Goal: Task Accomplishment & Management: Use online tool/utility

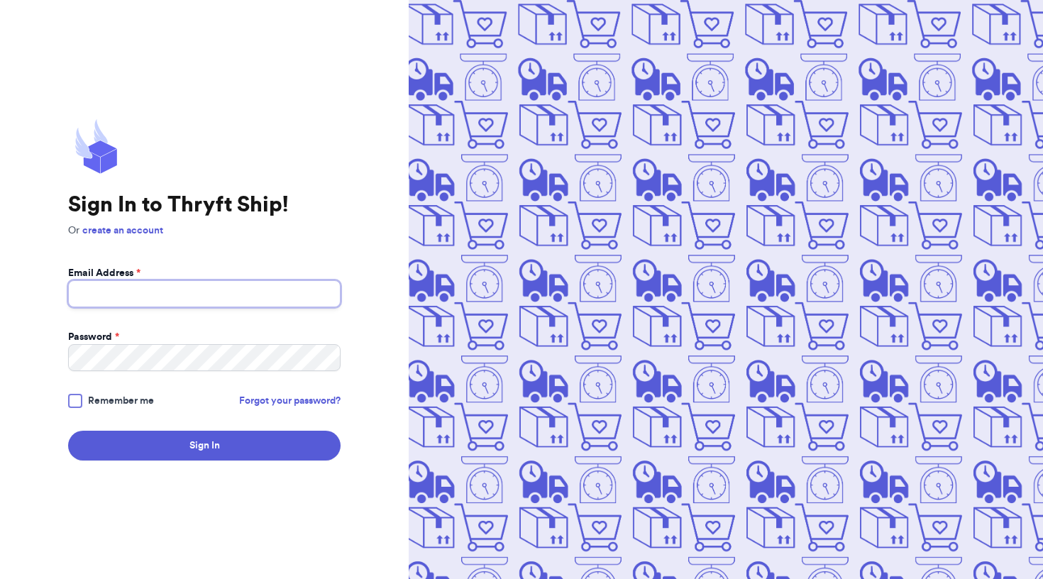
type input "[EMAIL_ADDRESS][DOMAIN_NAME]"
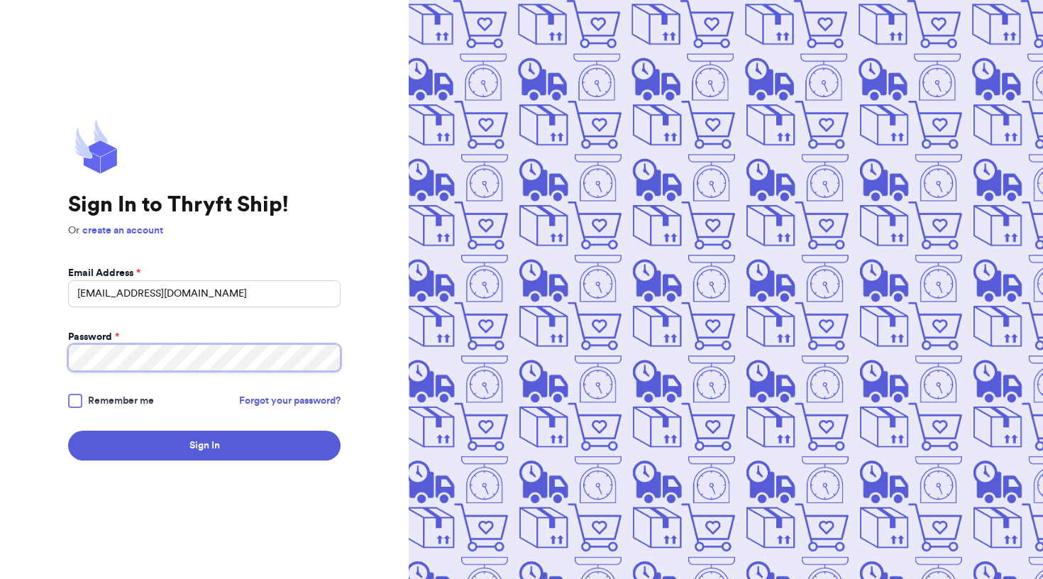
click at [204, 446] on button "Sign In" at bounding box center [204, 446] width 272 height 30
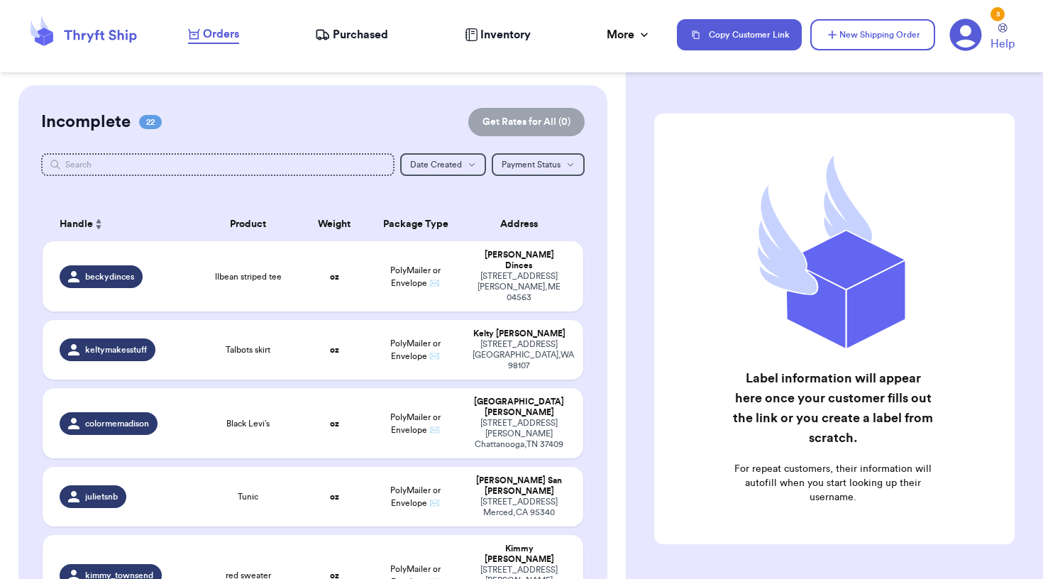
click at [215, 34] on span "Orders" at bounding box center [221, 34] width 36 height 17
click at [139, 129] on span "22" at bounding box center [150, 122] width 23 height 14
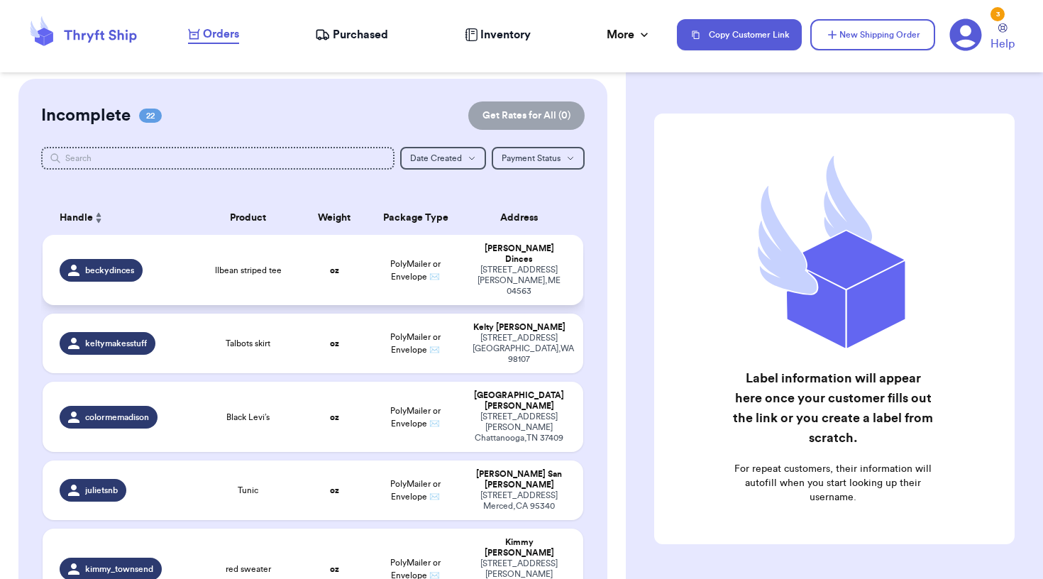
scroll to position [6, 0]
click at [466, 271] on td "[PERSON_NAME] [STREET_ADDRESS][PERSON_NAME]" at bounding box center [523, 271] width 118 height 70
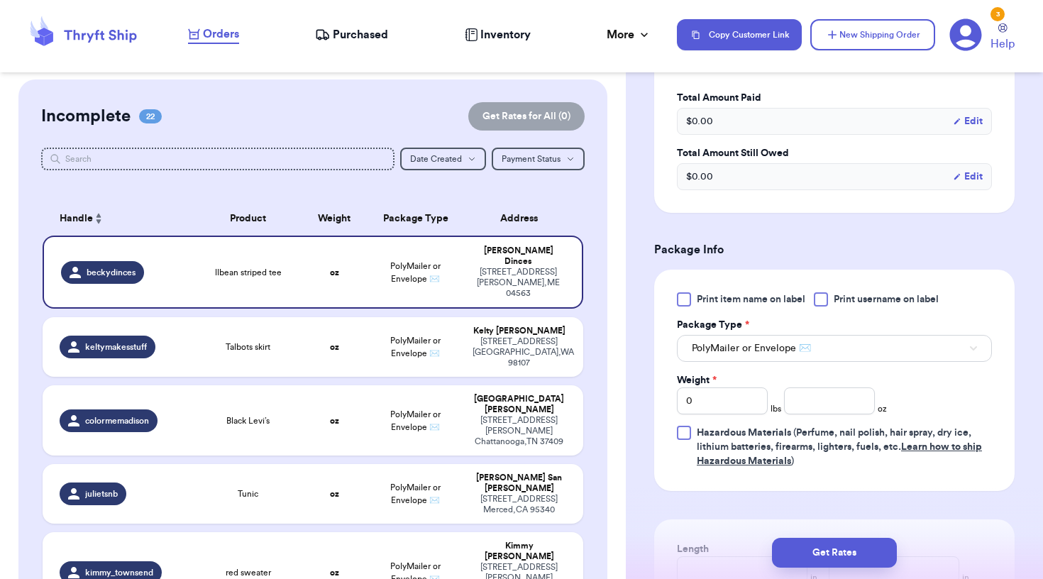
scroll to position [442, 0]
click at [826, 397] on input "number" at bounding box center [829, 400] width 91 height 27
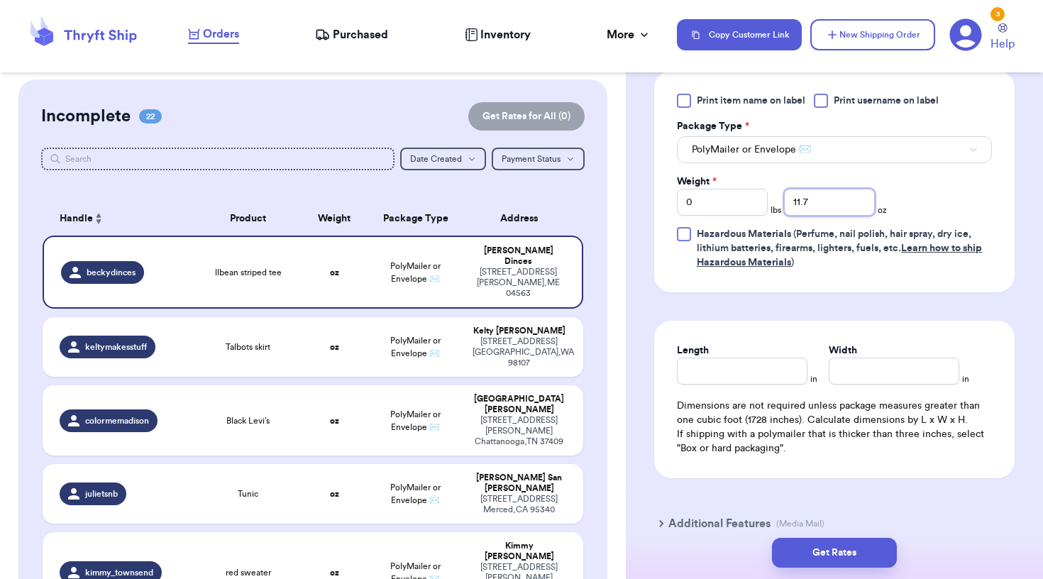
scroll to position [640, 0]
type input "11.7"
click at [740, 379] on input "Length" at bounding box center [742, 371] width 131 height 27
type input "6"
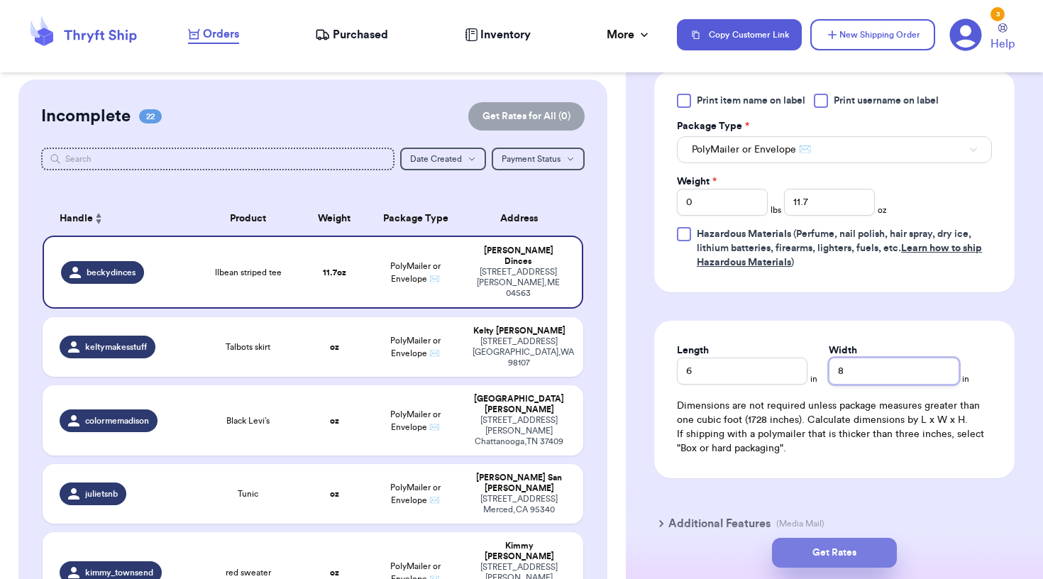
type input "8"
click at [831, 549] on button "Get Rates" at bounding box center [834, 553] width 125 height 30
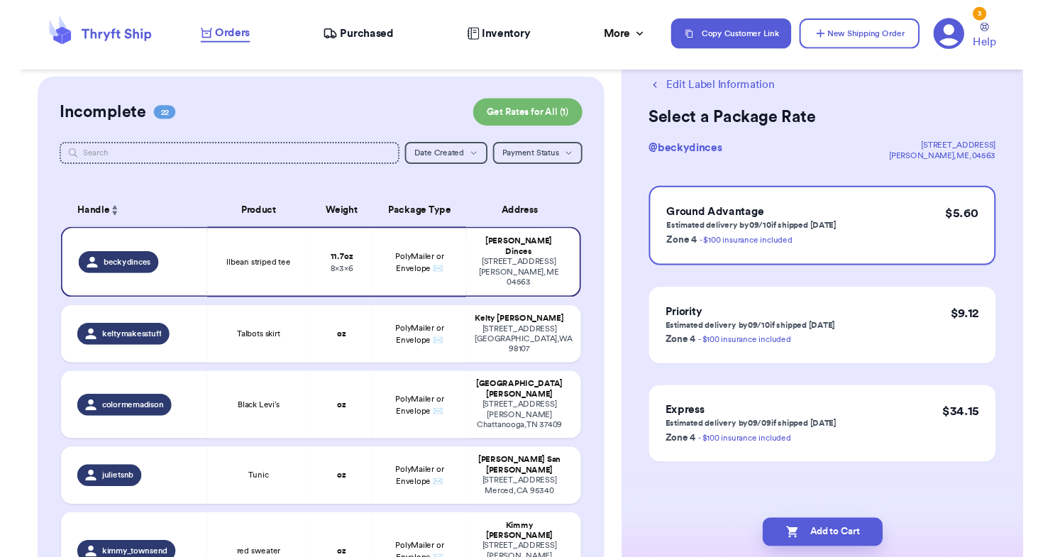
scroll to position [0, 0]
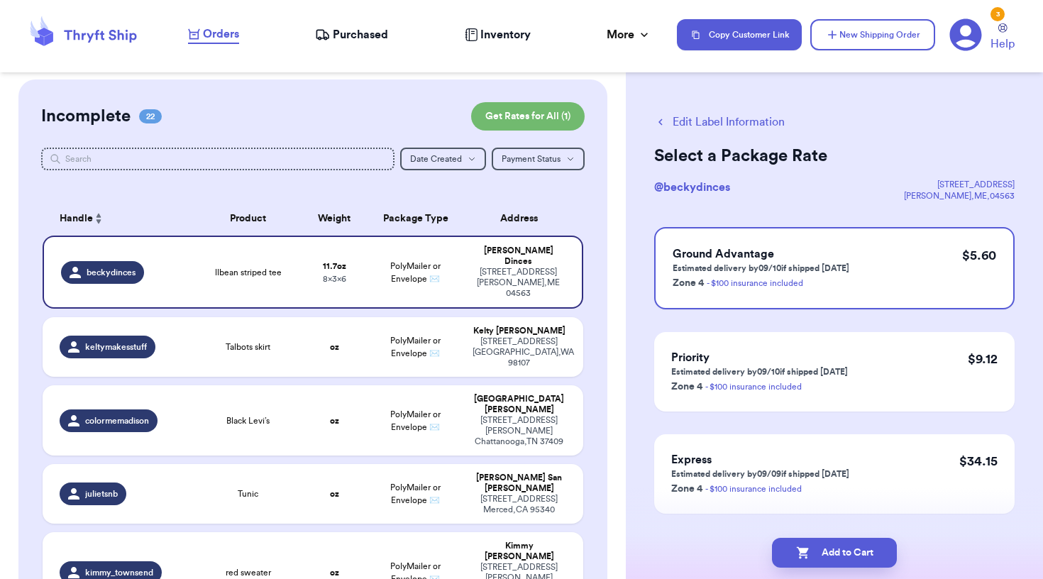
click at [331, 102] on div "Incomplete 22 Get Rates for All ( 1 )" at bounding box center [312, 116] width 543 height 28
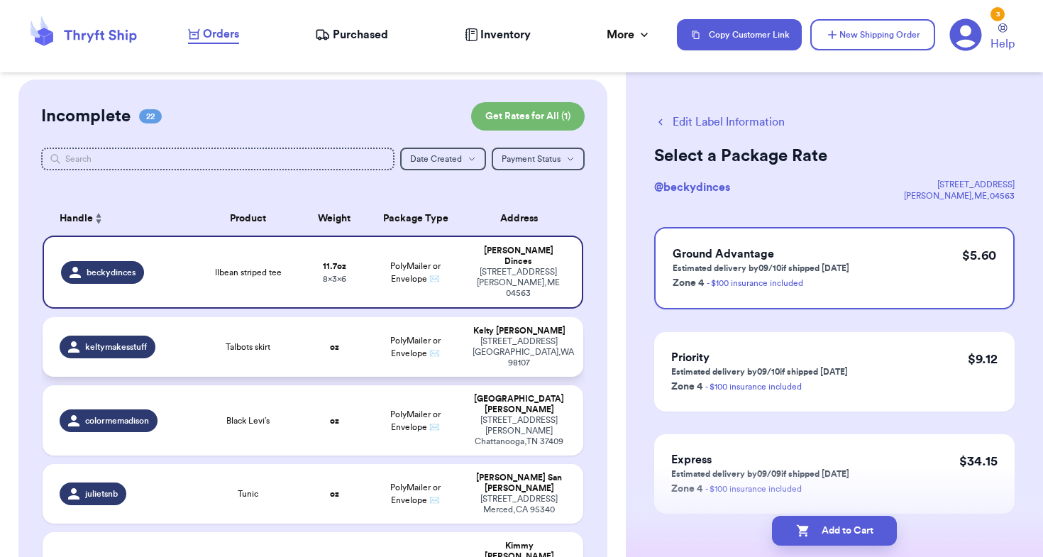
click at [304, 331] on td "oz" at bounding box center [334, 347] width 65 height 60
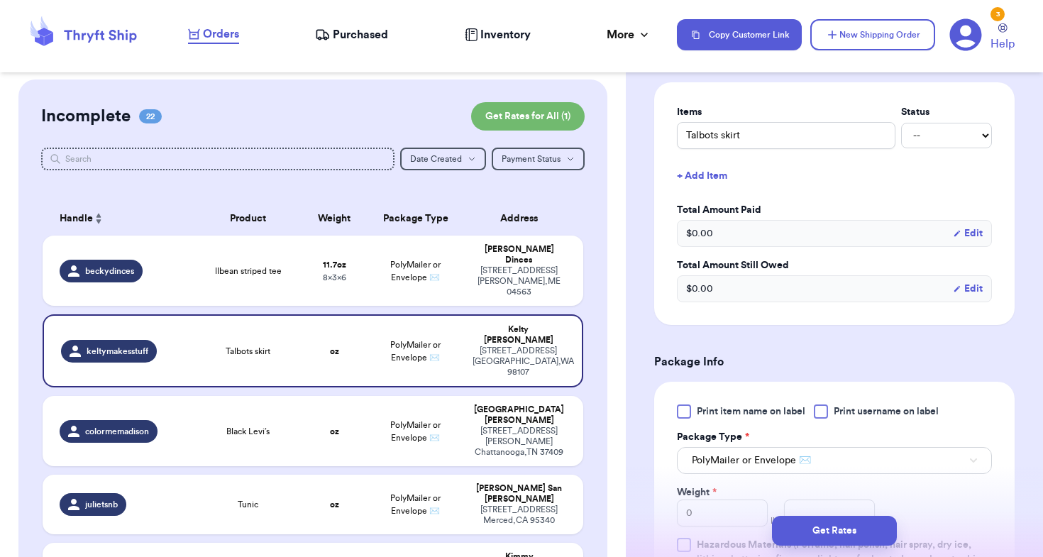
scroll to position [363, 0]
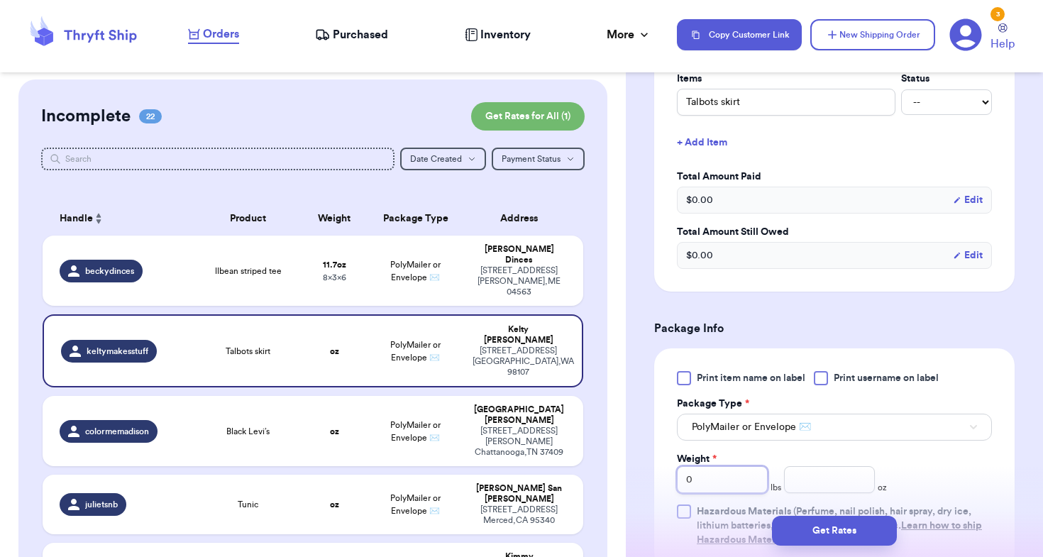
click at [736, 480] on input "0" at bounding box center [722, 479] width 91 height 27
type input "01"
click at [845, 476] on input "number" at bounding box center [829, 479] width 91 height 27
type input "1.9"
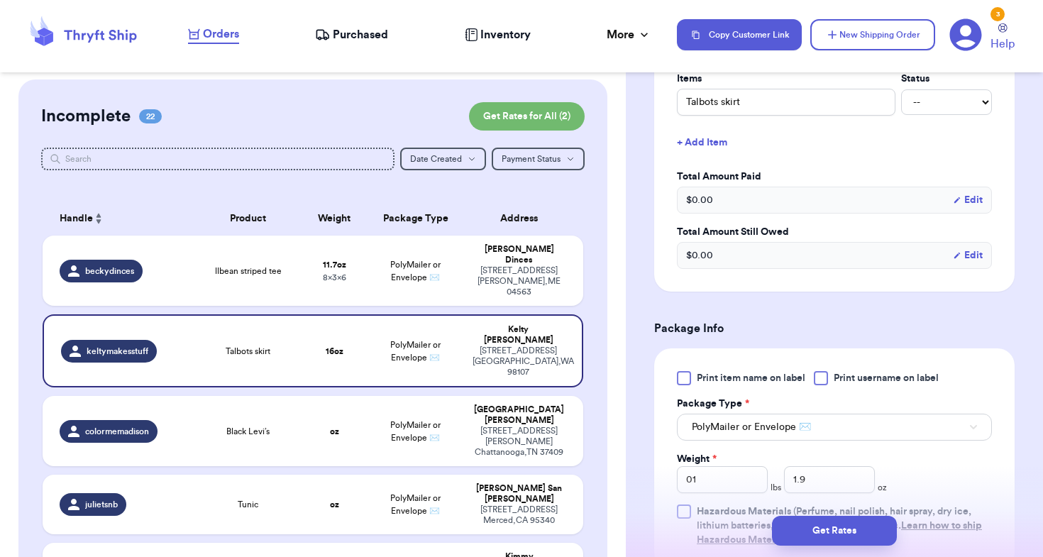
click at [926, 460] on div "Print item name on label Print username on label Package Type * PolyMailer or E…" at bounding box center [834, 459] width 315 height 176
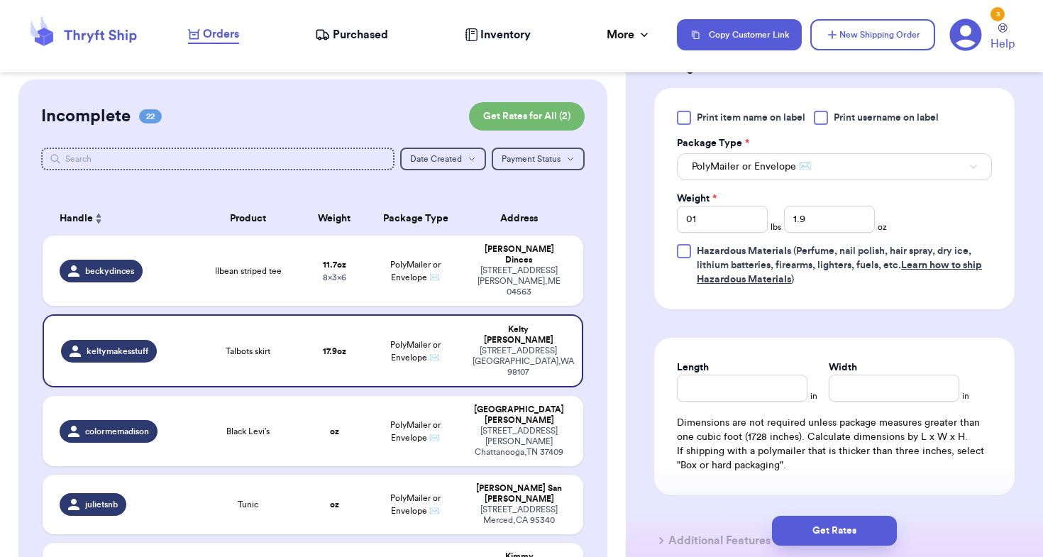
scroll to position [627, 0]
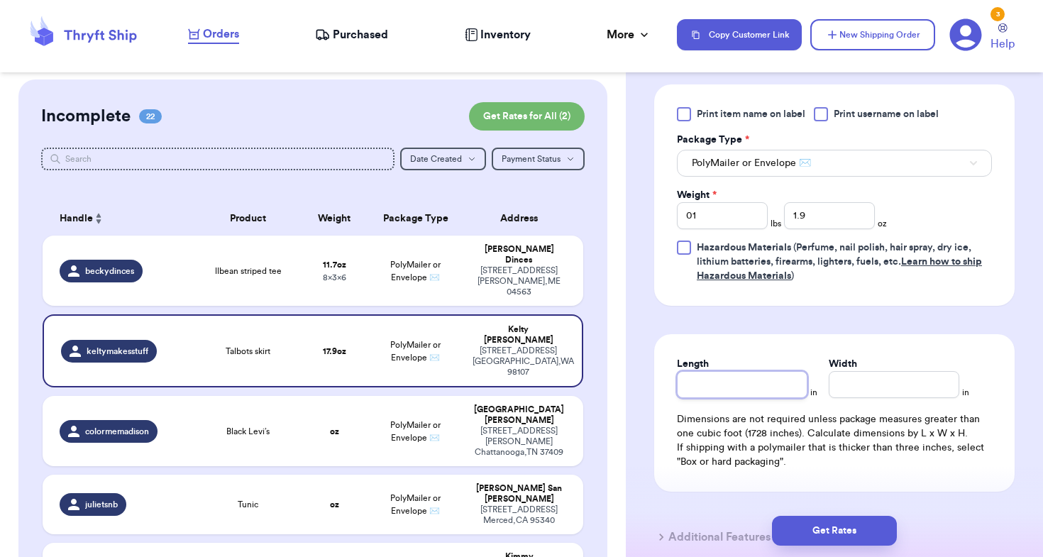
click at [727, 385] on input "Length" at bounding box center [742, 384] width 131 height 27
type input "10"
type input "7"
click at [668, 513] on div "Get Rates" at bounding box center [834, 530] width 417 height 53
click at [820, 539] on button "Get Rates" at bounding box center [834, 531] width 125 height 30
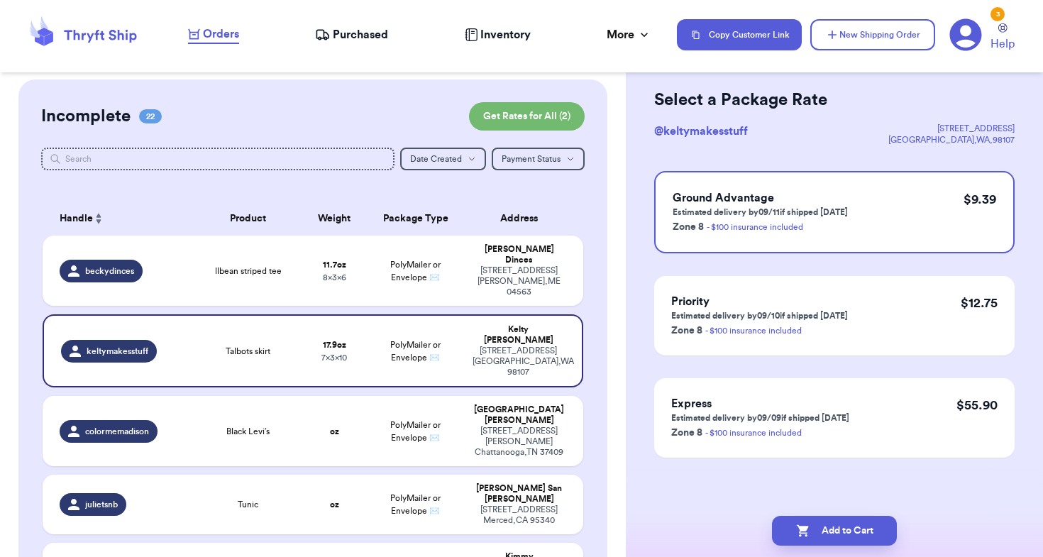
scroll to position [0, 0]
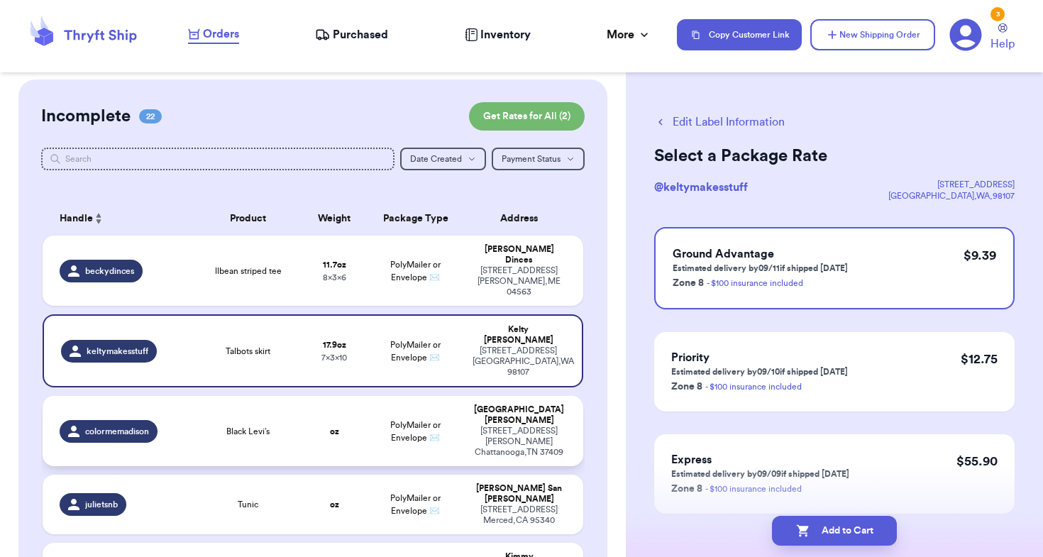
click at [362, 396] on td "oz" at bounding box center [334, 431] width 65 height 70
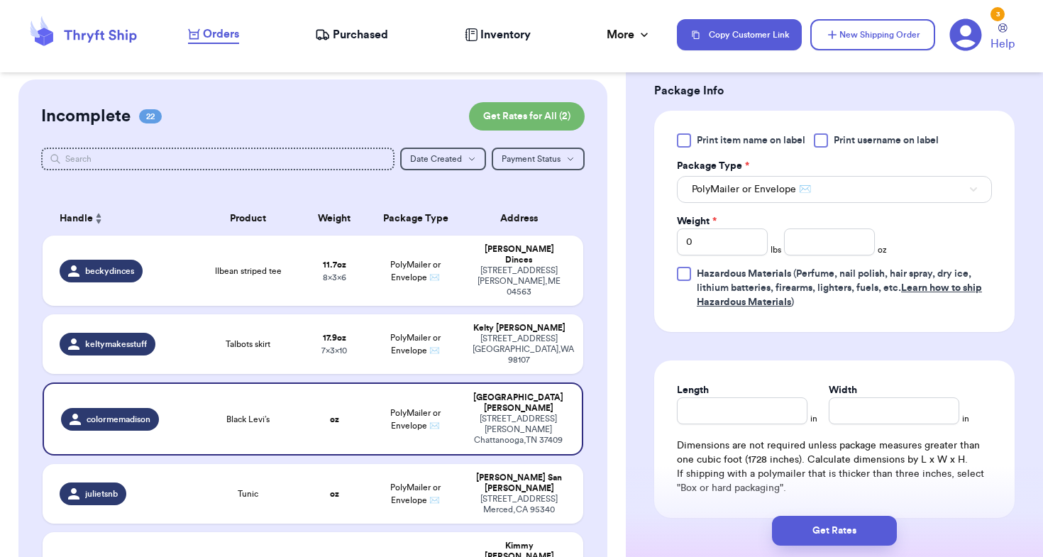
scroll to position [624, 0]
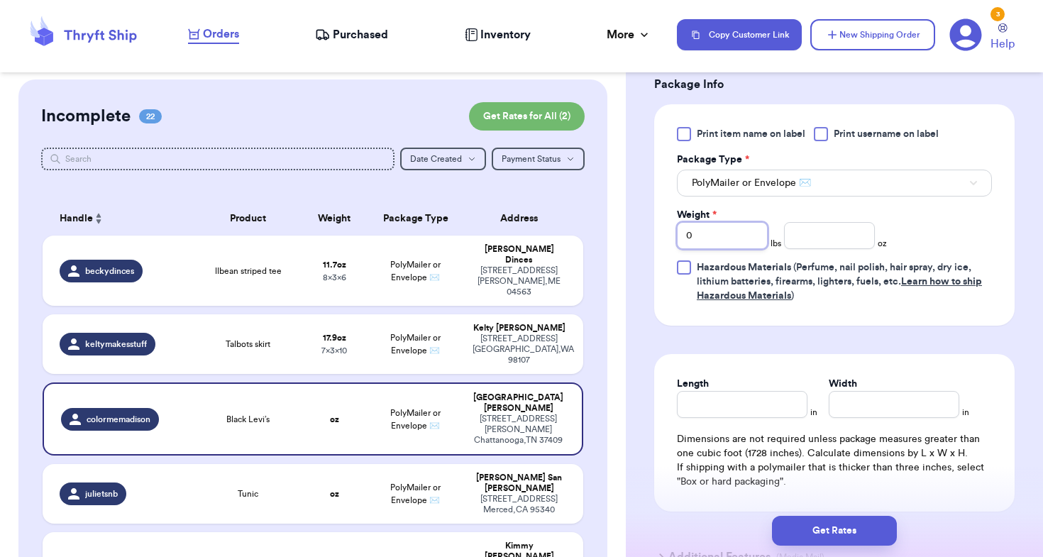
click at [722, 222] on input "0" at bounding box center [722, 235] width 91 height 27
type input "01"
type input "7.7"
click at [734, 391] on input "Length" at bounding box center [742, 404] width 131 height 27
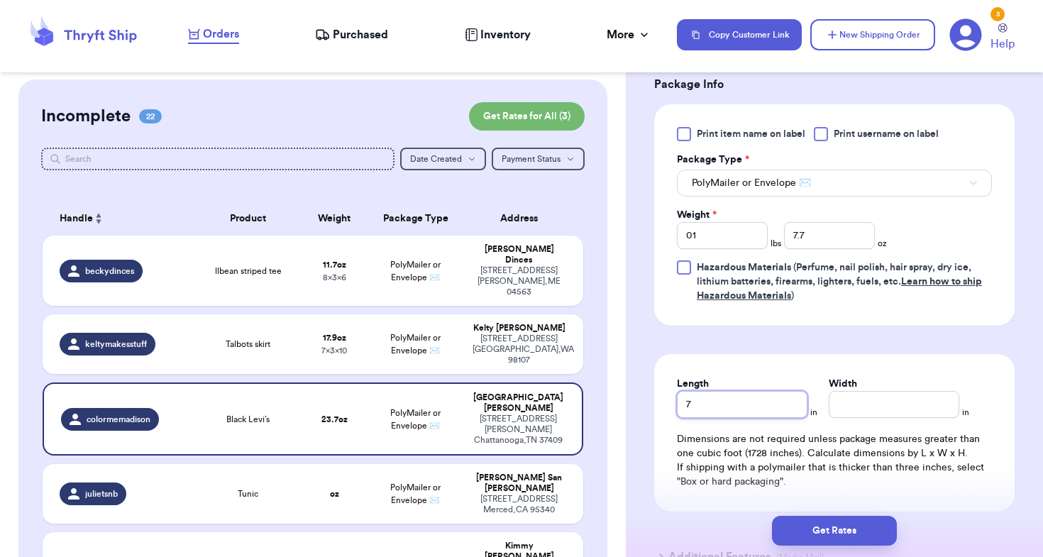
type input "7"
type input "10"
click at [699, 506] on div "Get Rates" at bounding box center [834, 530] width 417 height 53
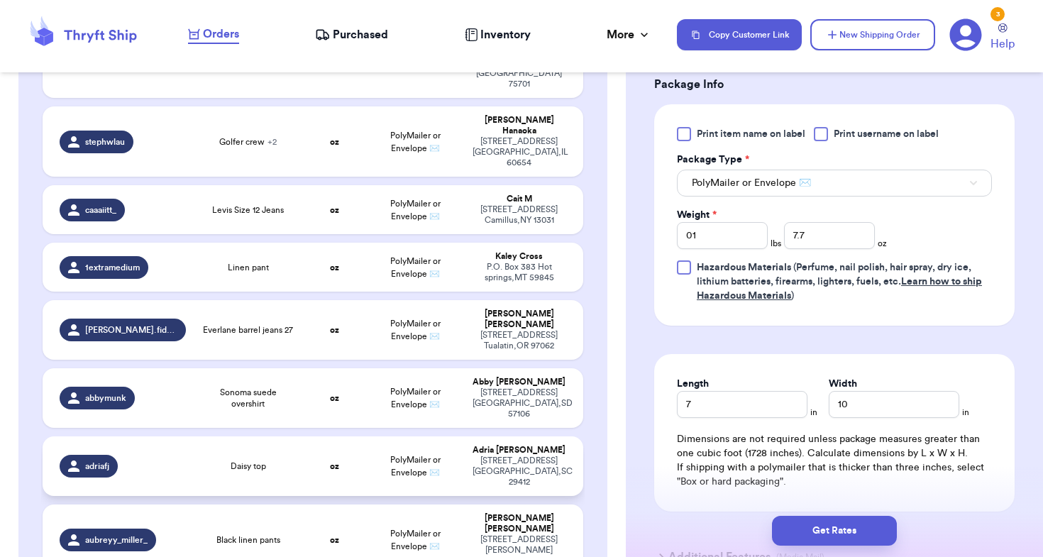
scroll to position [1131, 0]
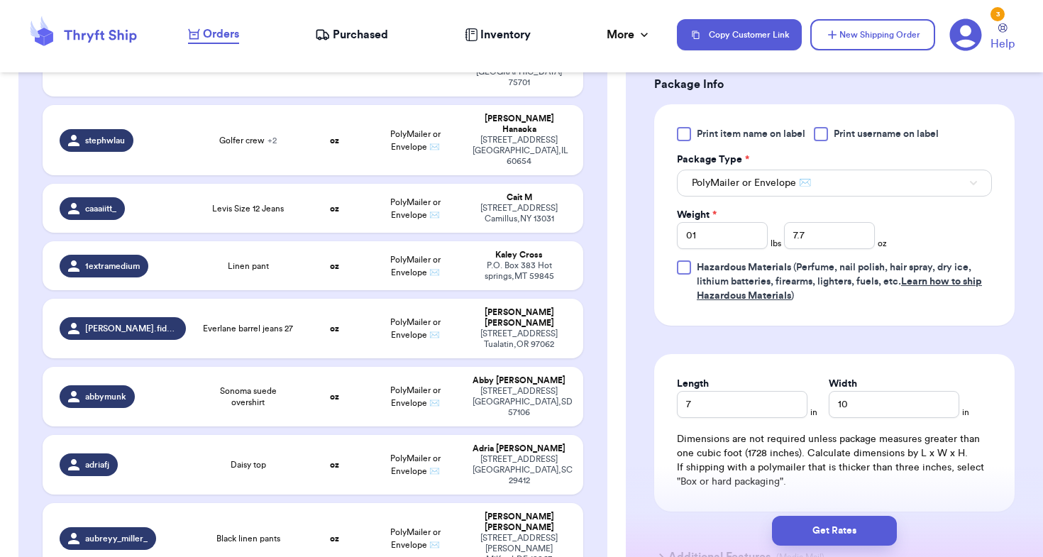
type input "Checkered linen short sleeve shirt"
type input "0"
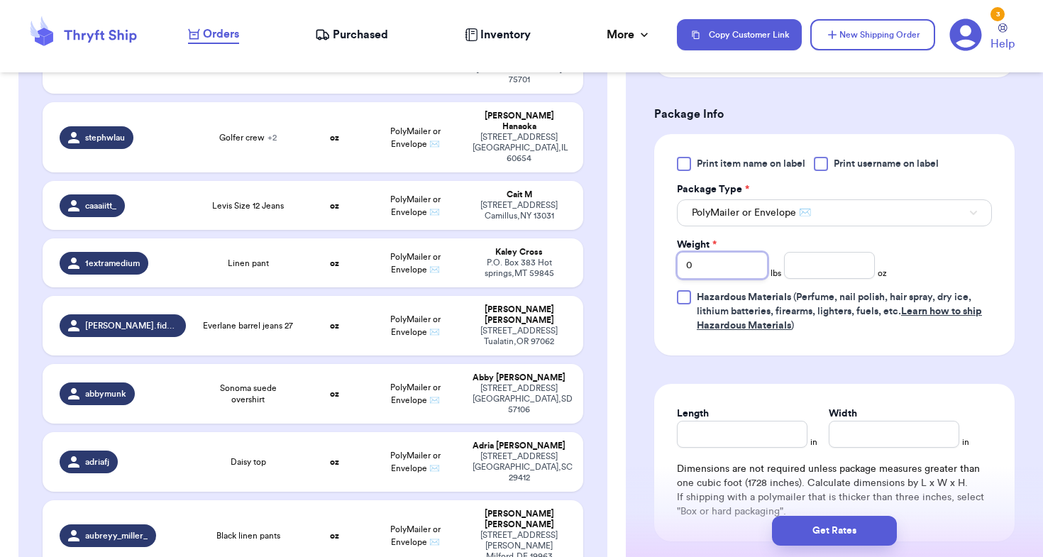
click at [729, 265] on input "0" at bounding box center [722, 265] width 91 height 27
type input "06"
type input "10"
click at [780, 214] on span "PolyMailer or Envelope ✉️" at bounding box center [751, 213] width 119 height 14
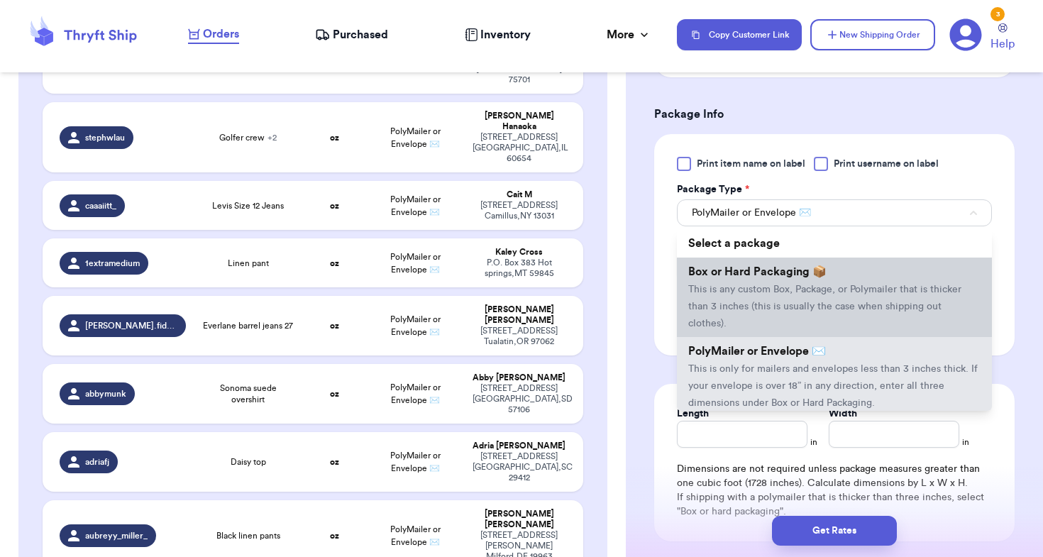
click at [755, 294] on span "This is any custom Box, Package, or Polymailer that is thicker than 3 inches (t…" at bounding box center [824, 307] width 273 height 44
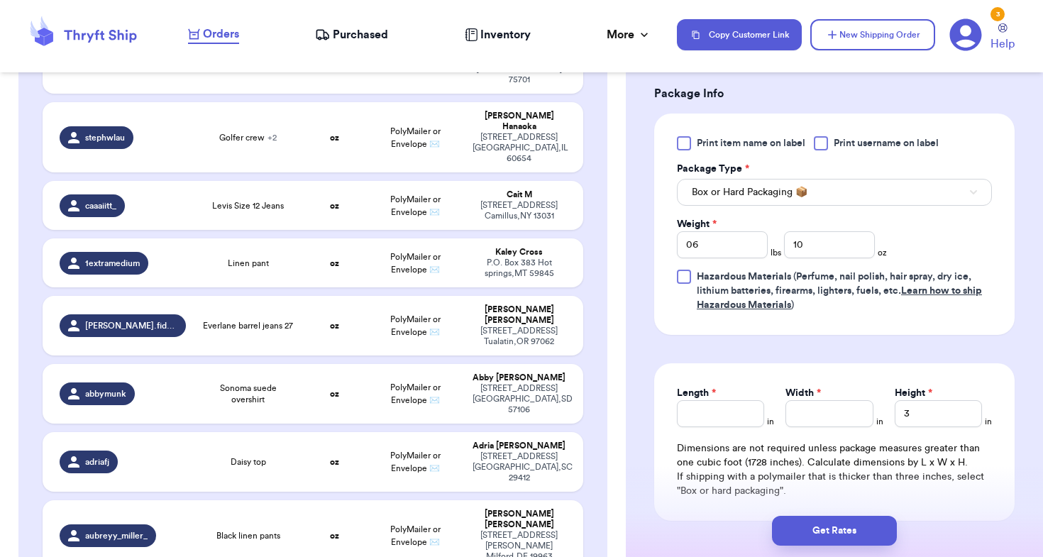
scroll to position [648, 0]
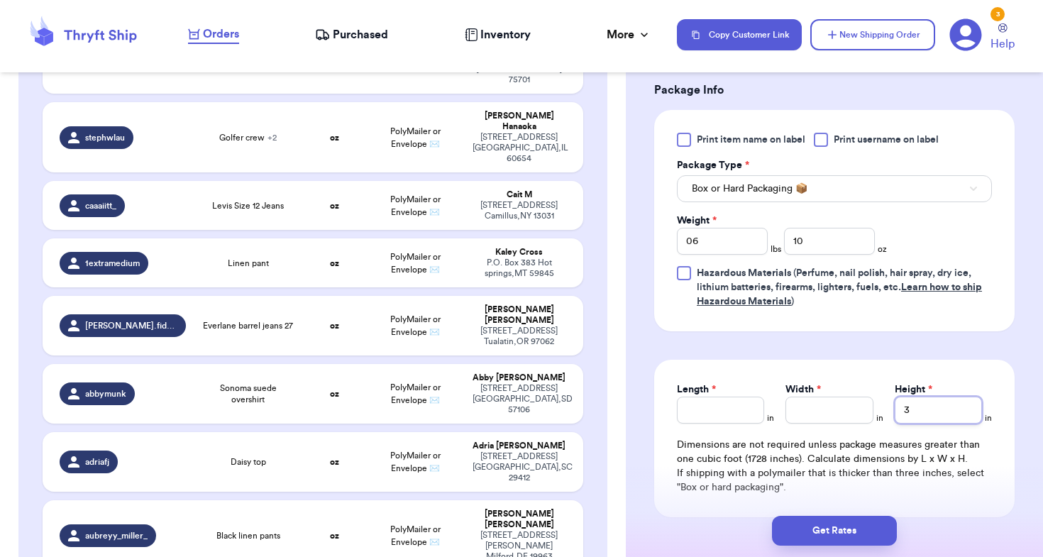
click at [927, 411] on input "3" at bounding box center [938, 410] width 87 height 27
type input "5"
click at [721, 416] on input "Length *" at bounding box center [720, 410] width 87 height 27
type input "12"
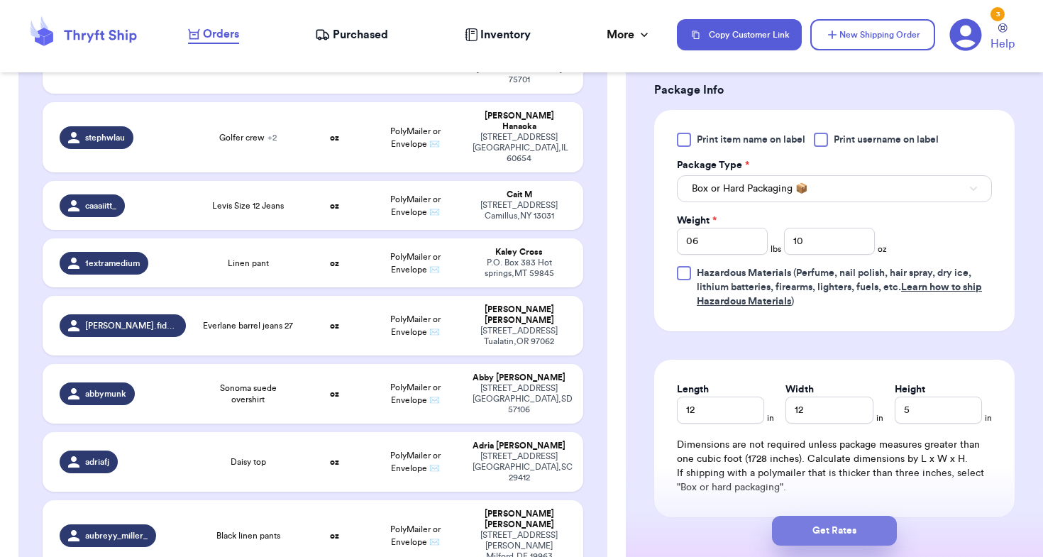
click at [807, 527] on button "Get Rates" at bounding box center [834, 531] width 125 height 30
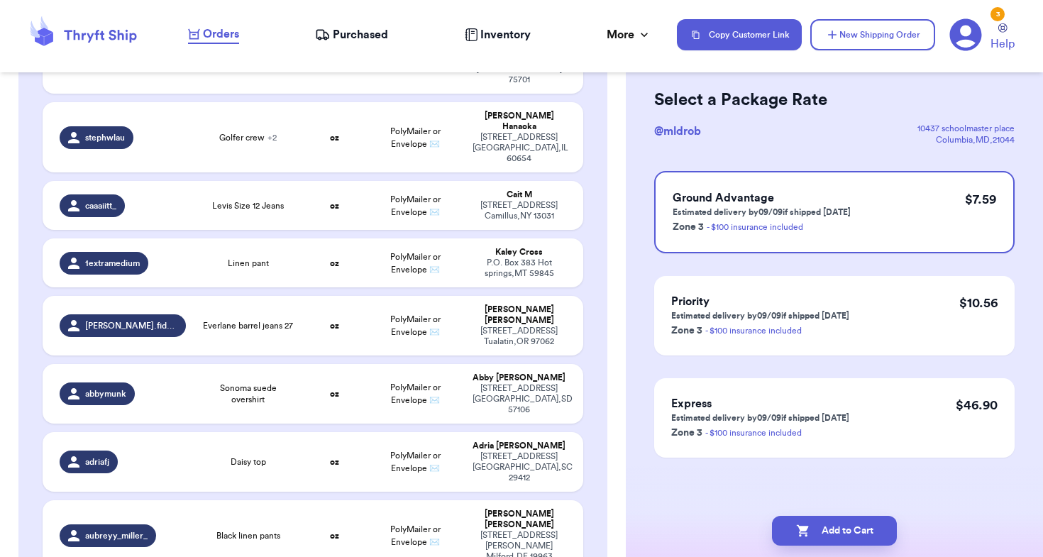
scroll to position [0, 0]
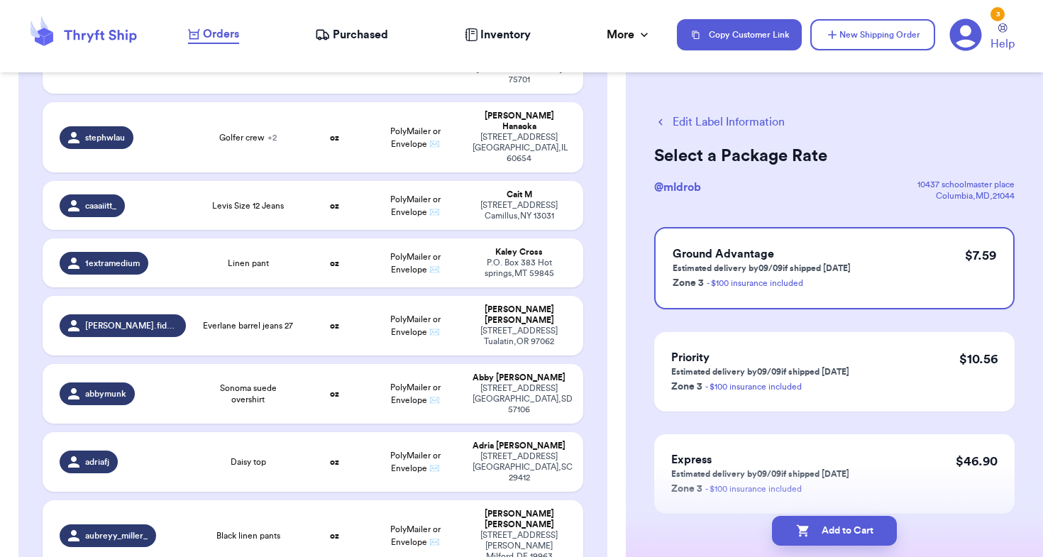
click at [642, 210] on div "Edit Label Information Select a Package Rate @ mldrob [STREET_ADDRESS] Ground A…" at bounding box center [834, 349] width 417 height 528
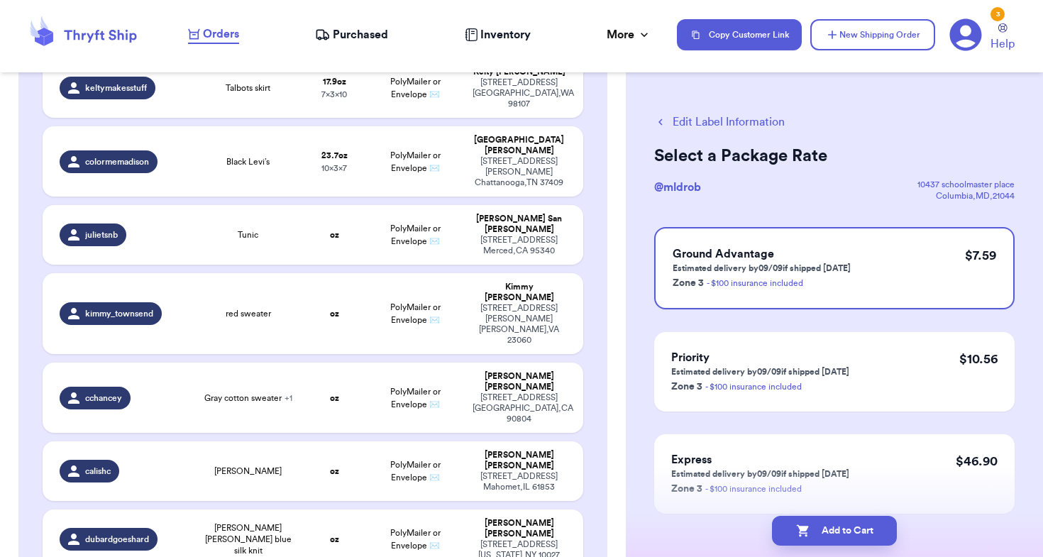
scroll to position [261, 0]
click at [478, 236] on div "[STREET_ADDRESS]" at bounding box center [519, 246] width 93 height 21
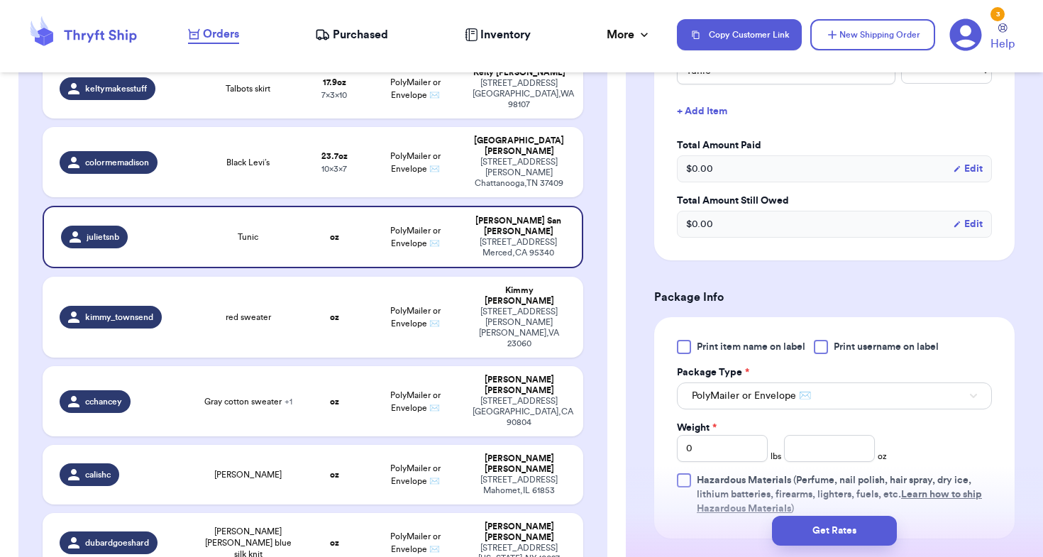
scroll to position [400, 0]
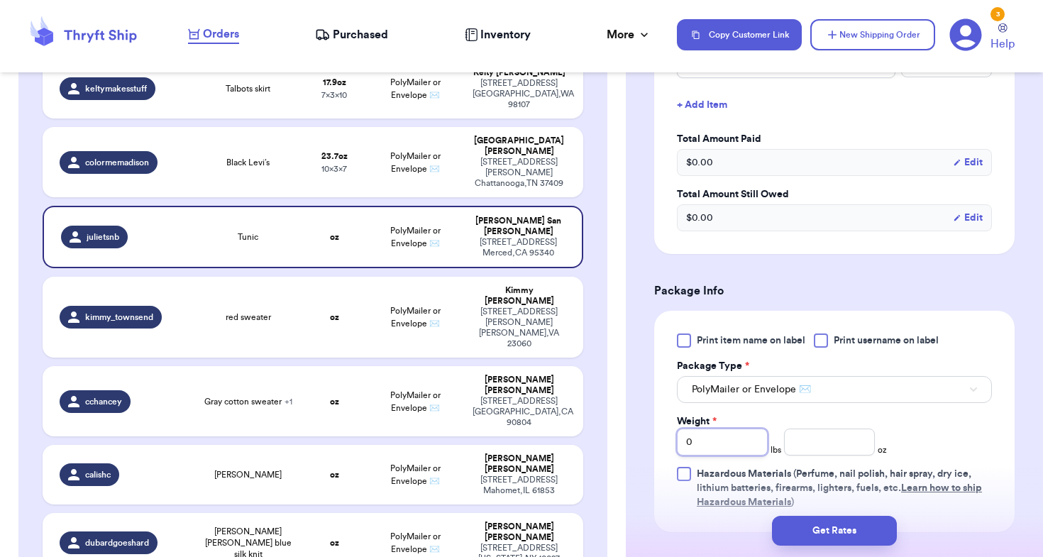
click at [720, 446] on input "0" at bounding box center [722, 442] width 91 height 27
click at [829, 455] on input "number" at bounding box center [829, 442] width 91 height 27
type input "11.9"
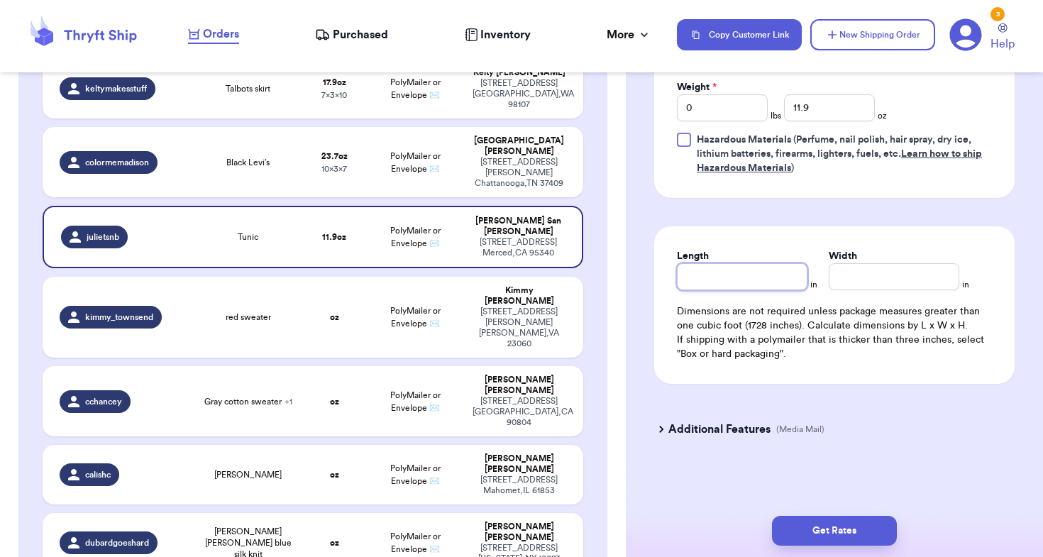
scroll to position [737, 0]
type input "4"
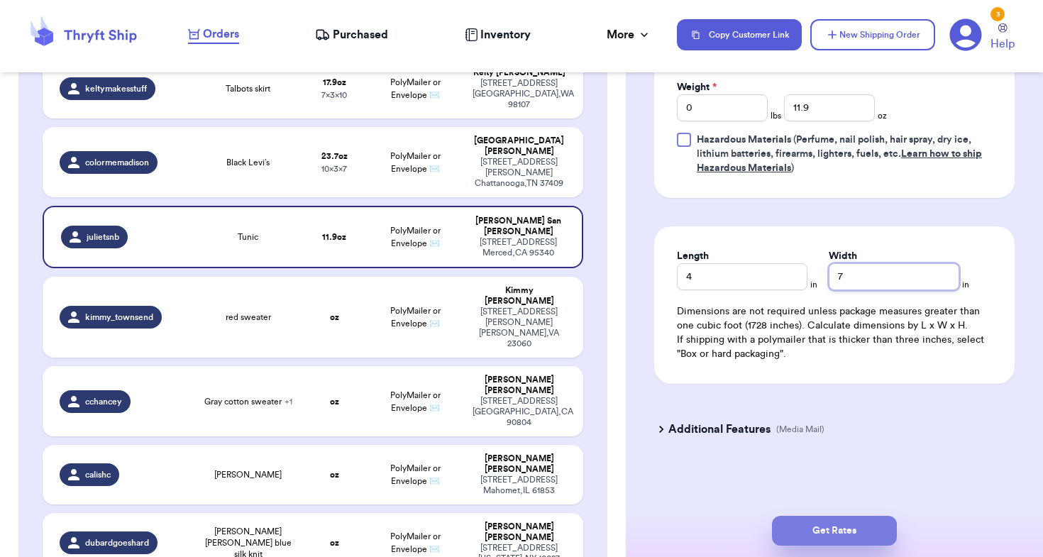
type input "7"
click at [806, 531] on button "Get Rates" at bounding box center [834, 531] width 125 height 30
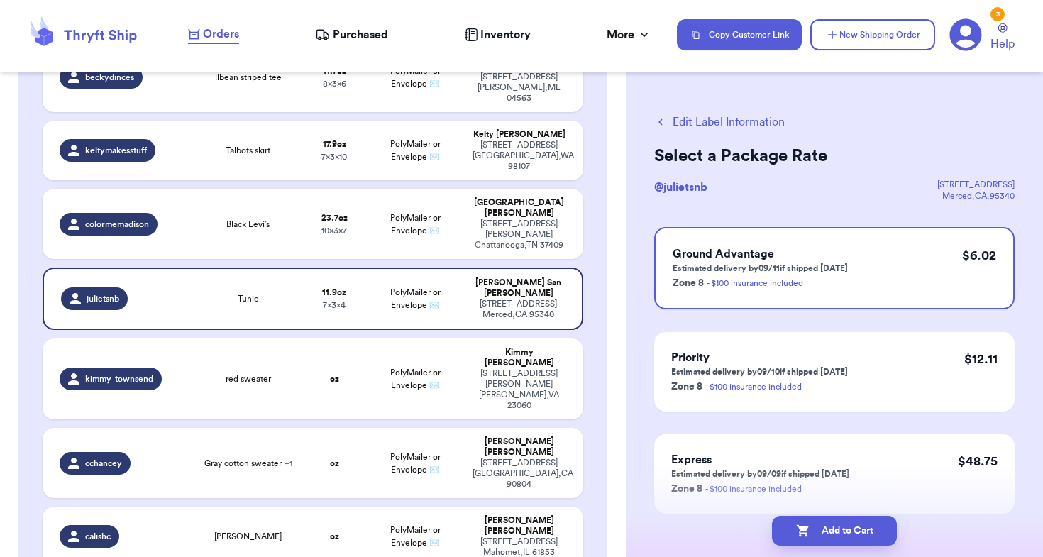
scroll to position [578, 0]
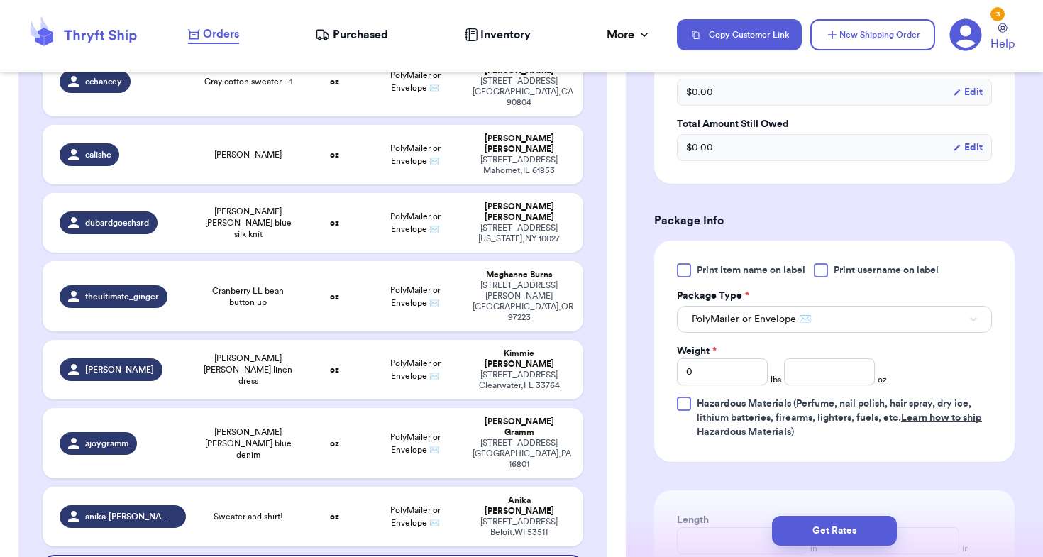
scroll to position [520, 0]
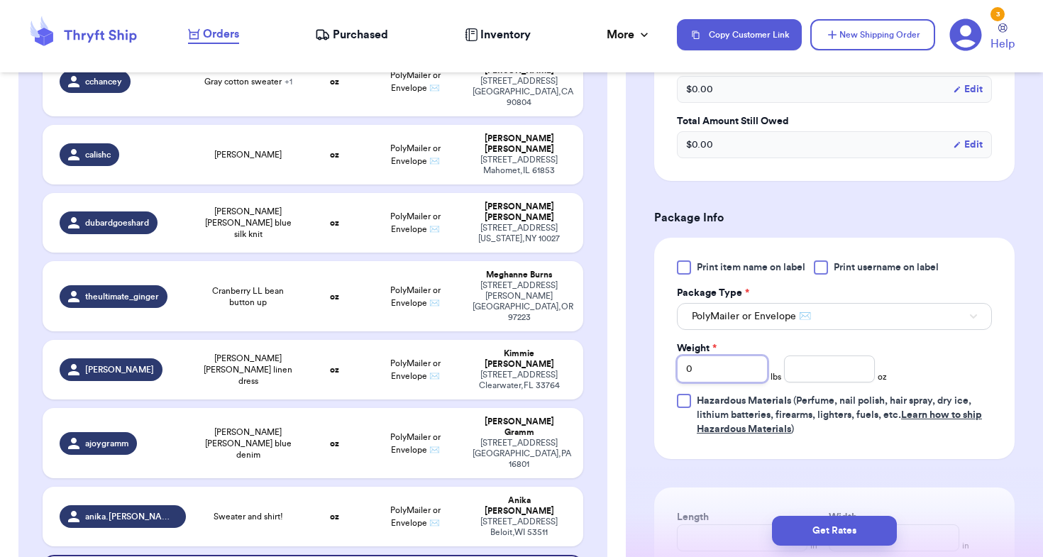
click at [720, 380] on input "0" at bounding box center [722, 368] width 91 height 27
type input "02"
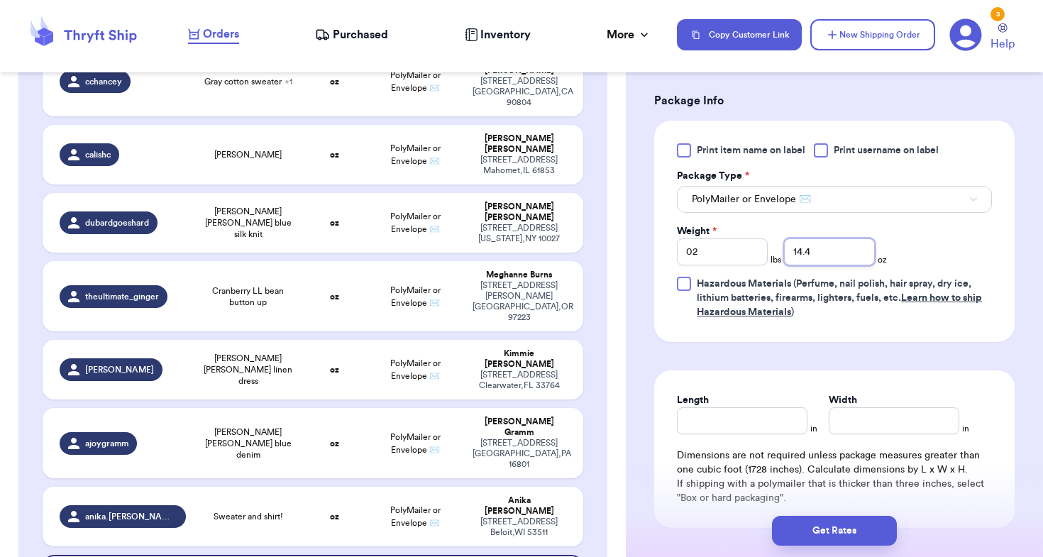
scroll to position [649, 0]
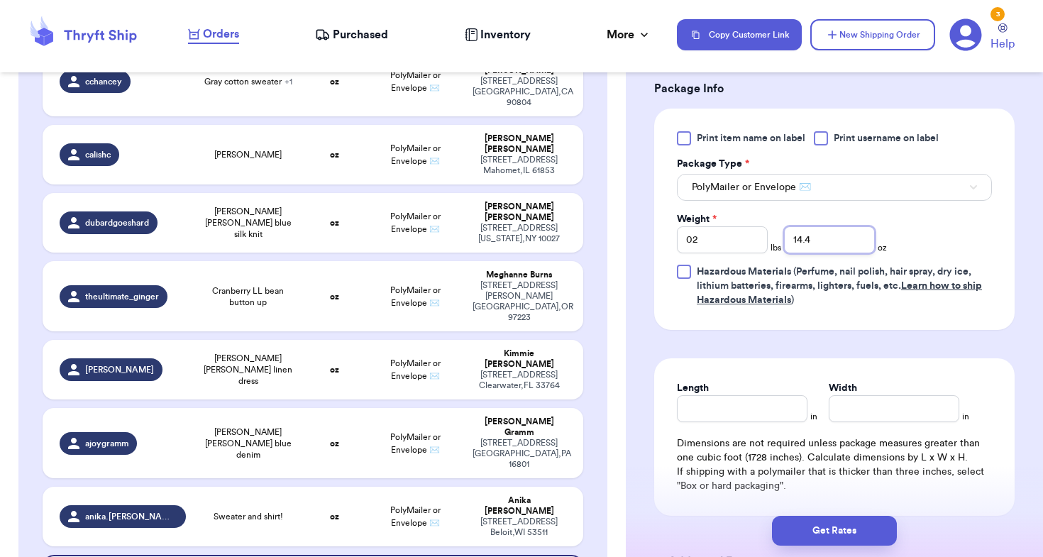
type input "14.4"
click at [712, 402] on input "Length" at bounding box center [742, 408] width 131 height 27
type input "12"
type input "10"
click at [902, 490] on p "If shipping with a polymailer that is thicker than three inches, select "Box or…" at bounding box center [834, 479] width 315 height 28
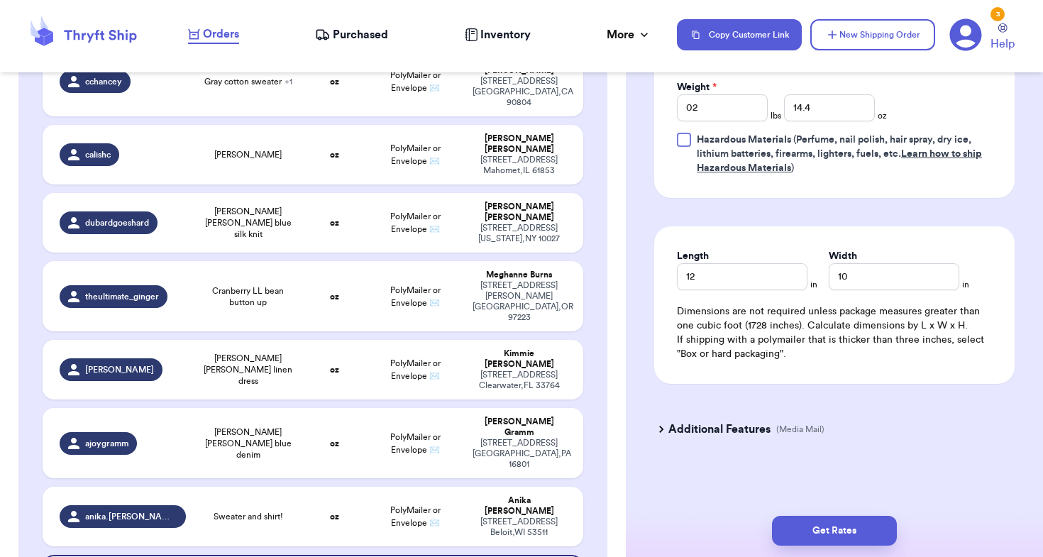
scroll to position [784, 0]
click at [590, 393] on div "Incomplete 22 Get Rates for All ( 6 ) Get Rates for All ( 6 ) Date Created Date…" at bounding box center [312, 420] width 588 height 1827
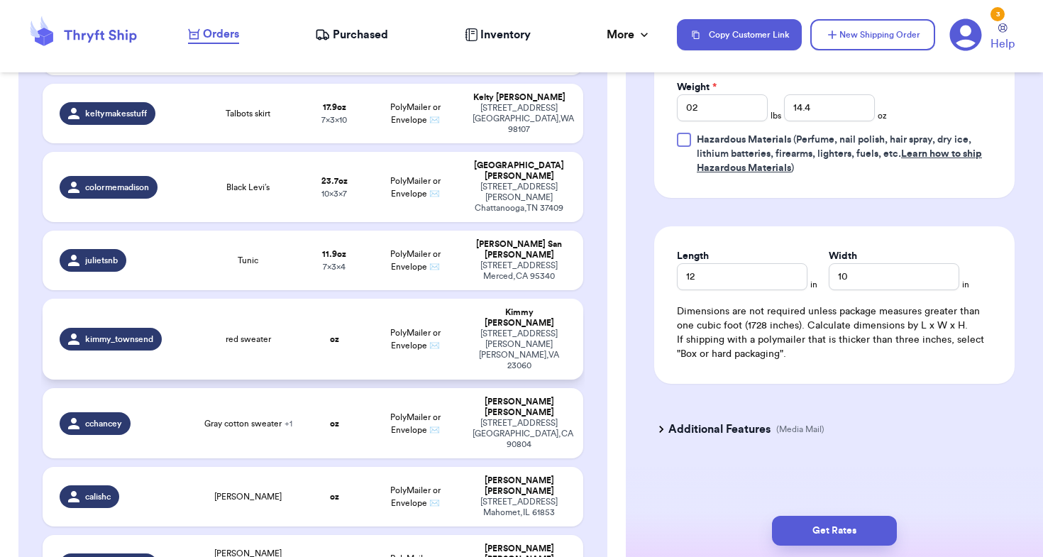
click at [211, 299] on td "red sweater" at bounding box center [248, 339] width 108 height 81
type input "red sweater"
type input "0"
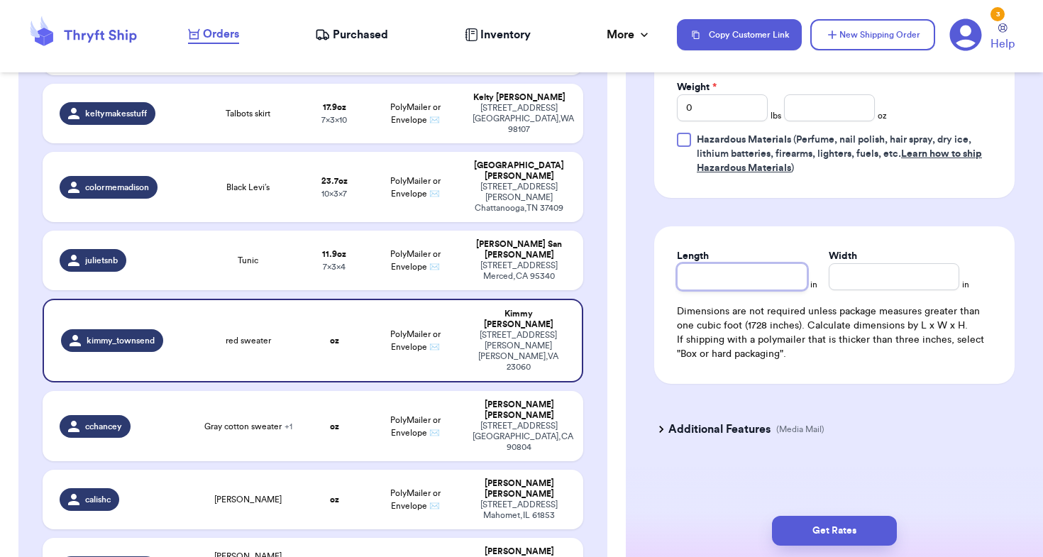
click at [702, 277] on input "Length" at bounding box center [742, 276] width 131 height 27
click at [728, 123] on div "Print item name on label Print username on label Package Type * PolyMailer or E…" at bounding box center [834, 87] width 315 height 176
click at [729, 112] on input "0" at bounding box center [722, 107] width 91 height 27
type input "02"
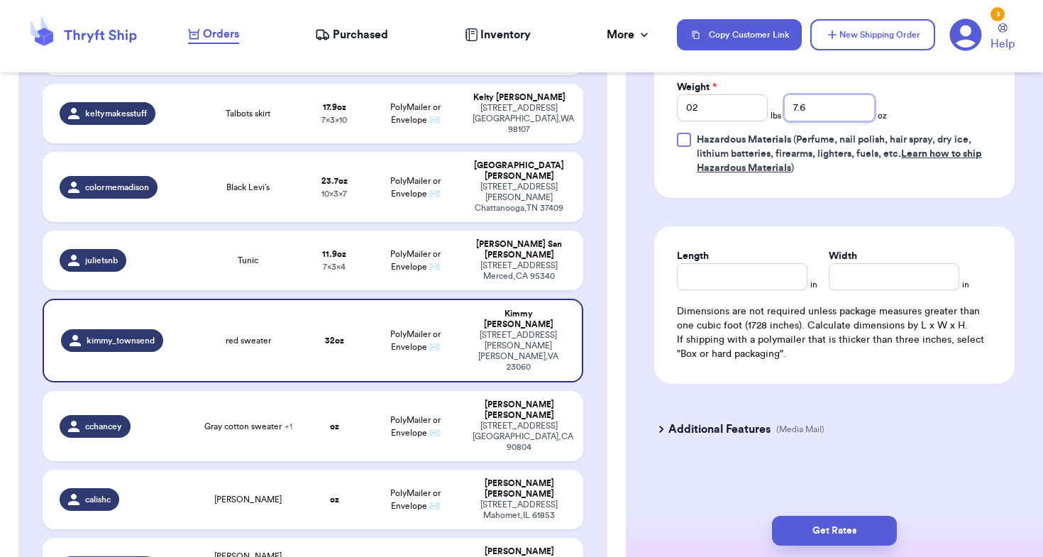
type input "7.6"
click at [710, 275] on input "Length" at bounding box center [742, 276] width 131 height 27
type input "12"
type input "8"
click at [746, 251] on div "Length" at bounding box center [742, 256] width 131 height 14
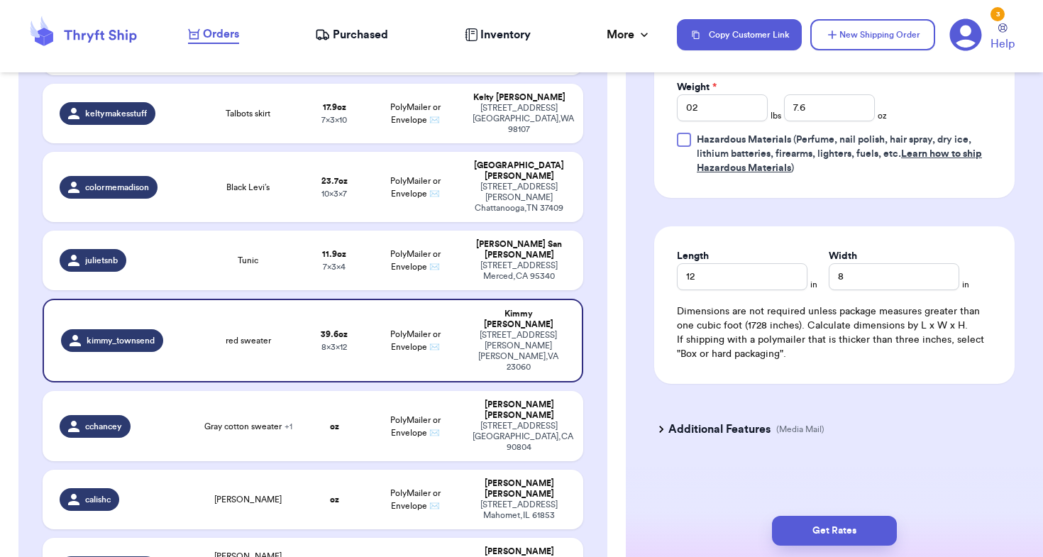
scroll to position [0, 0]
click at [370, 231] on td "PolyMailer or Envelope ✉️" at bounding box center [415, 261] width 97 height 60
type input "Tunic"
type input "0"
type input "11.9"
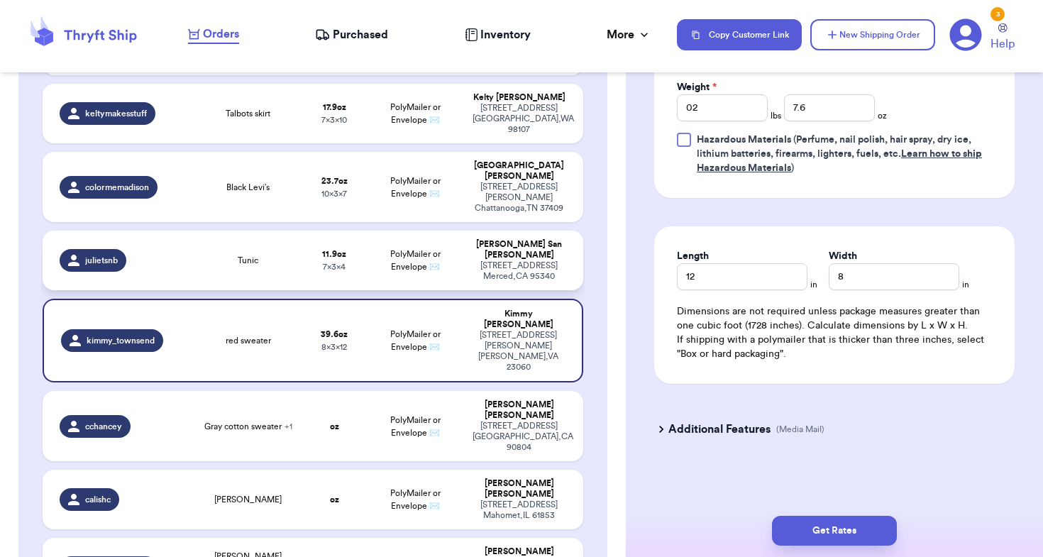
type input "4"
type input "7"
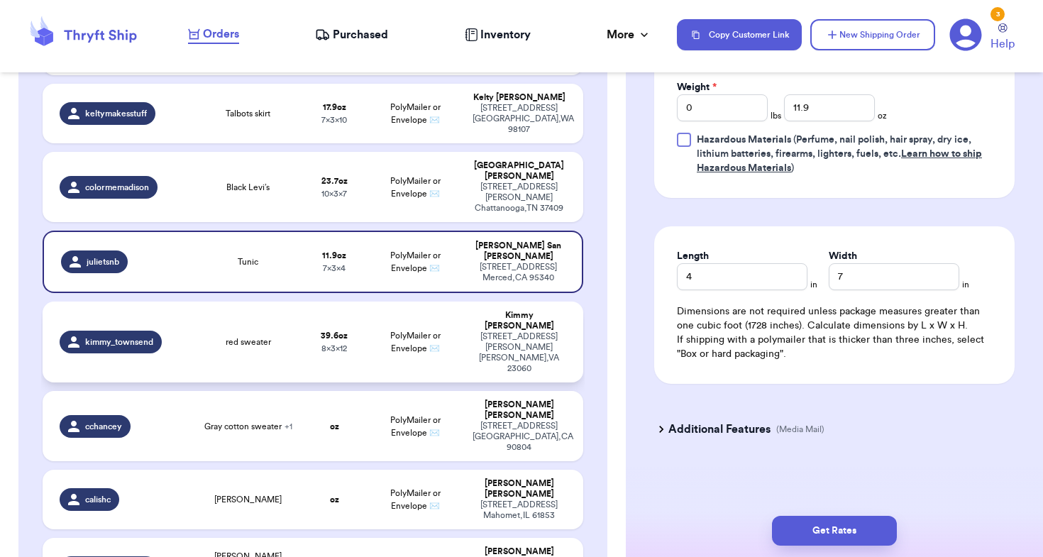
click at [329, 331] on strong "39.6 oz" at bounding box center [334, 335] width 27 height 9
type input "red sweater"
type input "2"
type input "7.600000000000001"
type input "12"
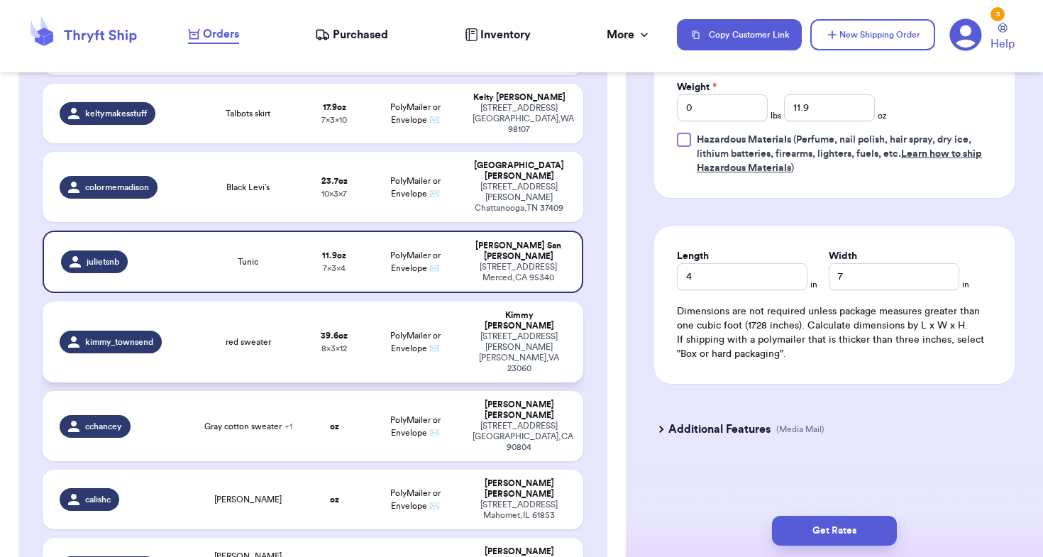
type input "8"
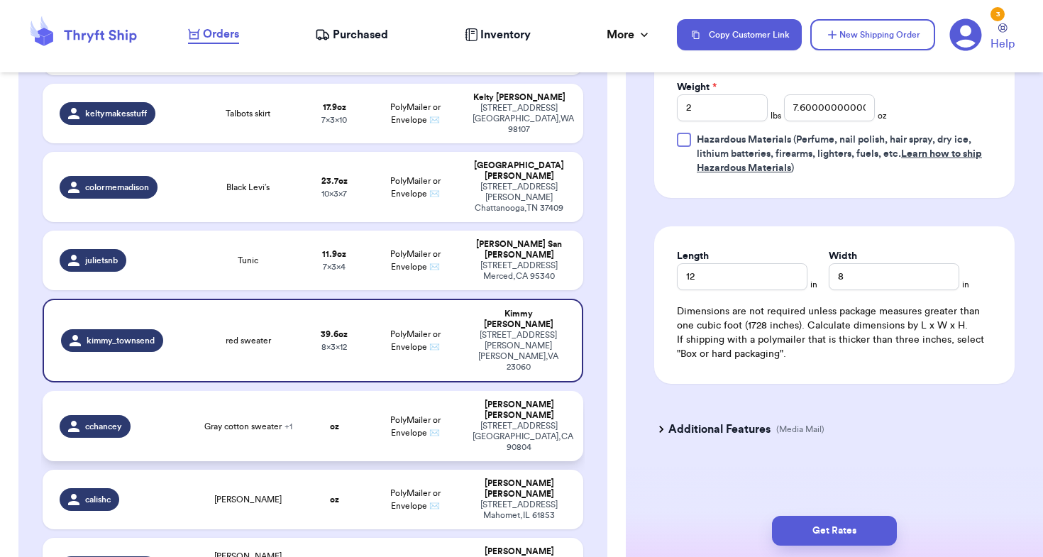
click at [354, 391] on td "oz" at bounding box center [334, 426] width 65 height 70
type input "Gray cotton sweater"
type input "0"
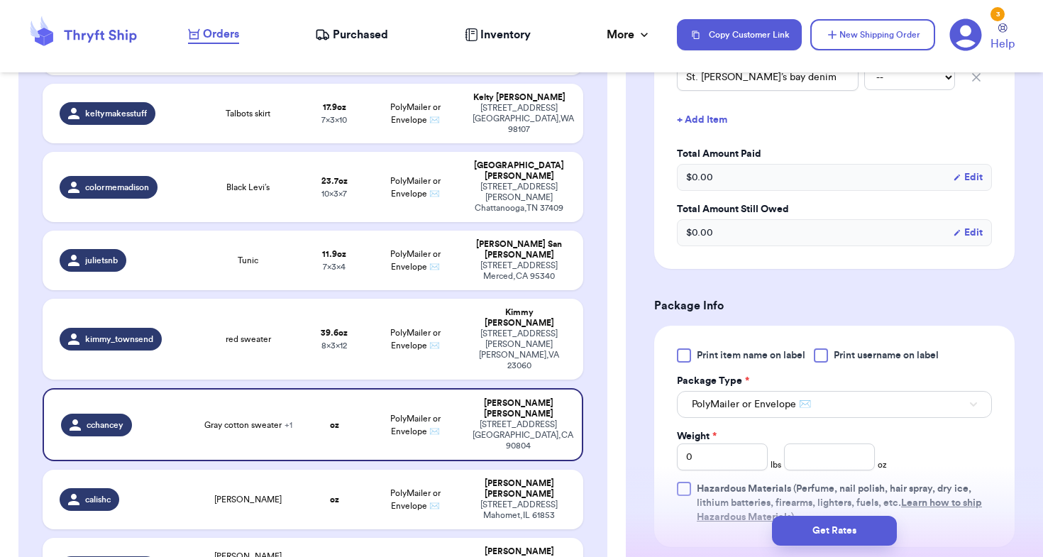
scroll to position [452, 0]
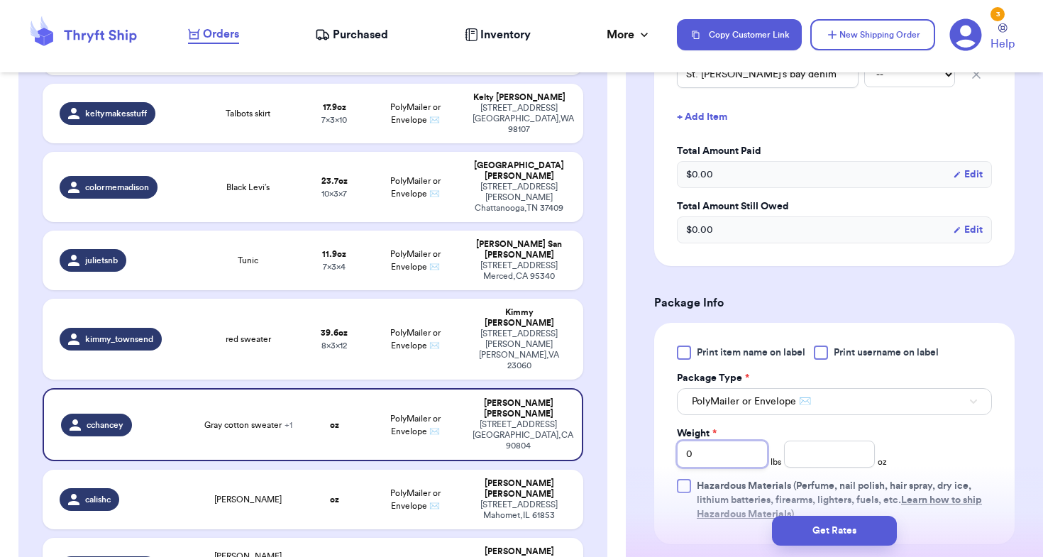
click at [717, 441] on input "0" at bounding box center [722, 454] width 91 height 27
type input "03"
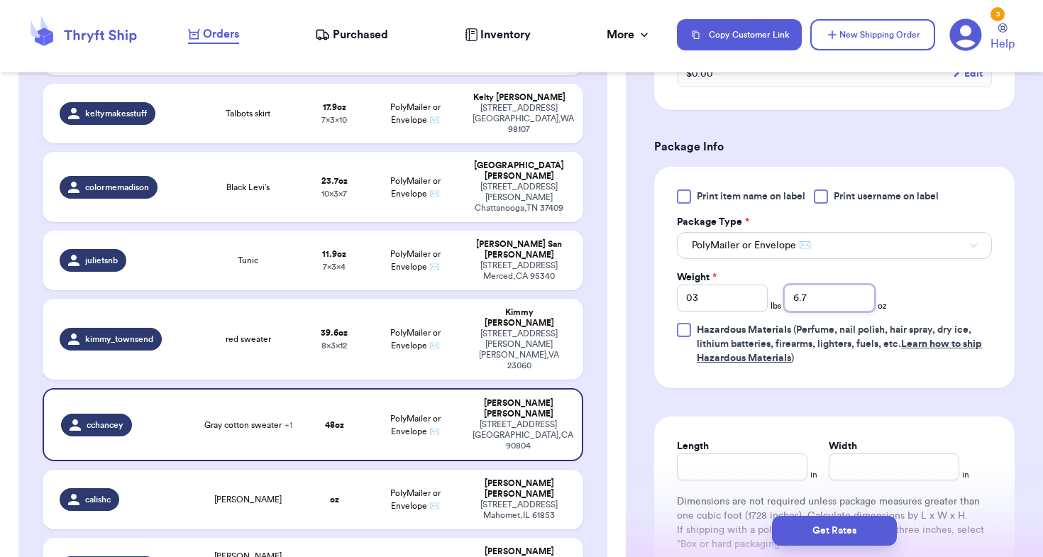
type input "6.7"
click at [706, 463] on input "Length" at bounding box center [742, 466] width 131 height 27
type input "1"
type input "12"
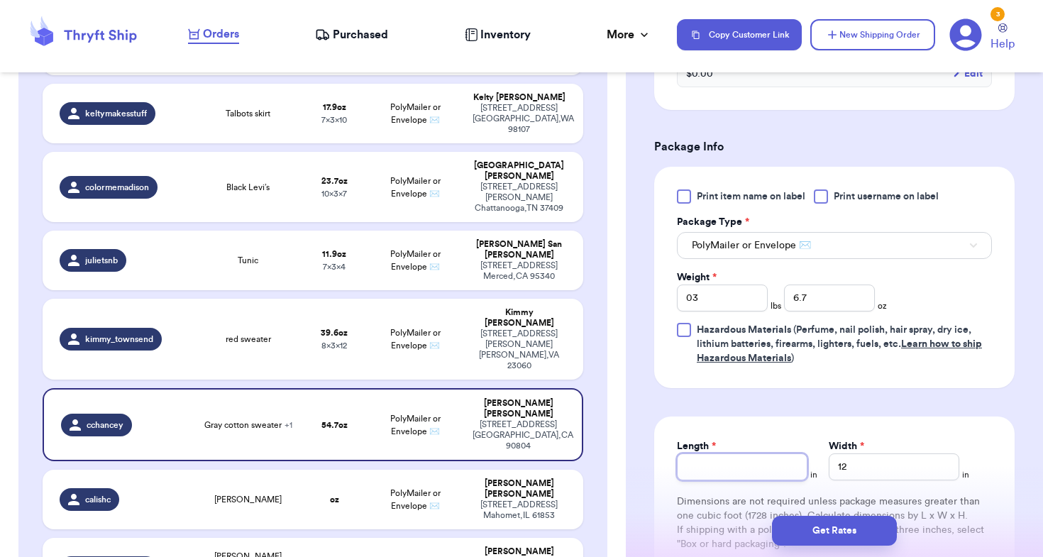
click at [698, 453] on input "Length *" at bounding box center [742, 466] width 131 height 27
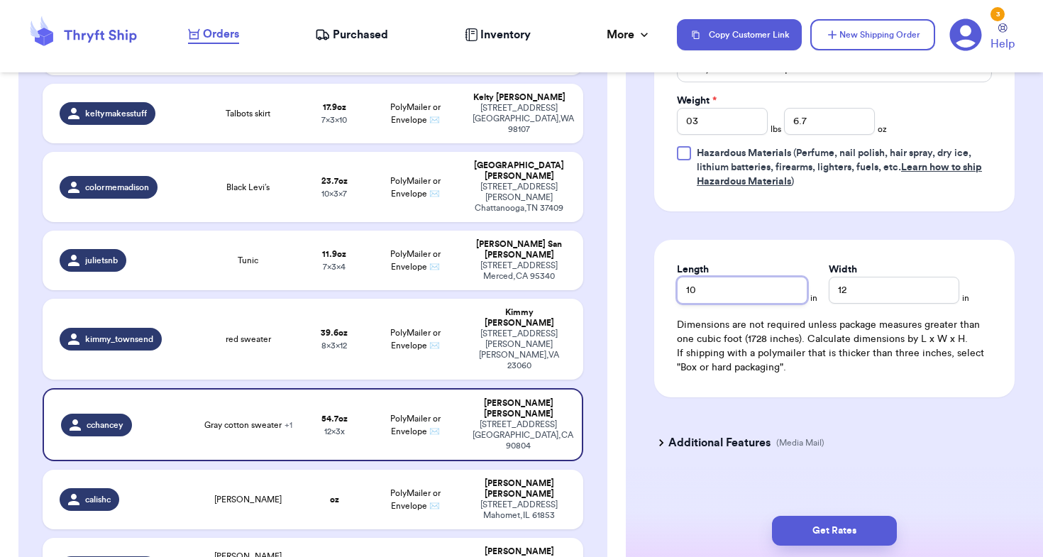
scroll to position [784, 0]
type input "10"
click at [846, 530] on button "Get Rates" at bounding box center [834, 531] width 125 height 30
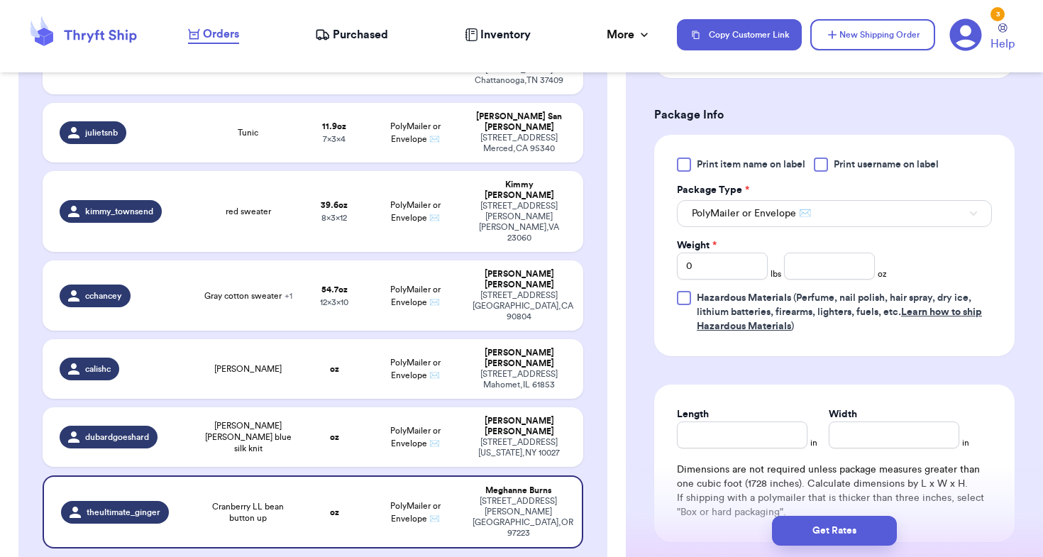
scroll to position [586, 0]
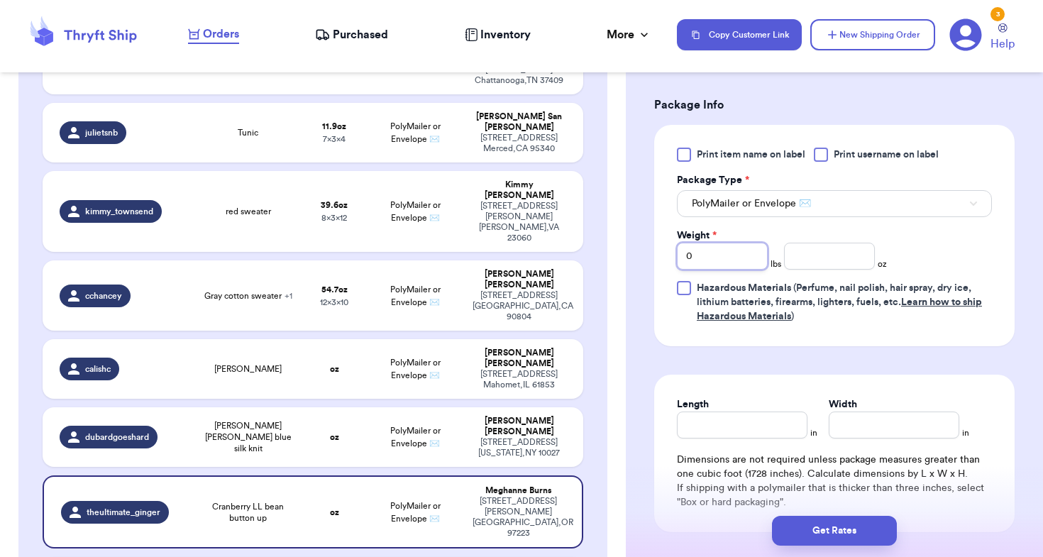
click at [721, 255] on input "0" at bounding box center [722, 256] width 91 height 27
type input "01"
type input "2.6"
click at [695, 429] on input "Length" at bounding box center [742, 425] width 131 height 27
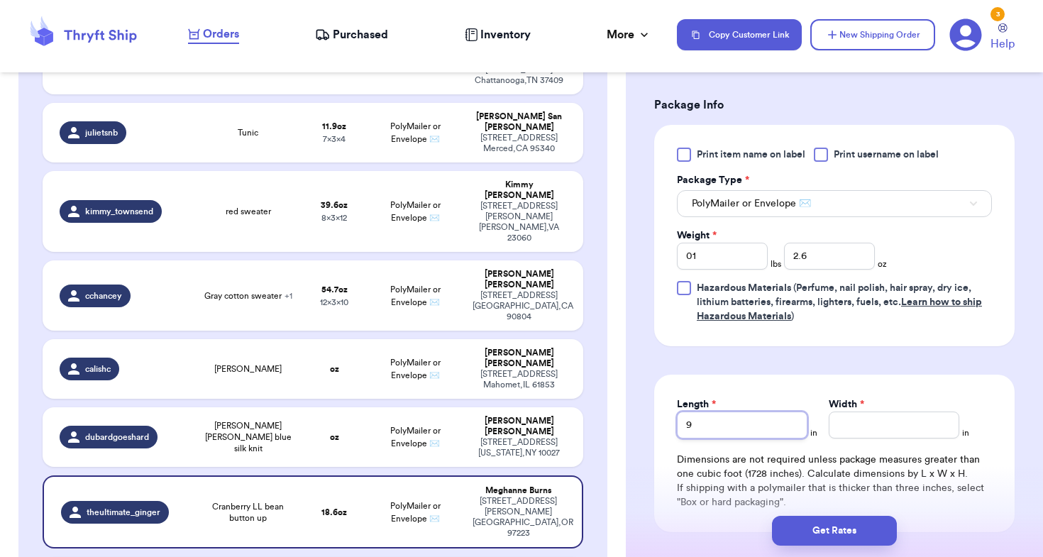
type input "9"
type input "6"
click at [665, 467] on div "Length 9 in Width 6 in Dimensions are not required unless package measures grea…" at bounding box center [834, 454] width 360 height 158
click at [358, 339] on td "oz" at bounding box center [334, 369] width 65 height 60
type input "[PERSON_NAME]"
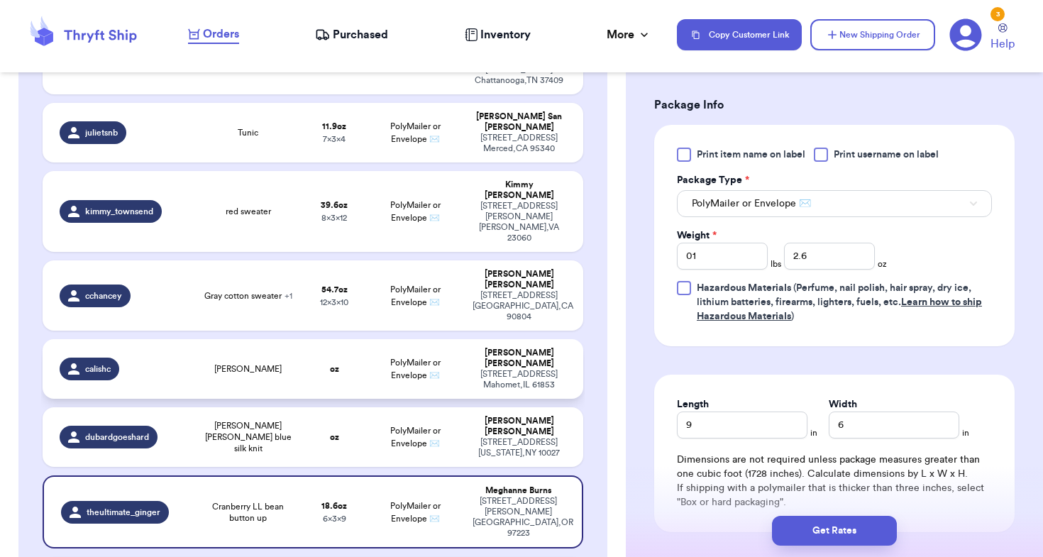
type input "0"
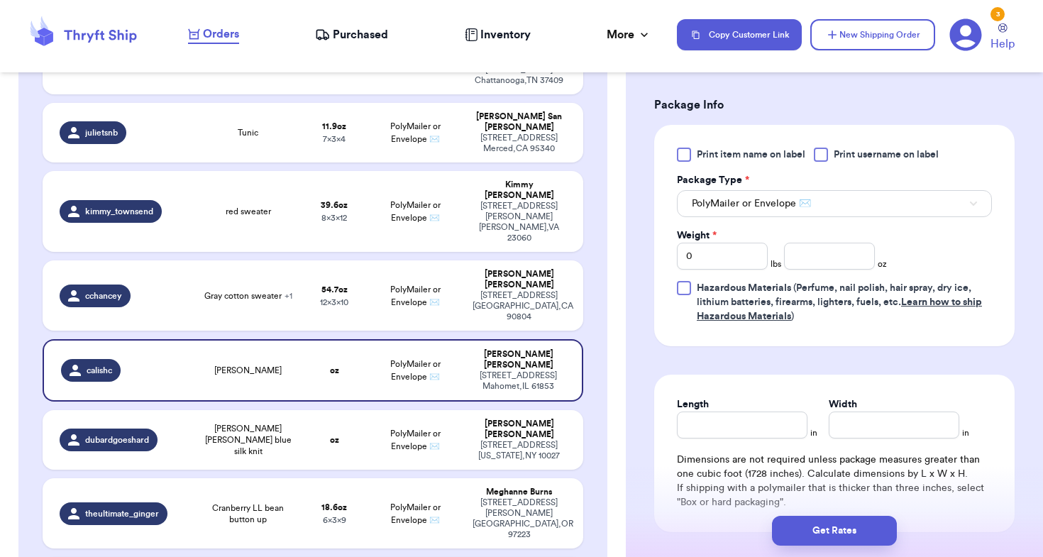
click at [683, 387] on div "Length in Width in Dimensions are not required unless package measures greater …" at bounding box center [834, 454] width 360 height 158
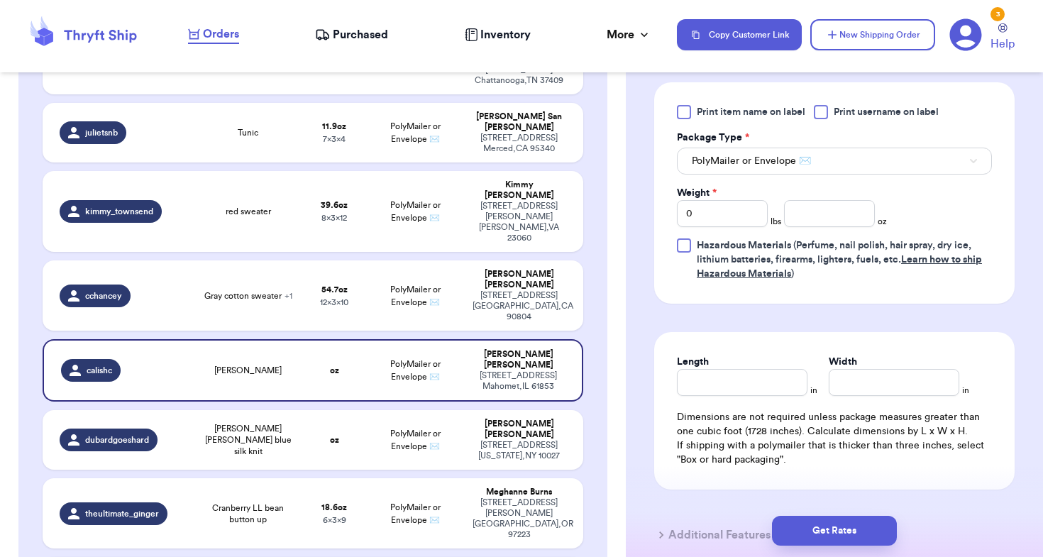
scroll to position [619, 0]
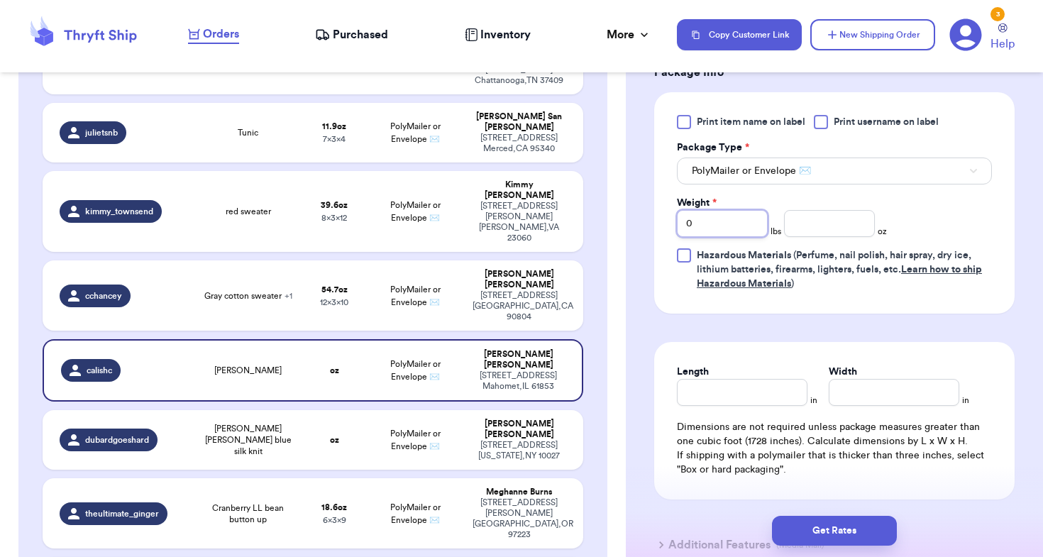
click at [732, 229] on input "0" at bounding box center [722, 223] width 91 height 27
click at [830, 227] on input "number" at bounding box center [829, 223] width 91 height 27
type input "12.5"
type input "6"
type input "9"
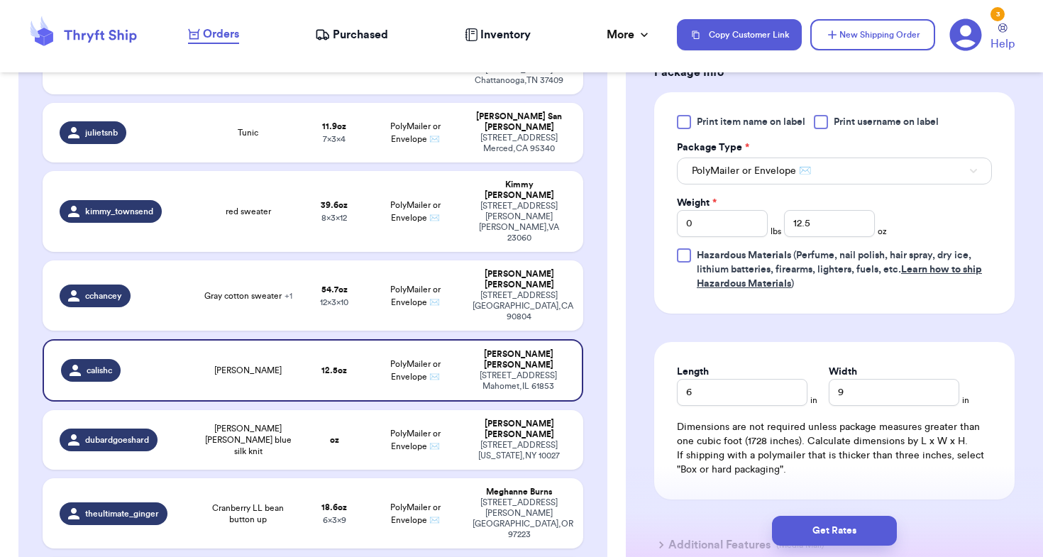
click at [759, 355] on div "Length 6 in Width 9 in Dimensions are not required unless package measures grea…" at bounding box center [834, 421] width 360 height 158
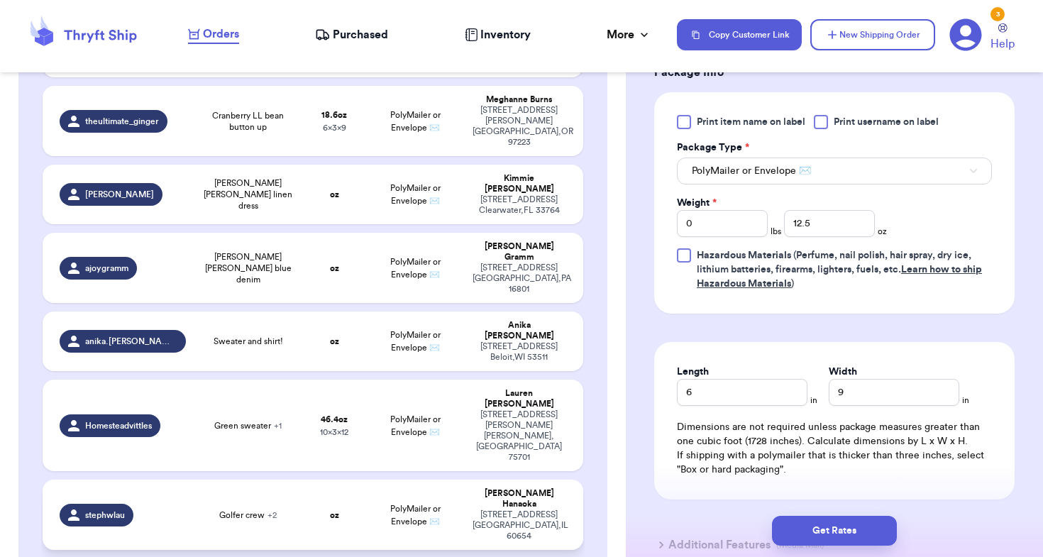
click at [362, 480] on td "oz" at bounding box center [334, 515] width 65 height 70
type input "[PERSON_NAME] shirt"
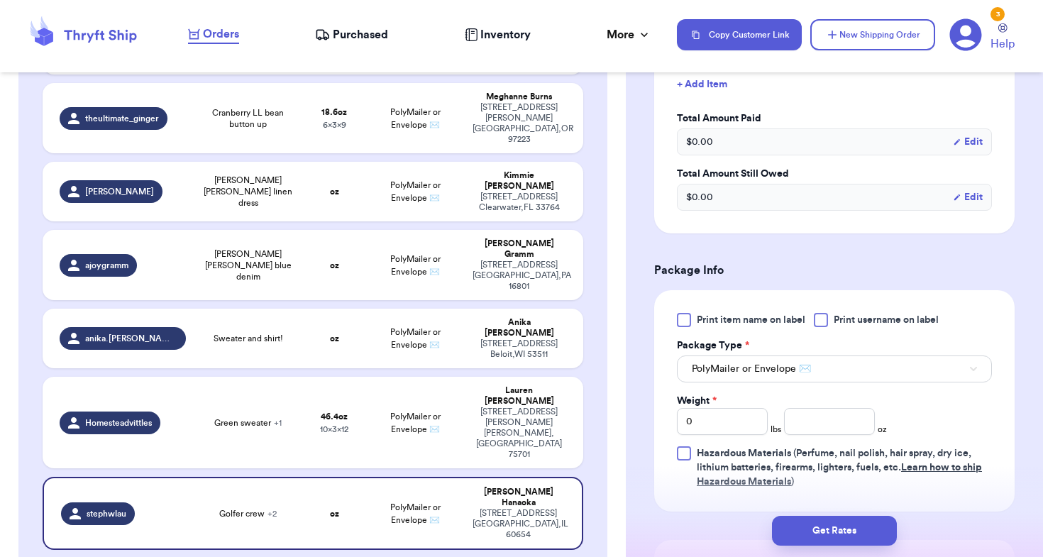
scroll to position [511, 0]
click at [722, 425] on input "0" at bounding box center [722, 420] width 91 height 27
type input "02"
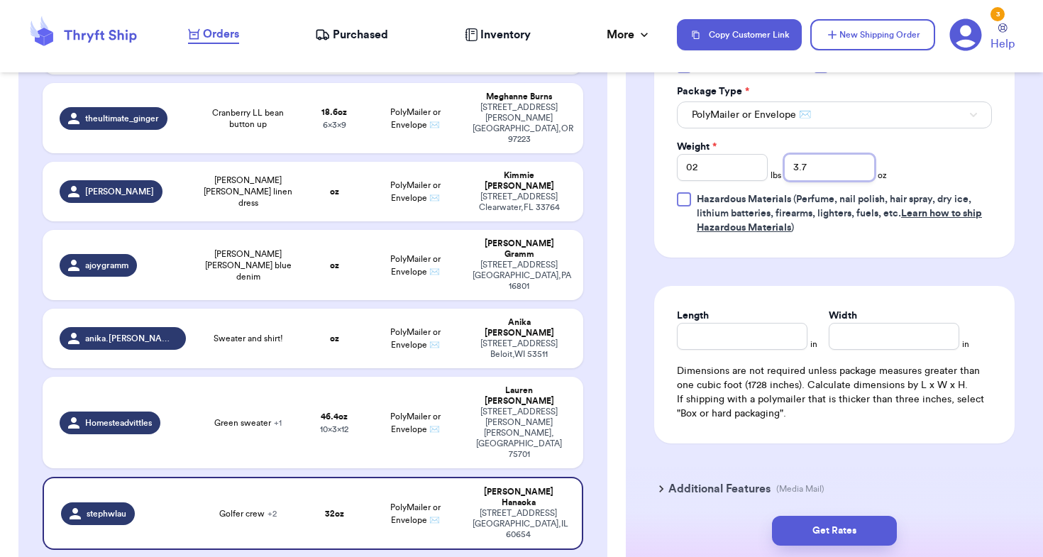
scroll to position [768, 0]
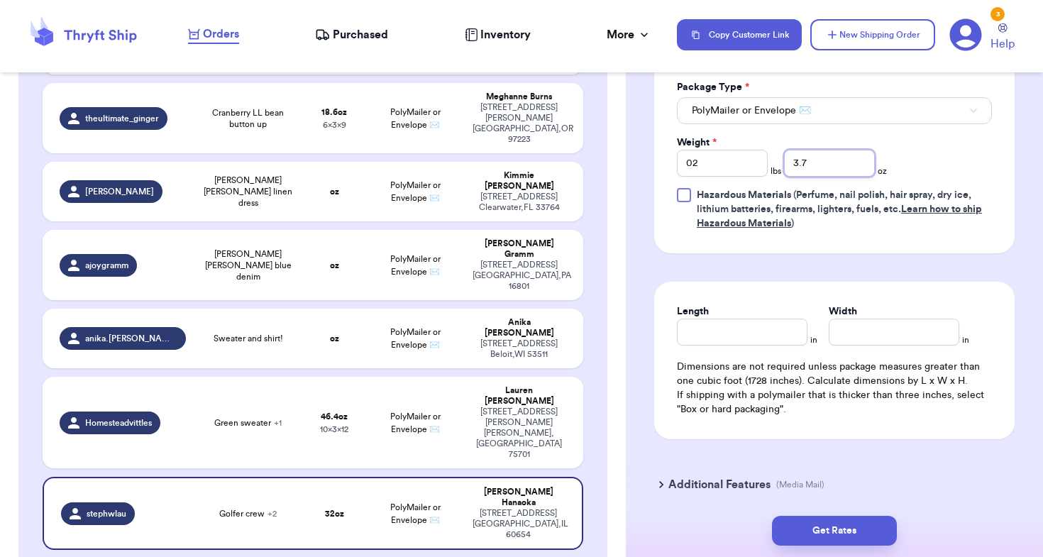
type input "3.7"
click at [767, 333] on input "Length" at bounding box center [742, 332] width 131 height 27
type input "12"
type input "10"
click at [810, 529] on button "Get Rates" at bounding box center [834, 531] width 125 height 30
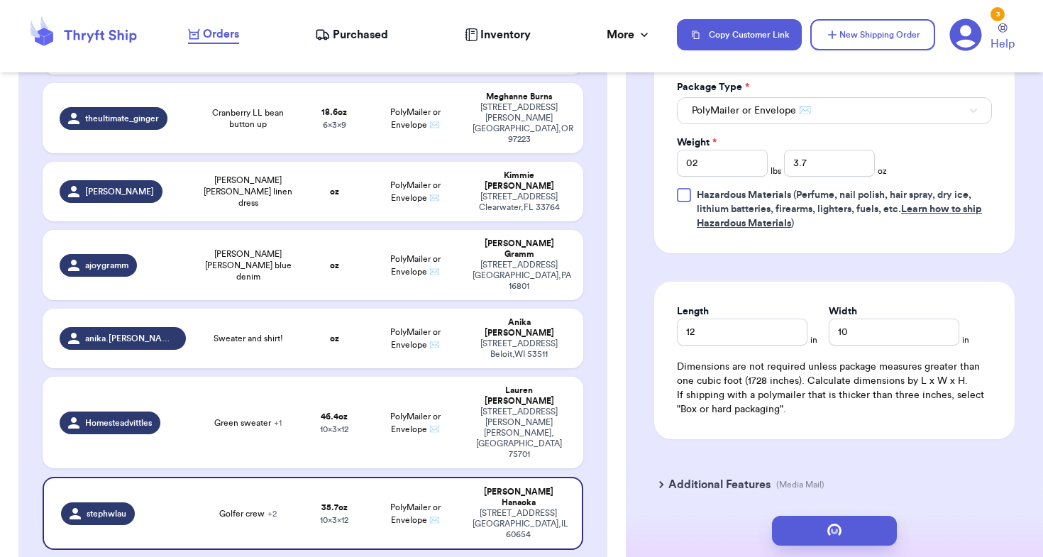
scroll to position [0, 0]
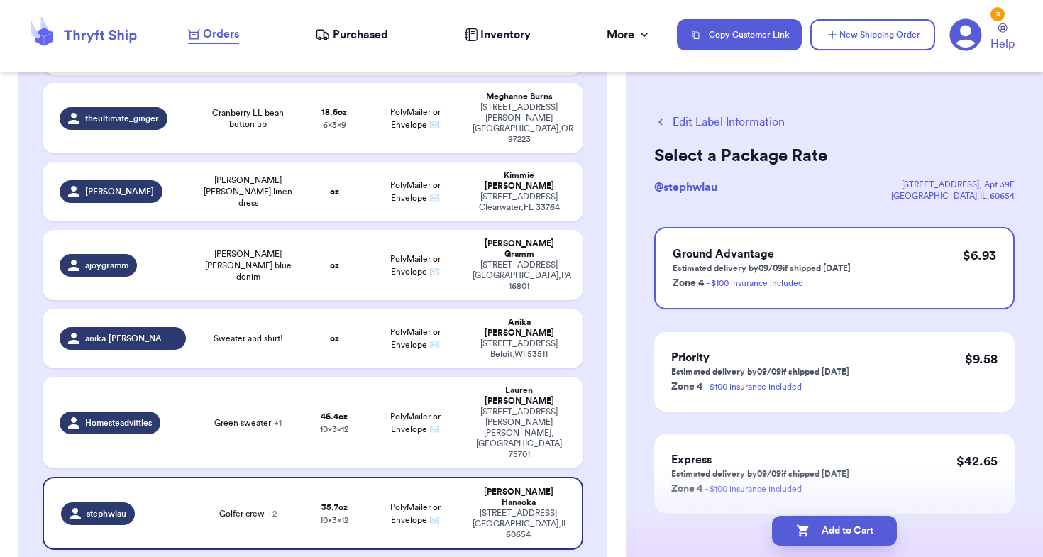
click at [597, 232] on div "Incomplete 22 Get Rates for All ( 11 ) Get Rates for All ( 11 ) Date Created Da…" at bounding box center [312, 242] width 588 height 1827
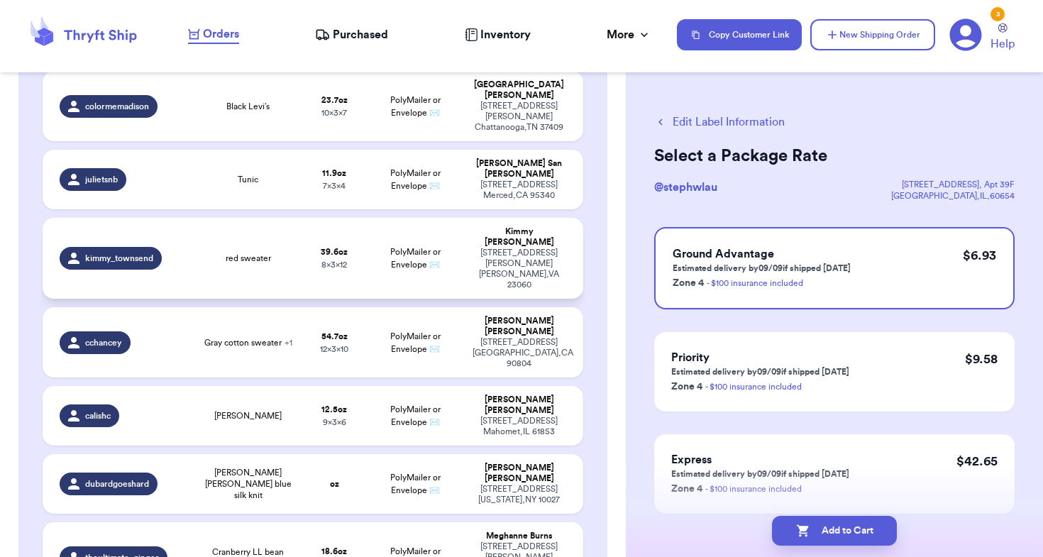
scroll to position [321, 0]
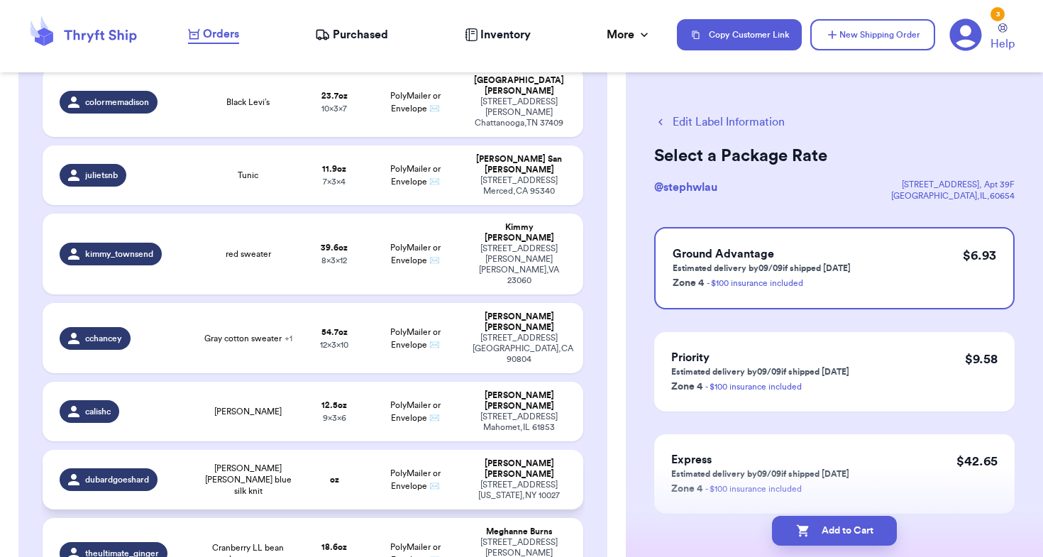
click at [466, 450] on td "[PERSON_NAME] [STREET_ADDRESS][US_STATE]" at bounding box center [523, 480] width 118 height 60
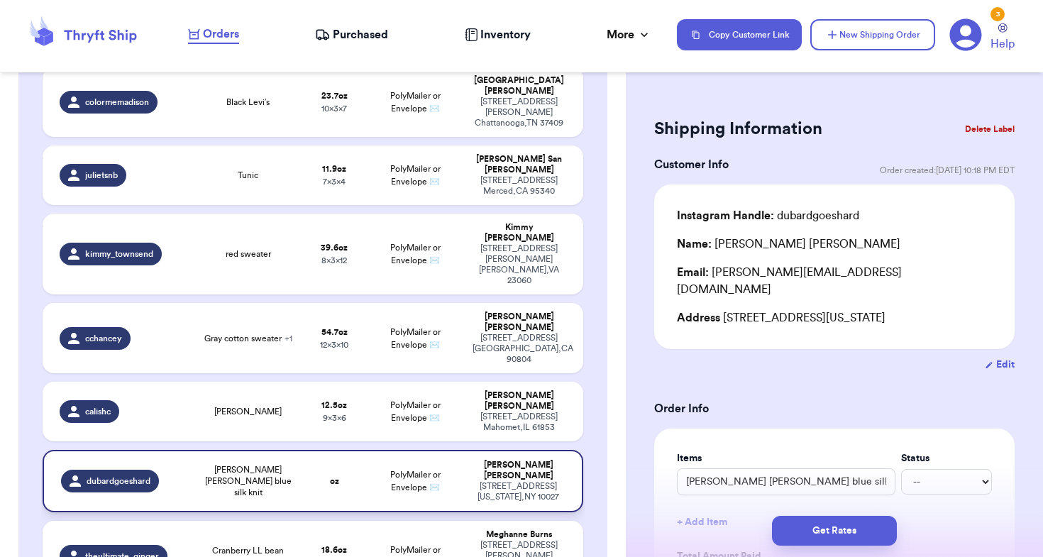
click at [297, 450] on td "[PERSON_NAME] [PERSON_NAME] blue silk knit" at bounding box center [248, 481] width 108 height 62
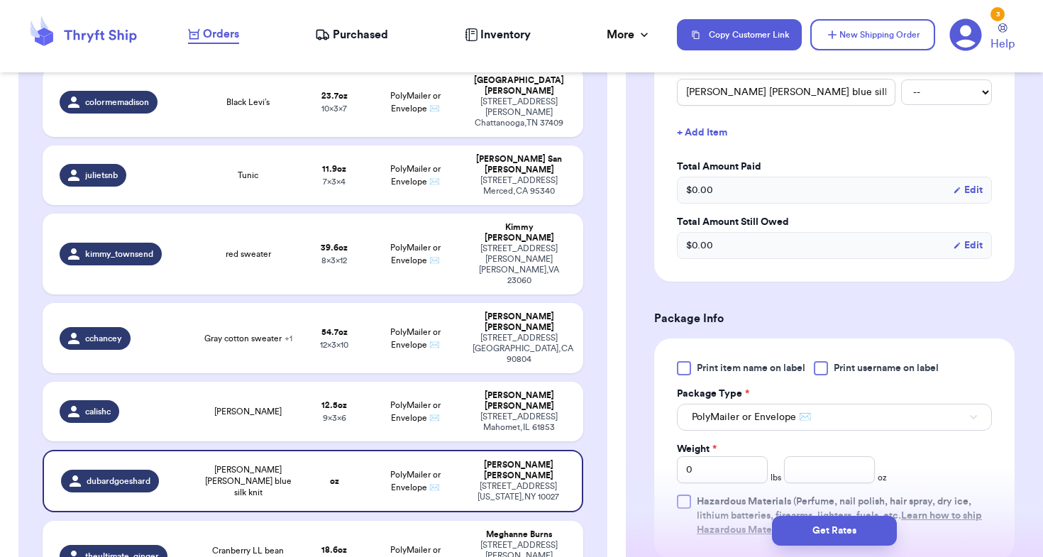
scroll to position [407, 0]
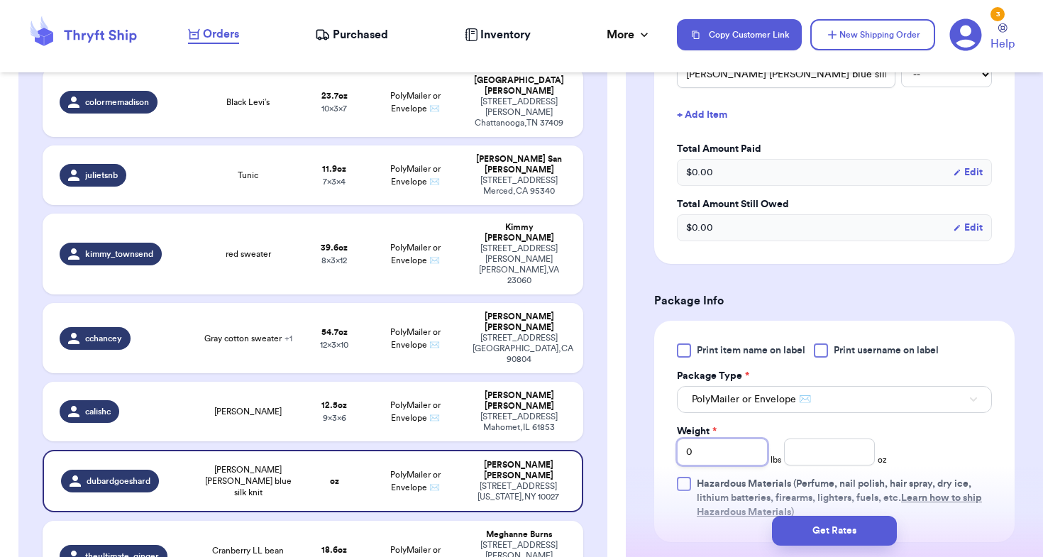
click at [718, 438] on input "0" at bounding box center [722, 451] width 91 height 27
click at [851, 442] on input "number" at bounding box center [829, 451] width 91 height 27
type input "11.1"
click at [946, 431] on div "Print item name on label Print username on label Package Type * PolyMailer or E…" at bounding box center [834, 431] width 315 height 176
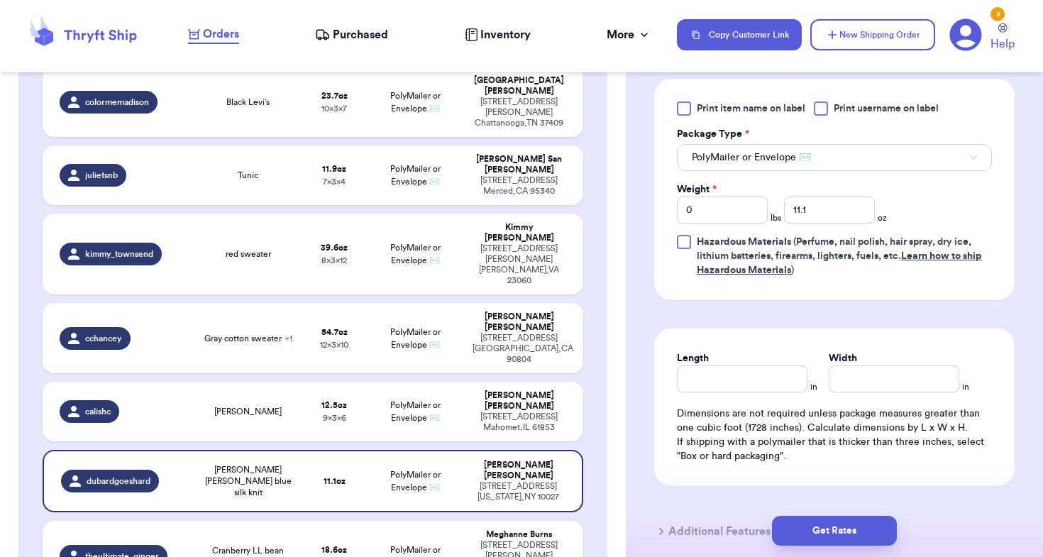
scroll to position [695, 0]
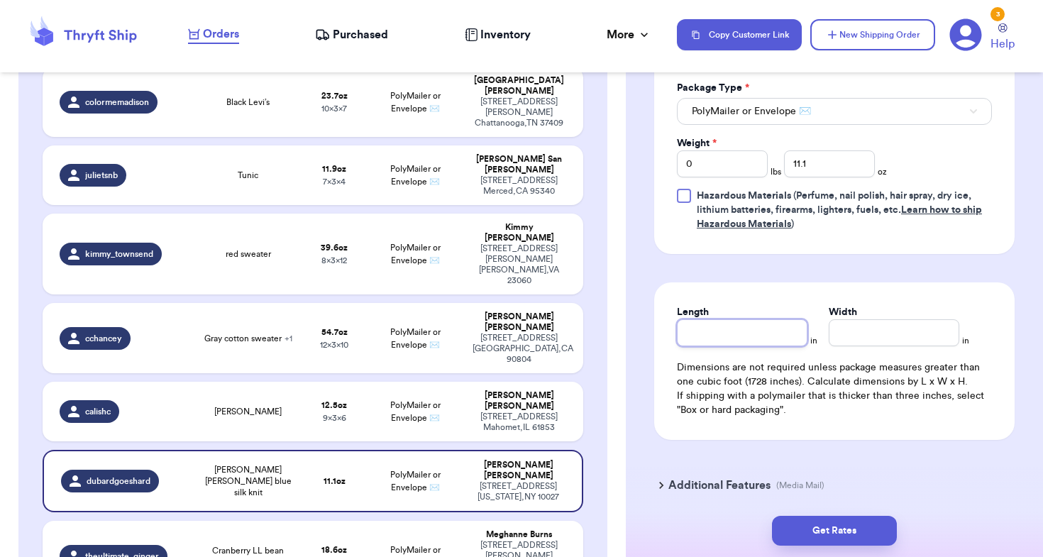
click at [695, 319] on input "Length" at bounding box center [742, 332] width 131 height 27
type input "4"
type input "6"
click at [470, 382] on td "[PERSON_NAME] [STREET_ADDRESS][PERSON_NAME][PERSON_NAME]" at bounding box center [523, 412] width 118 height 60
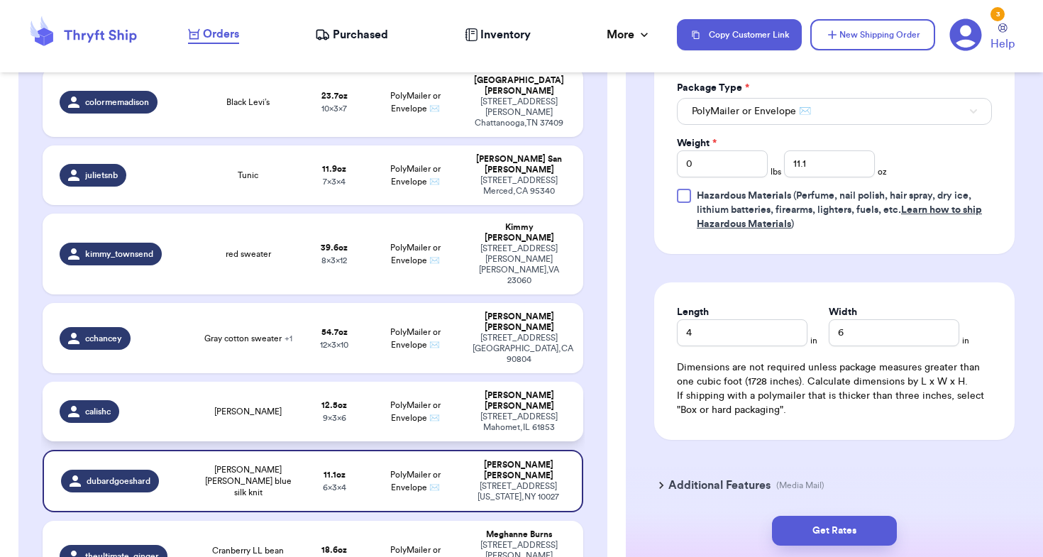
type input "[PERSON_NAME]"
type input "12.5"
type input "6"
type input "9"
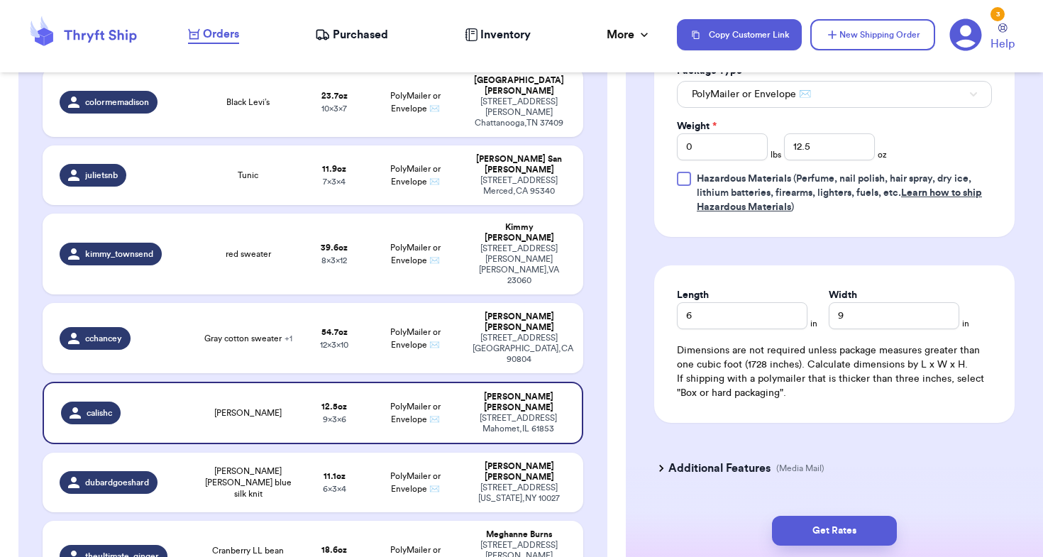
type input "[PERSON_NAME][PERSON_NAME] linen dress"
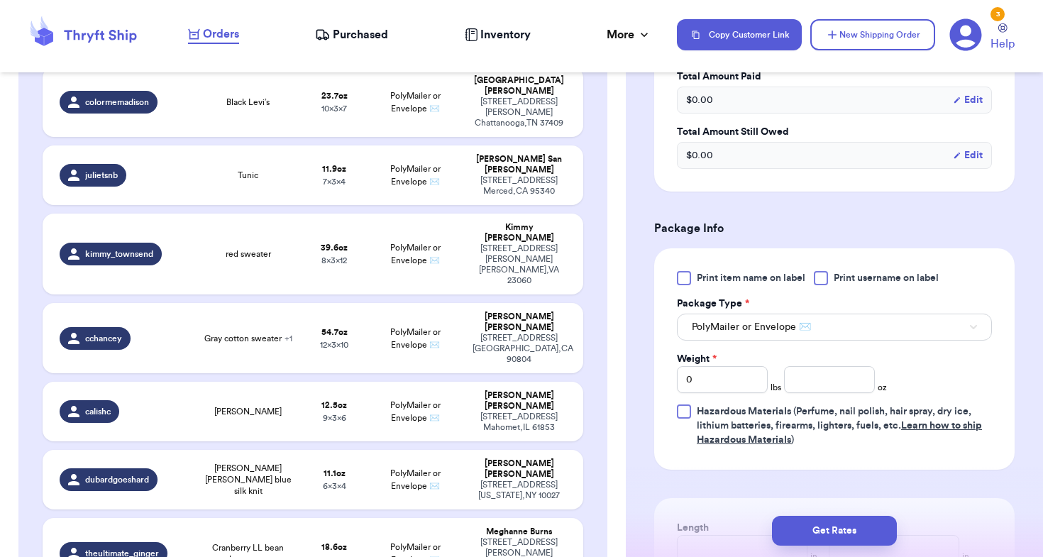
scroll to position [468, 0]
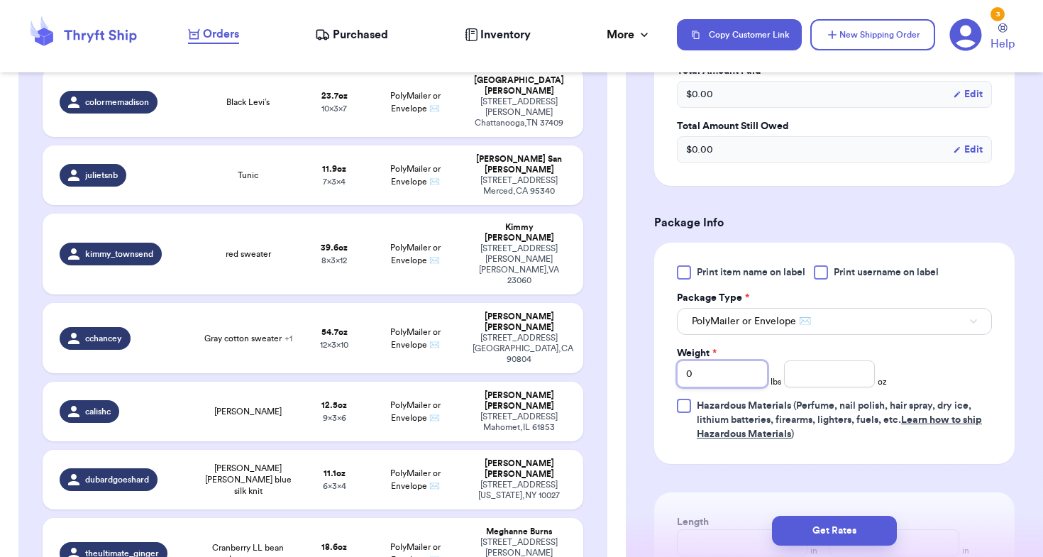
click at [717, 376] on input "0" at bounding box center [722, 373] width 91 height 27
click at [827, 376] on input "number" at bounding box center [829, 373] width 91 height 27
type input "14.3"
click at [778, 480] on form "Shipping Information Delete Label Customer Info Order created: [DATE] 08:46 PM …" at bounding box center [834, 184] width 360 height 1078
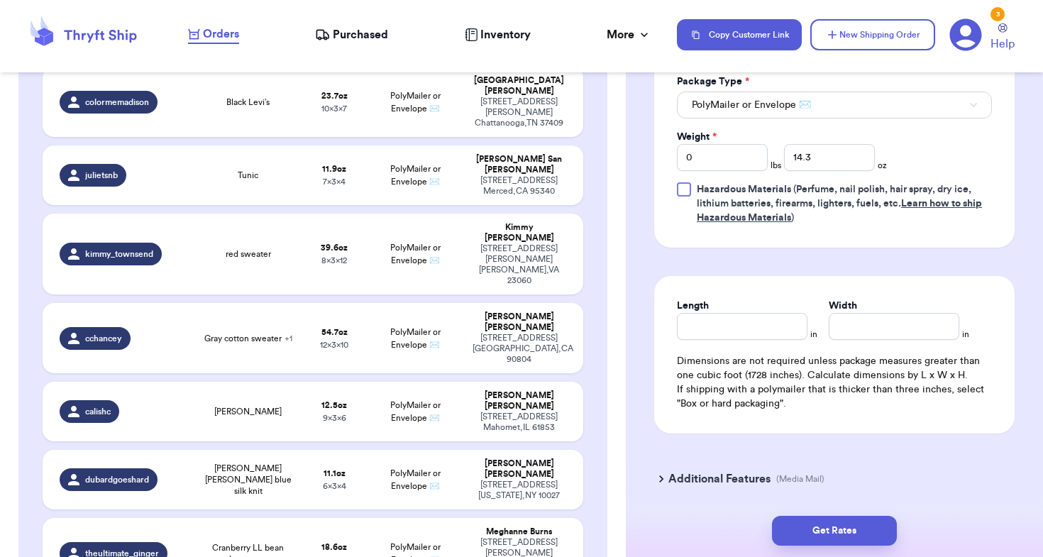
scroll to position [685, 0]
click at [713, 321] on input "Length" at bounding box center [742, 325] width 131 height 27
type input "8"
type input "7"
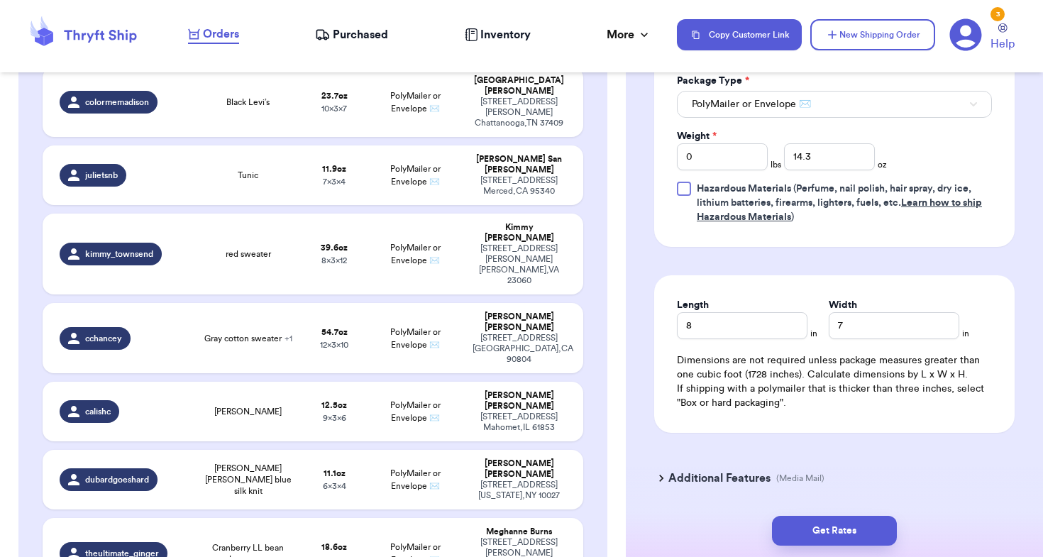
click at [817, 287] on div "Length 8 in Width 7 in Dimensions are not required unless package measures grea…" at bounding box center [834, 354] width 360 height 158
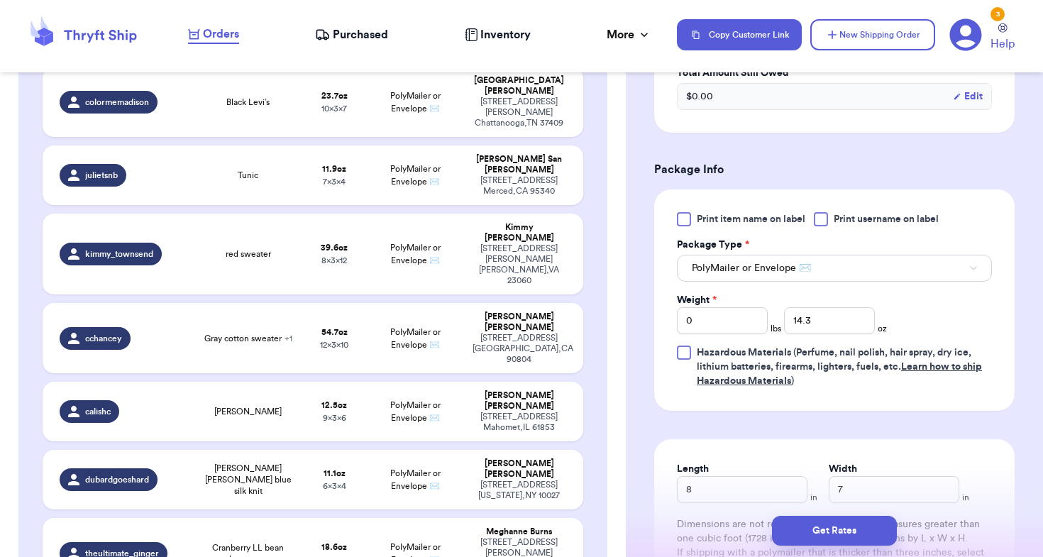
scroll to position [551, 0]
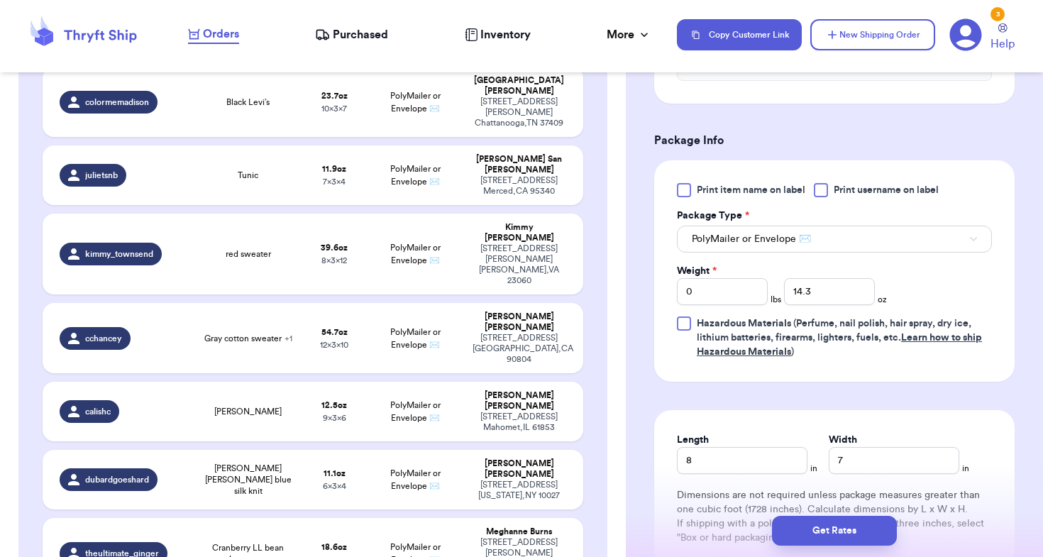
click at [644, 402] on div "Shipping Information Delete Label Customer Info Order created: [DATE] 08:46 PM …" at bounding box center [834, 138] width 417 height 1206
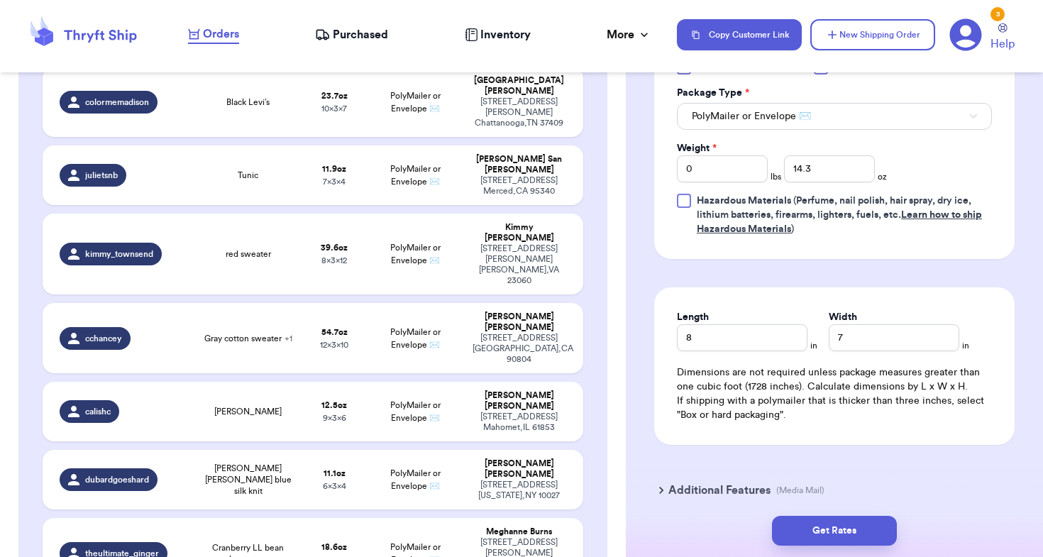
scroll to position [687, 0]
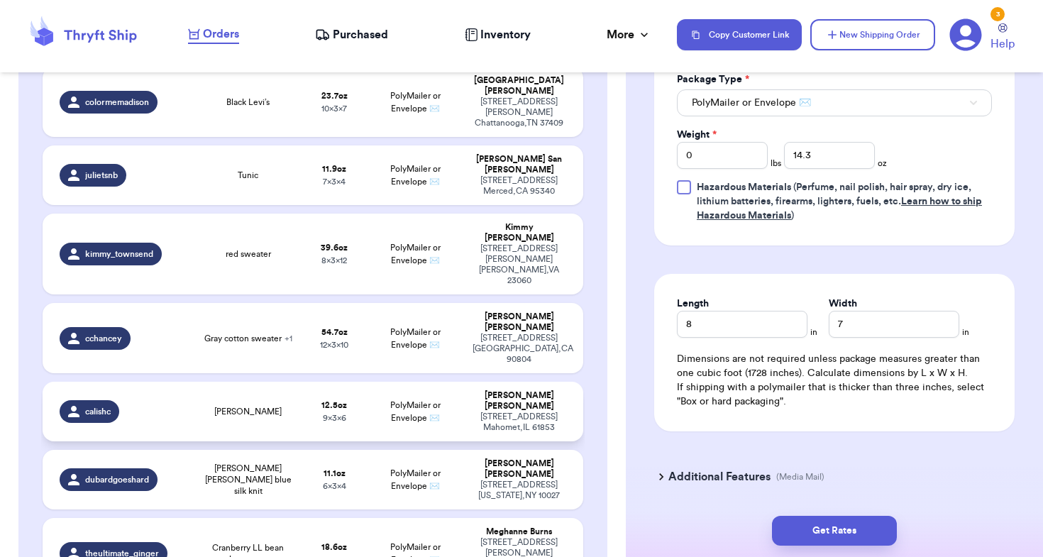
click at [464, 382] on td "PolyMailer or Envelope ✉️" at bounding box center [415, 412] width 97 height 60
type input "[PERSON_NAME]"
type input "12.5"
type input "6"
type input "9"
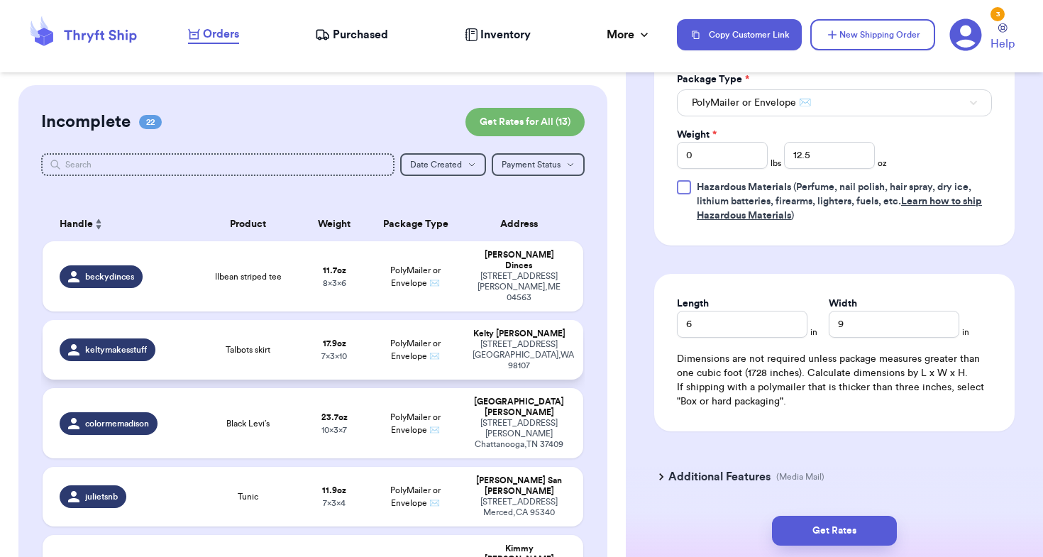
scroll to position [573, 0]
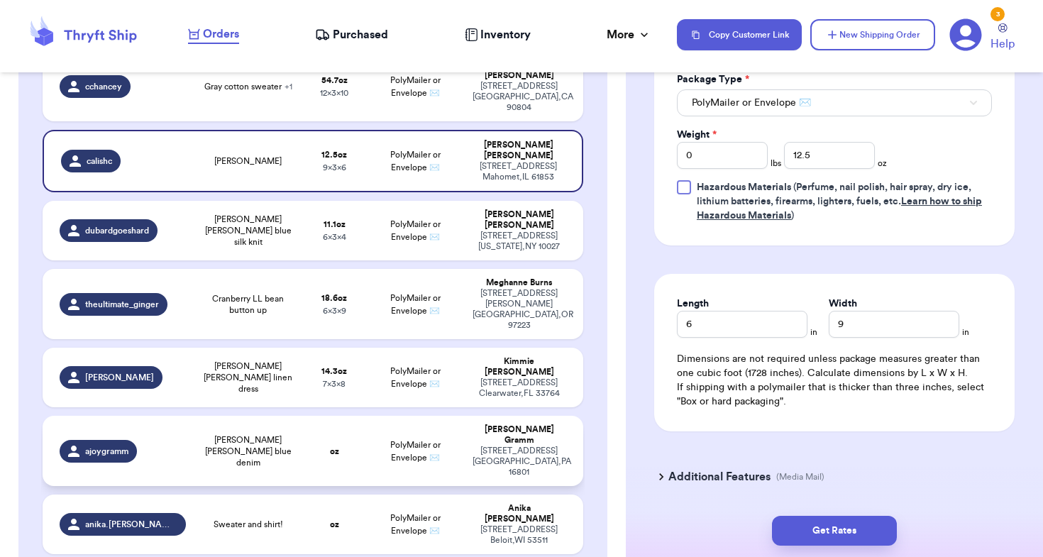
click at [307, 416] on td "oz" at bounding box center [334, 451] width 65 height 70
type input "[PERSON_NAME] [PERSON_NAME] blue denim"
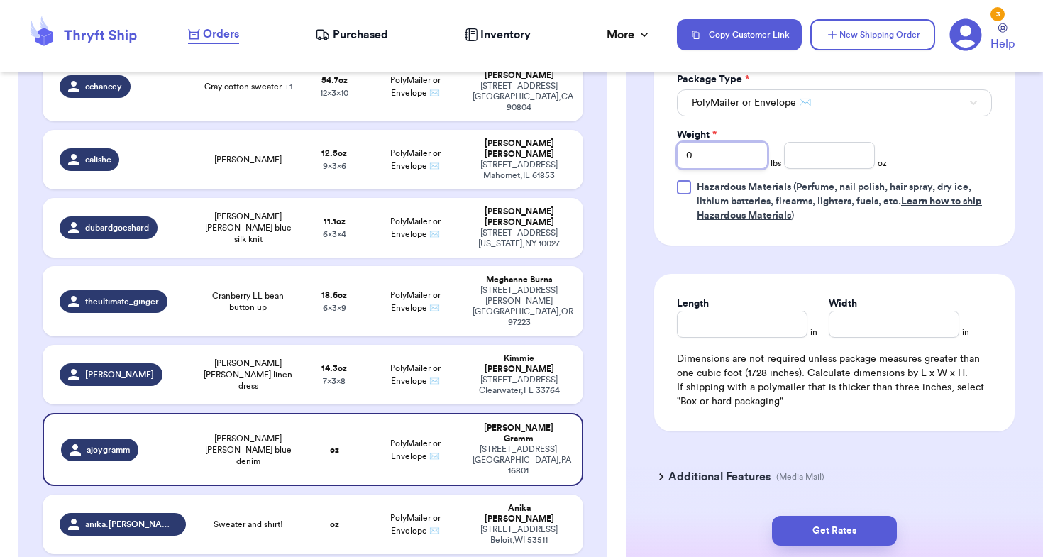
click at [737, 152] on input "0" at bounding box center [722, 155] width 91 height 27
type input "01"
type input "4.7"
type input "7"
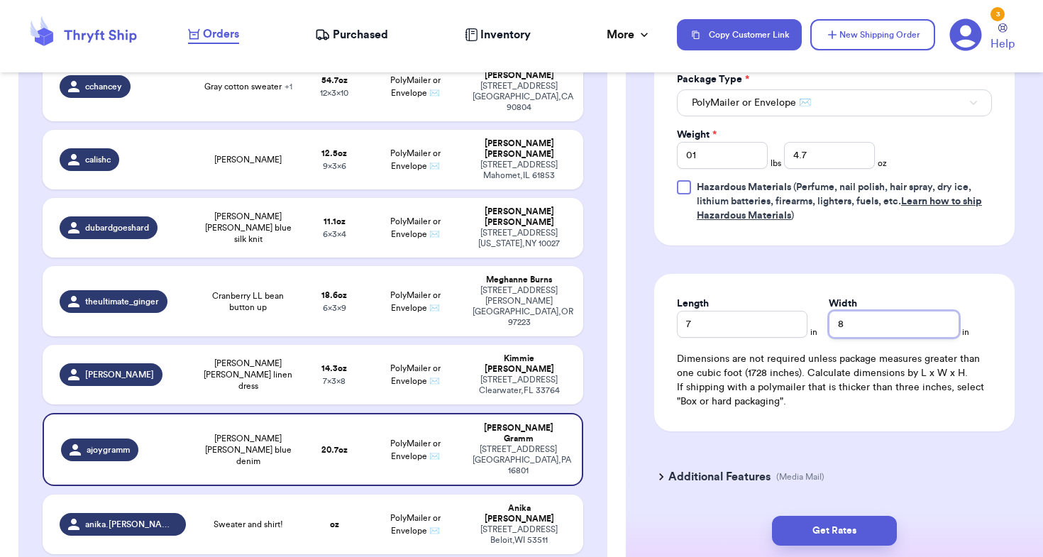
type input "8"
click at [644, 256] on div "Shipping Information Delete Label Customer Info Order created: [DATE] 08:44 PM …" at bounding box center [834, 1] width 417 height 1206
click at [490, 524] on div "[STREET_ADDRESS]" at bounding box center [519, 534] width 93 height 21
type input "Sweater and shirt!"
type input "0"
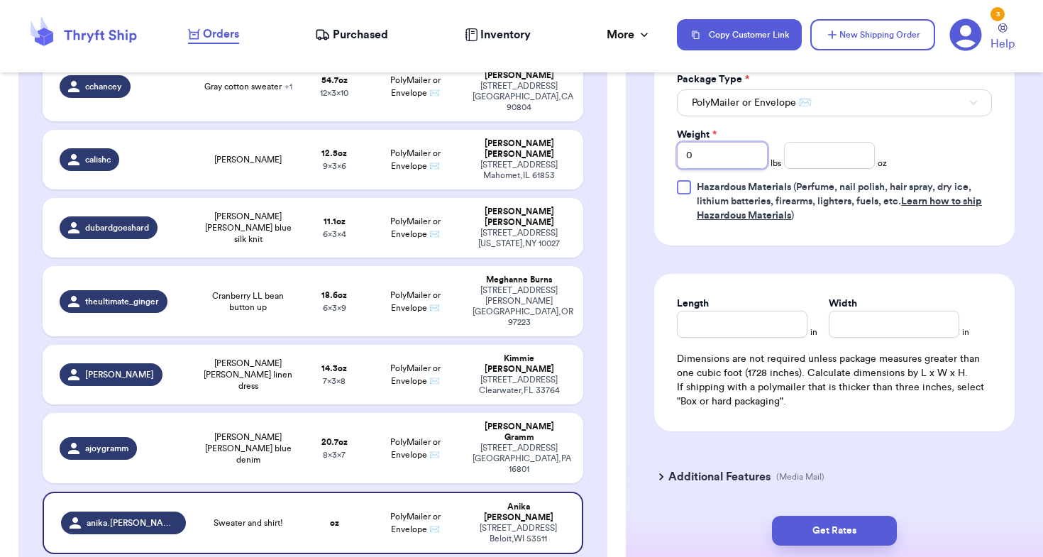
click at [725, 165] on input "0" at bounding box center [722, 155] width 91 height 27
type input "01"
type input "6.3"
click at [717, 329] on input "Length" at bounding box center [742, 324] width 131 height 27
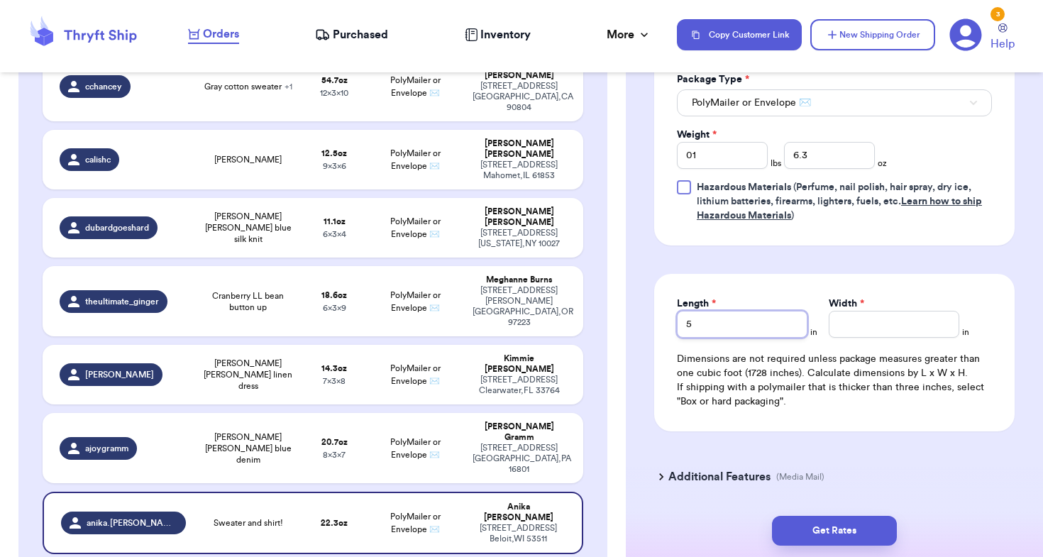
type input "5"
type input "8"
click at [644, 452] on div "Shipping Information Delete Label Customer Info Order created: [DATE] 08:48 PM …" at bounding box center [834, 1] width 417 height 1206
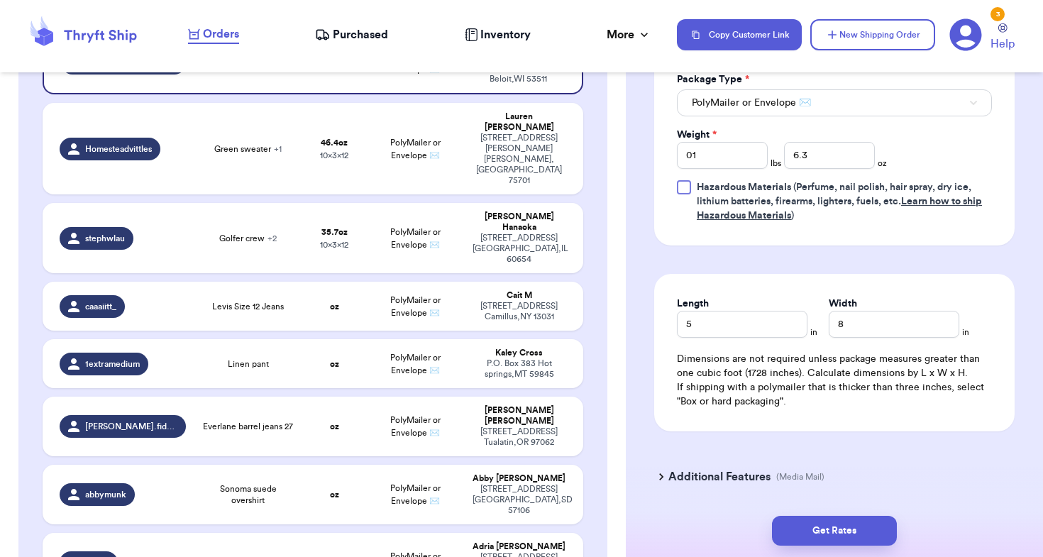
scroll to position [1035, 0]
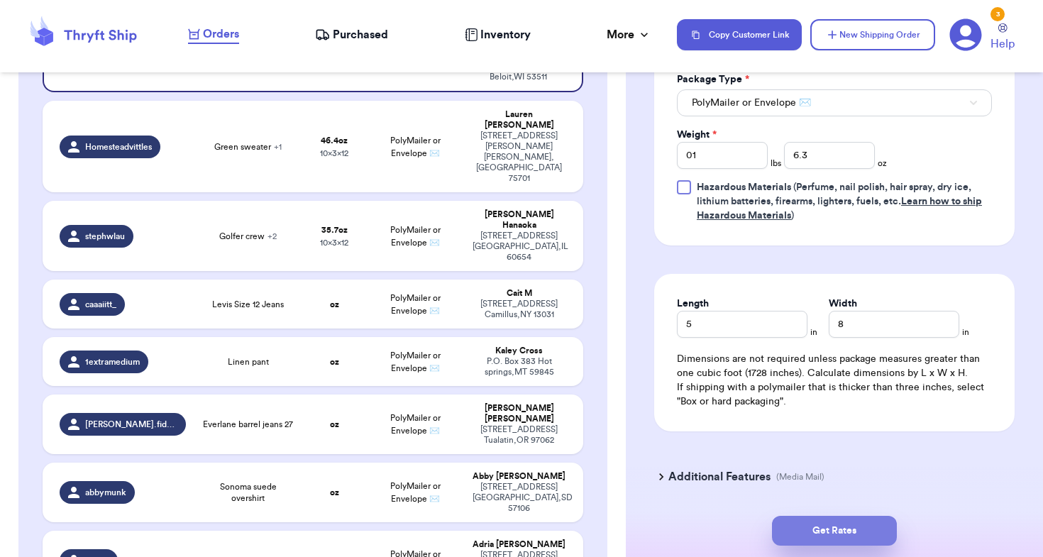
click at [833, 539] on button "Get Rates" at bounding box center [834, 531] width 125 height 30
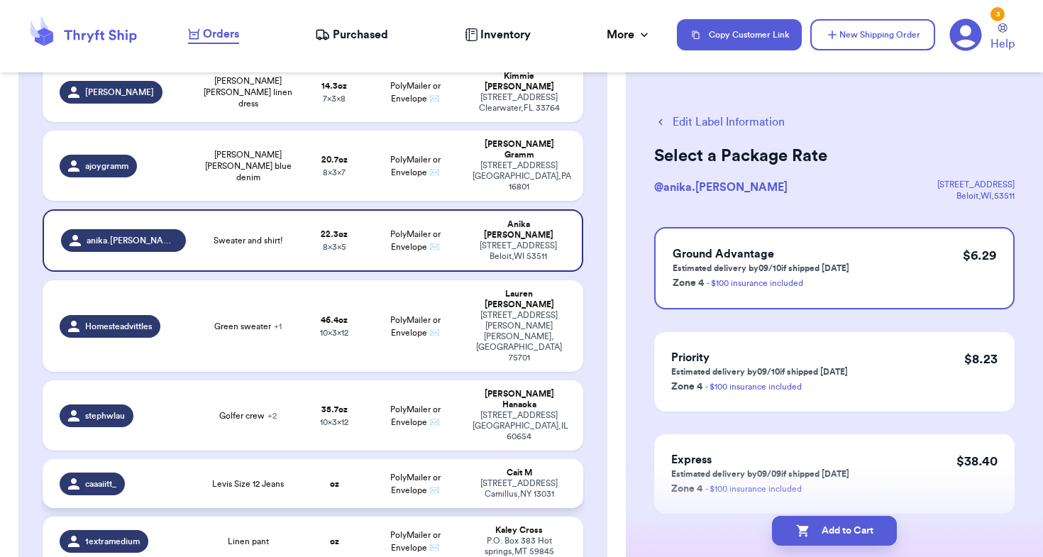
scroll to position [873, 0]
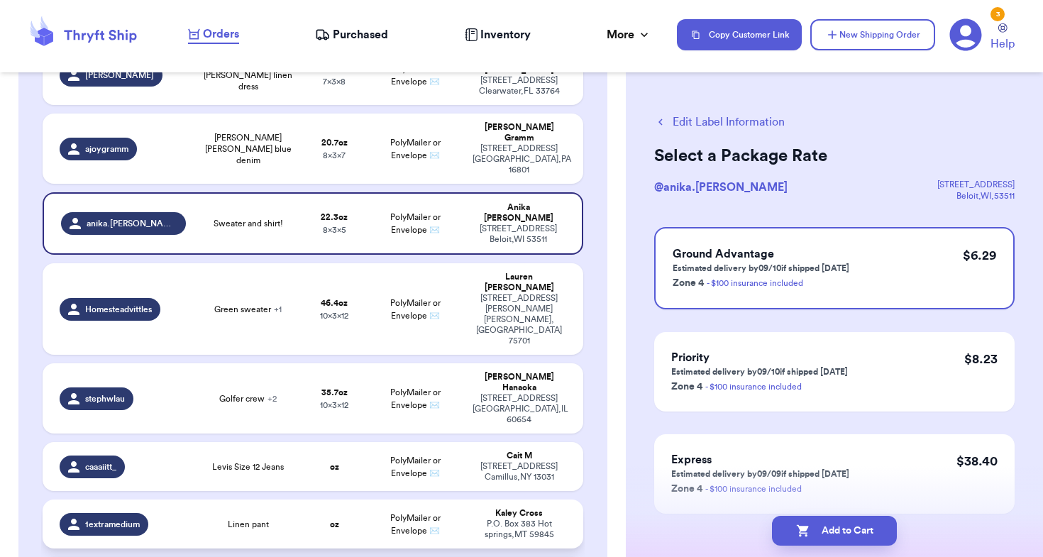
click at [475, 519] on div "P.O. [GEOGRAPHIC_DATA] , MT 59845" at bounding box center [519, 529] width 93 height 21
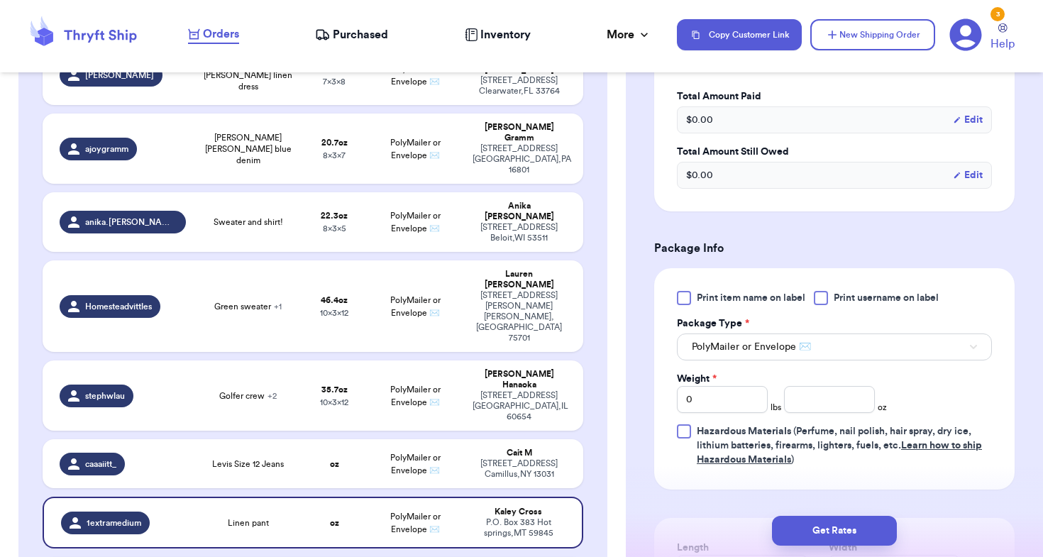
scroll to position [445, 0]
click at [725, 410] on input "0" at bounding box center [722, 397] width 91 height 27
click at [789, 407] on input "number" at bounding box center [829, 397] width 91 height 27
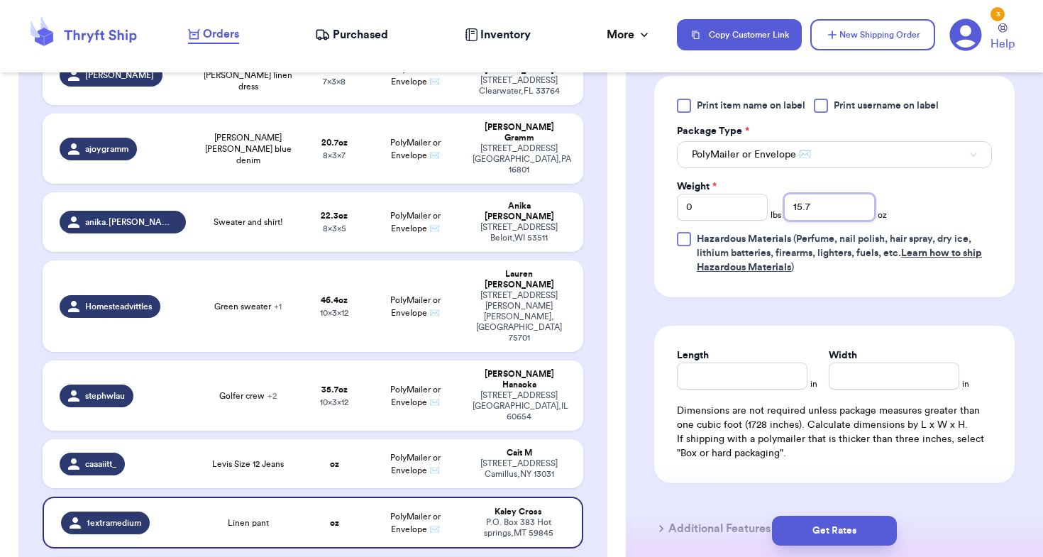
scroll to position [639, 0]
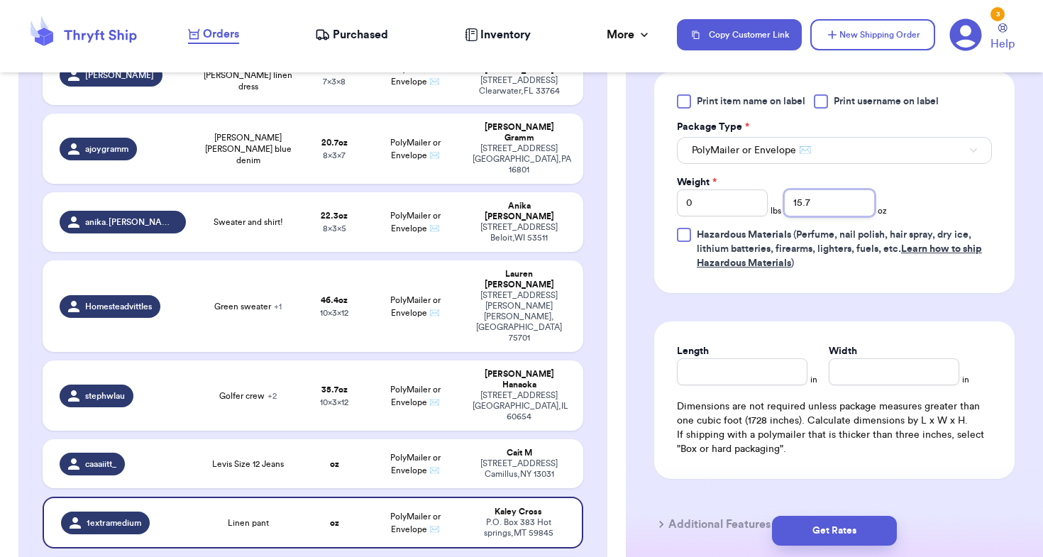
type input "15.7"
click at [737, 368] on input "Length" at bounding box center [742, 371] width 131 height 27
type input "10"
type input "6"
click at [862, 536] on button "Get Rates" at bounding box center [834, 531] width 125 height 30
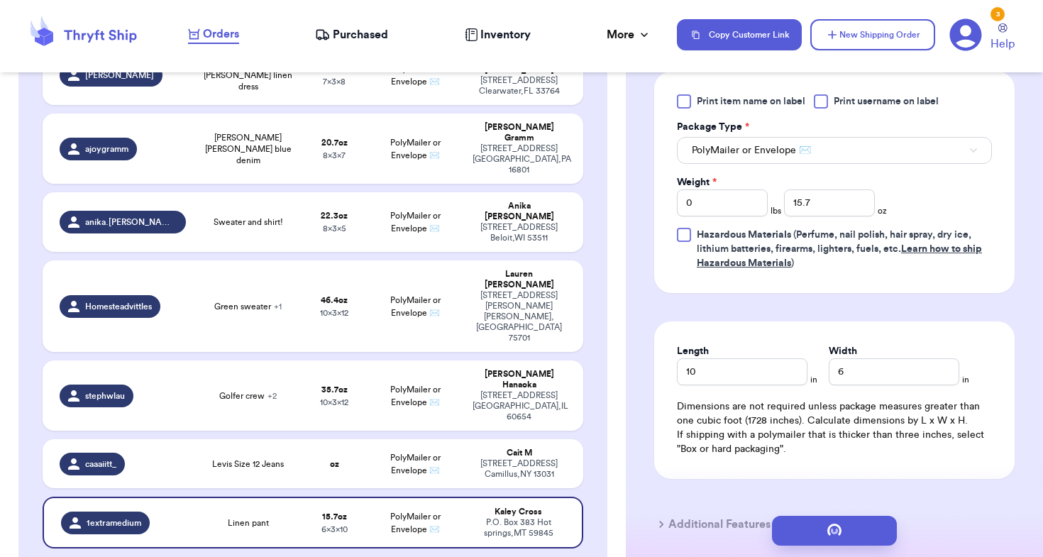
scroll to position [0, 0]
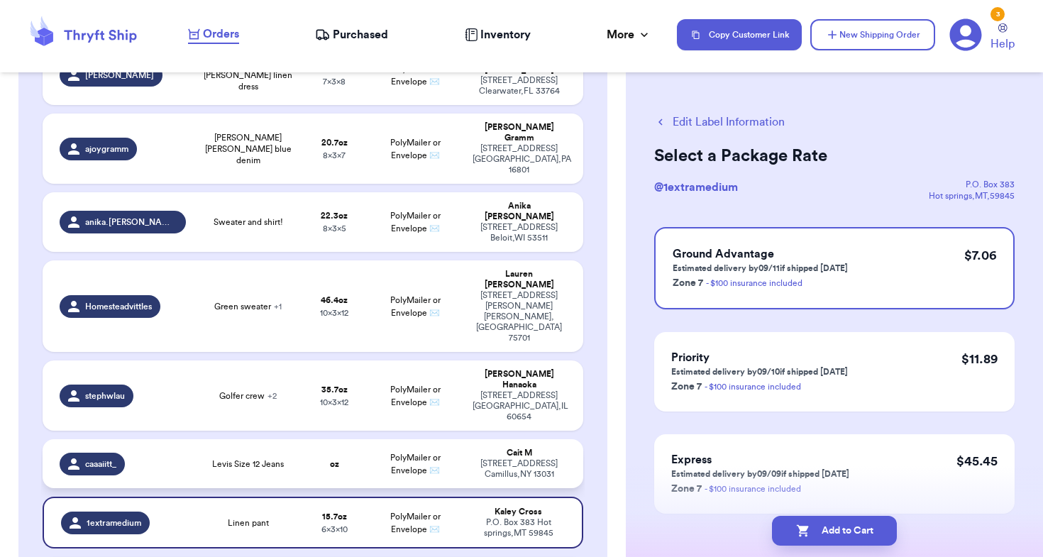
click at [392, 439] on td "PolyMailer or Envelope ✉️" at bounding box center [415, 463] width 97 height 49
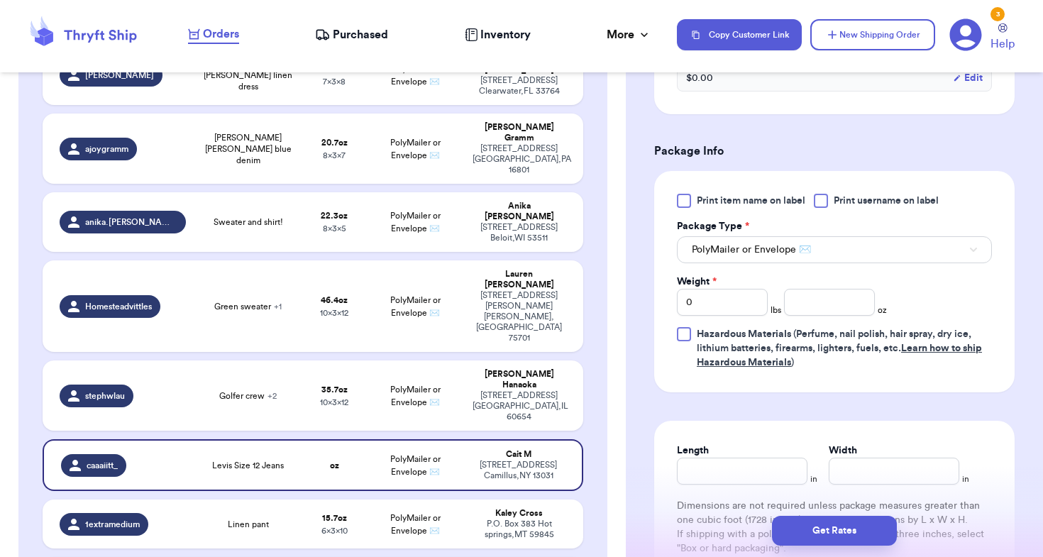
scroll to position [558, 0]
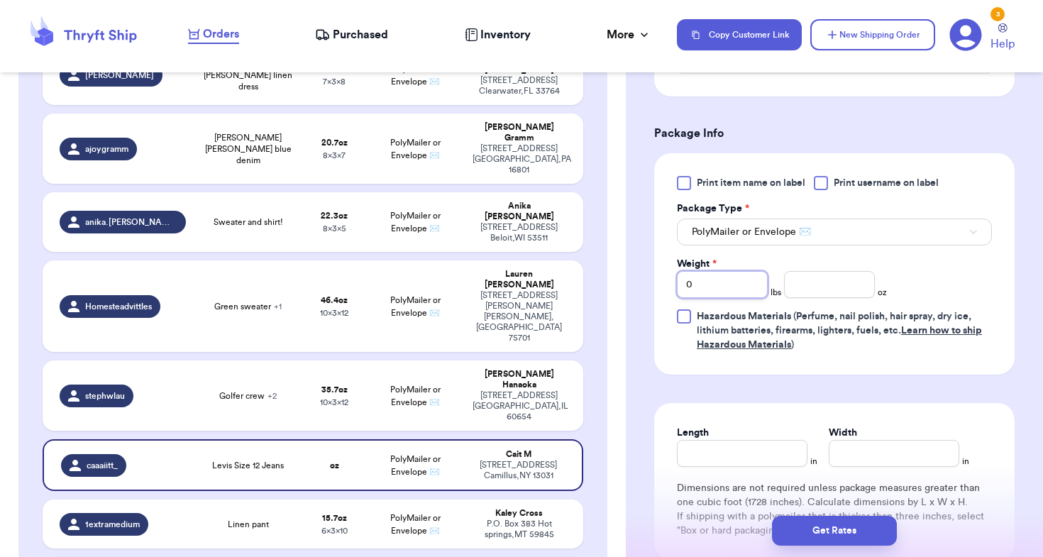
click at [715, 287] on input "0" at bounding box center [722, 284] width 91 height 27
type input "01"
type input "12.8"
click at [727, 459] on input "Length" at bounding box center [742, 453] width 131 height 27
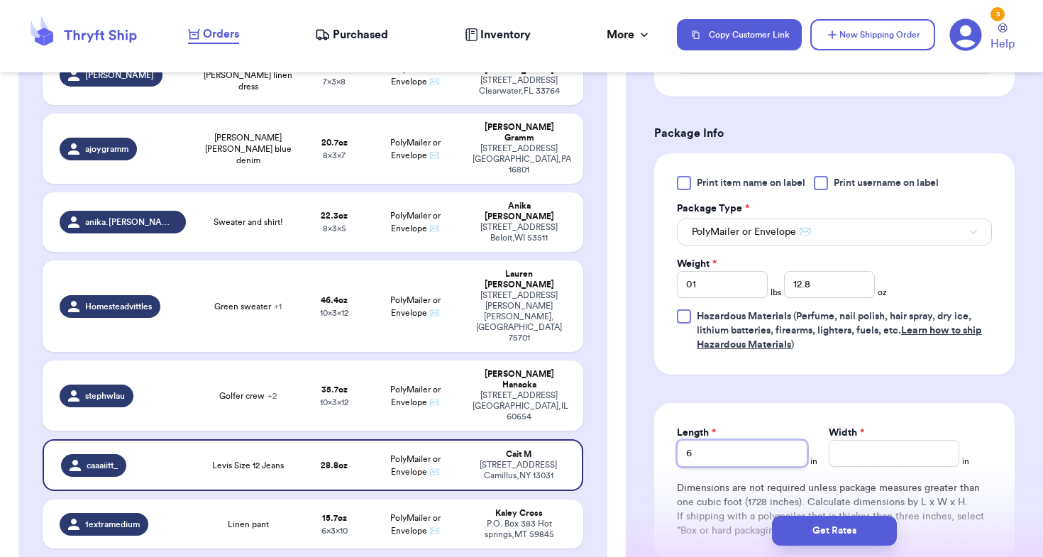
type input "6"
type input "9"
click at [826, 539] on button "Get Rates" at bounding box center [834, 531] width 125 height 30
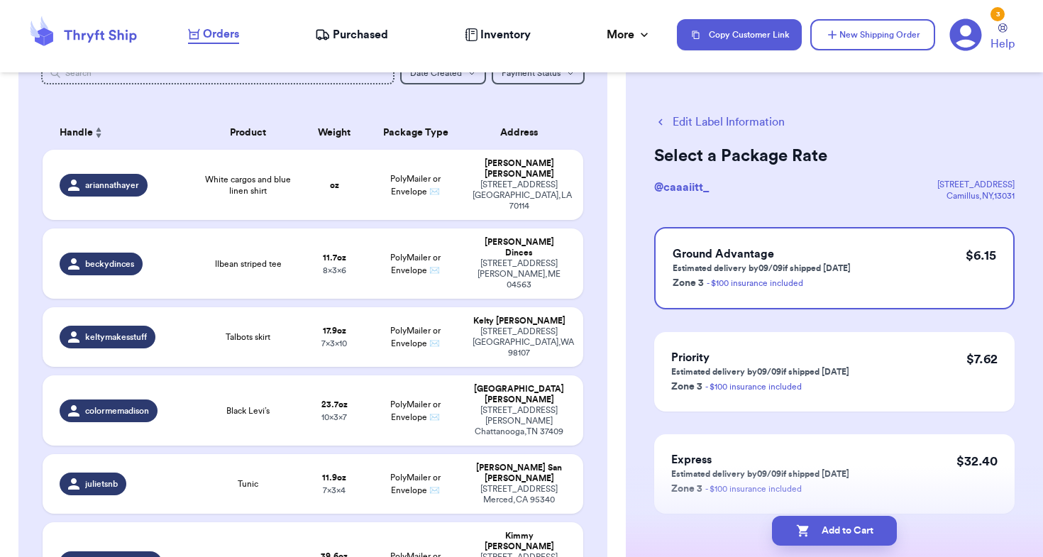
scroll to position [98, 0]
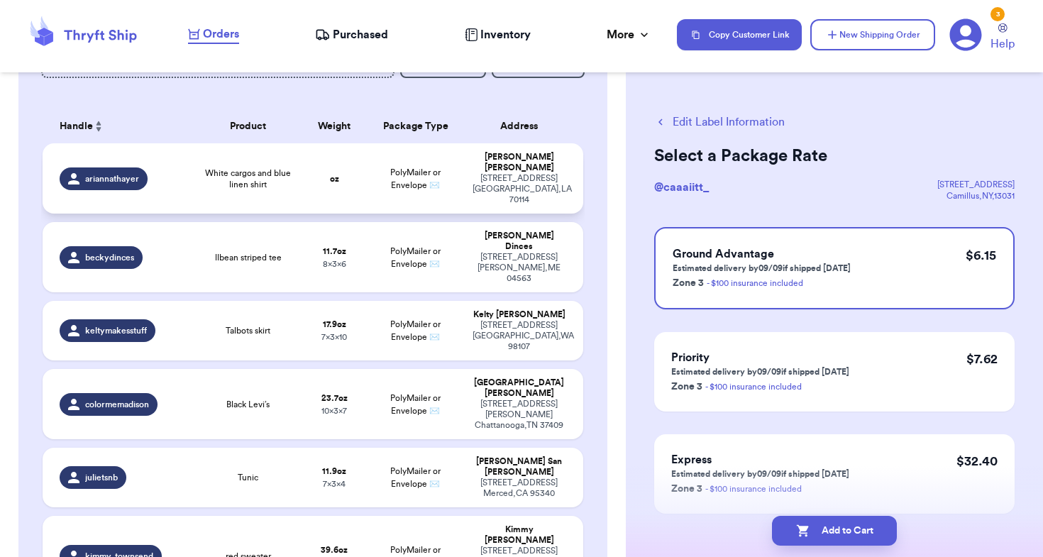
click at [324, 189] on td "oz" at bounding box center [334, 178] width 65 height 70
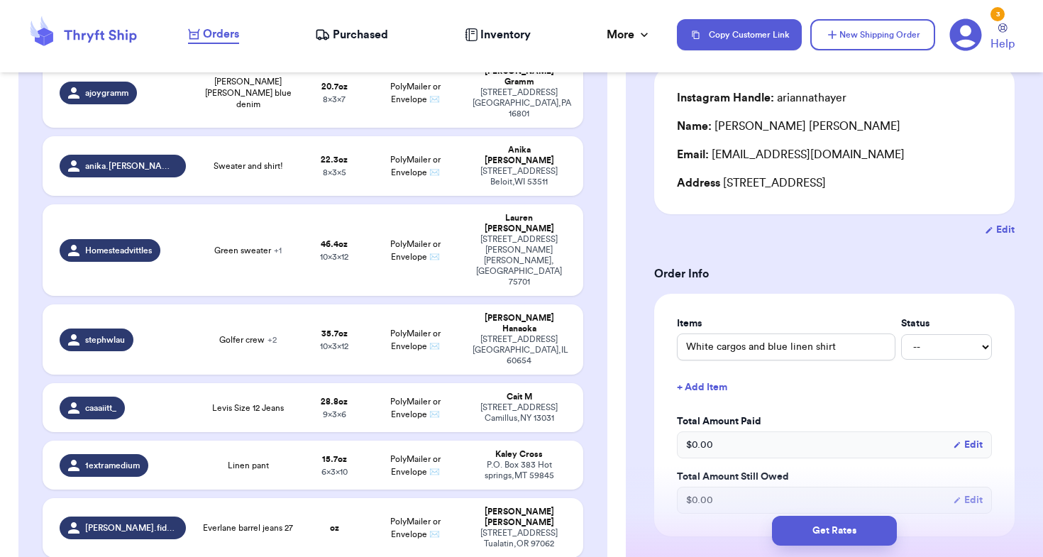
scroll to position [1042, 0]
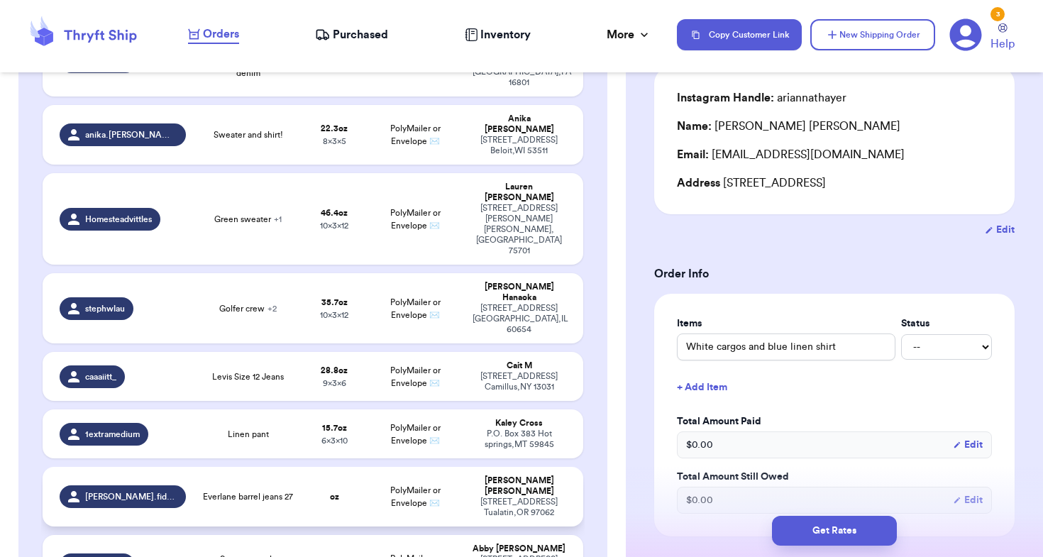
click at [365, 467] on td "oz" at bounding box center [334, 497] width 65 height 60
type input "Everlane barrel jeans 27"
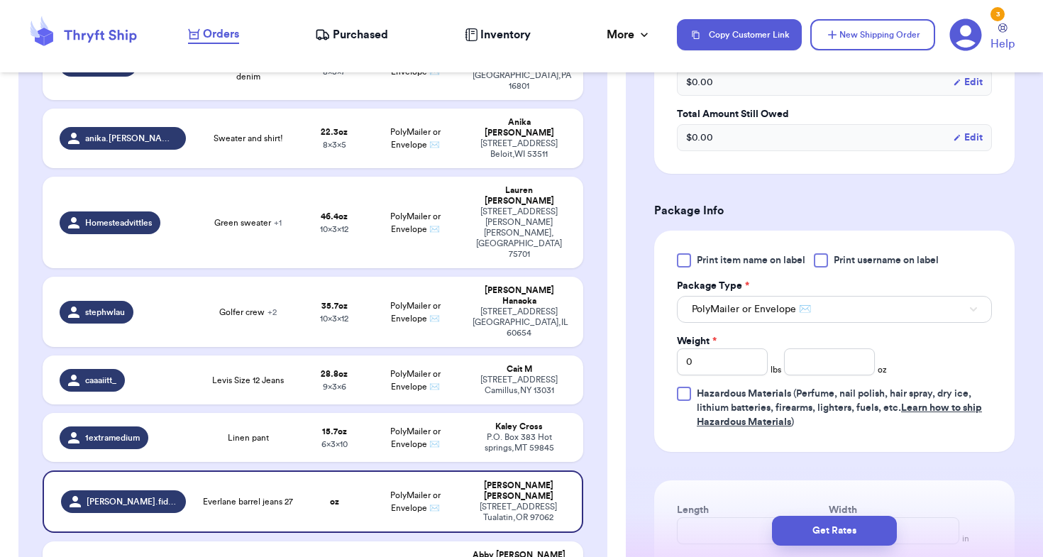
scroll to position [520, 0]
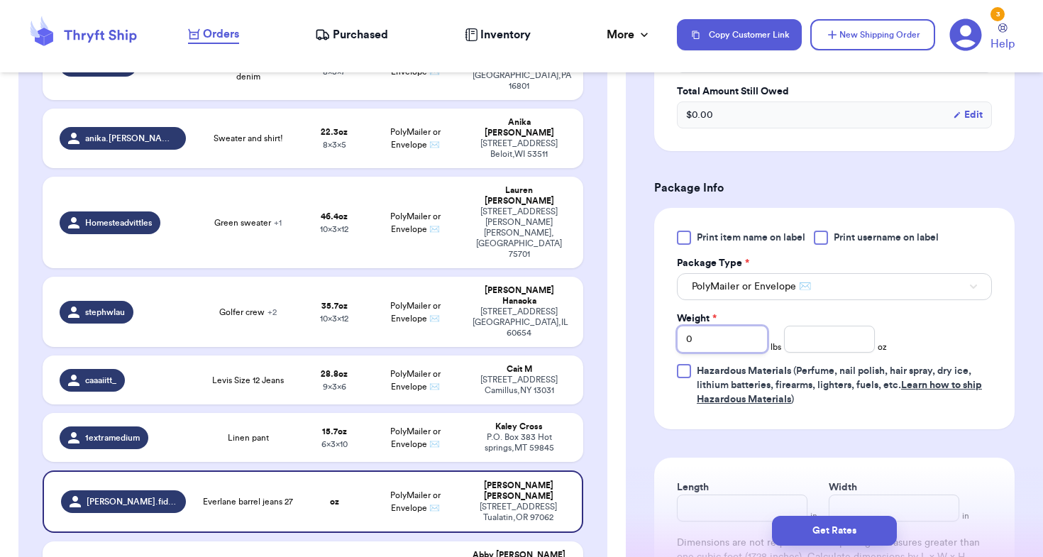
click at [719, 326] on input "0" at bounding box center [722, 339] width 91 height 27
type input "01"
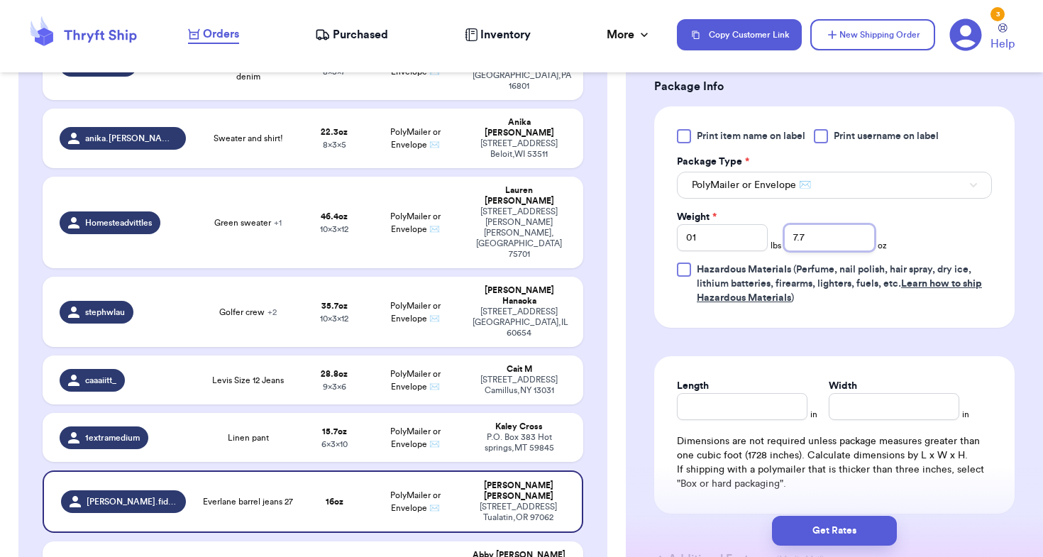
scroll to position [631, 0]
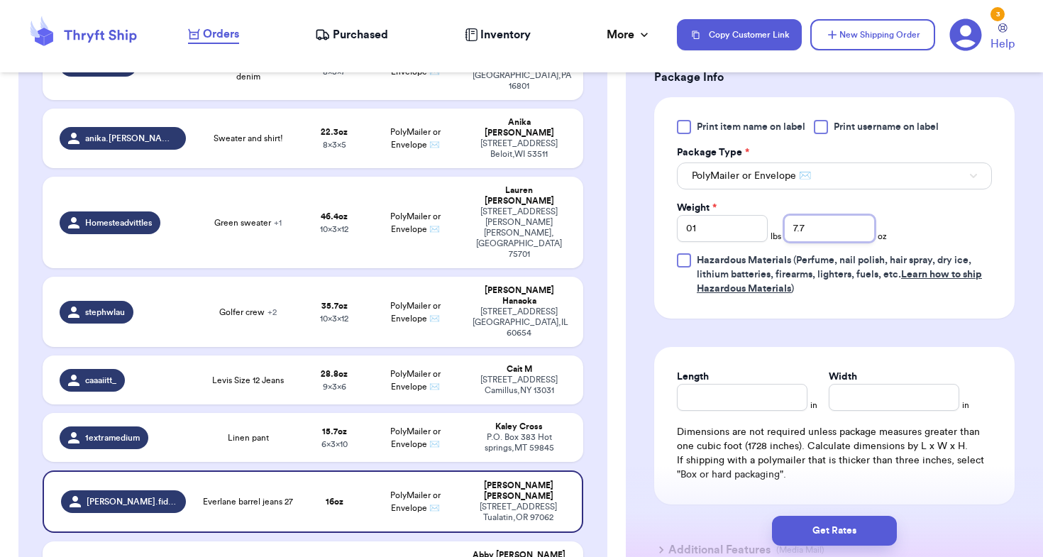
type input "7.7"
click at [732, 384] on input "Length" at bounding box center [742, 397] width 131 height 27
type input "6"
type input "1"
type input "8"
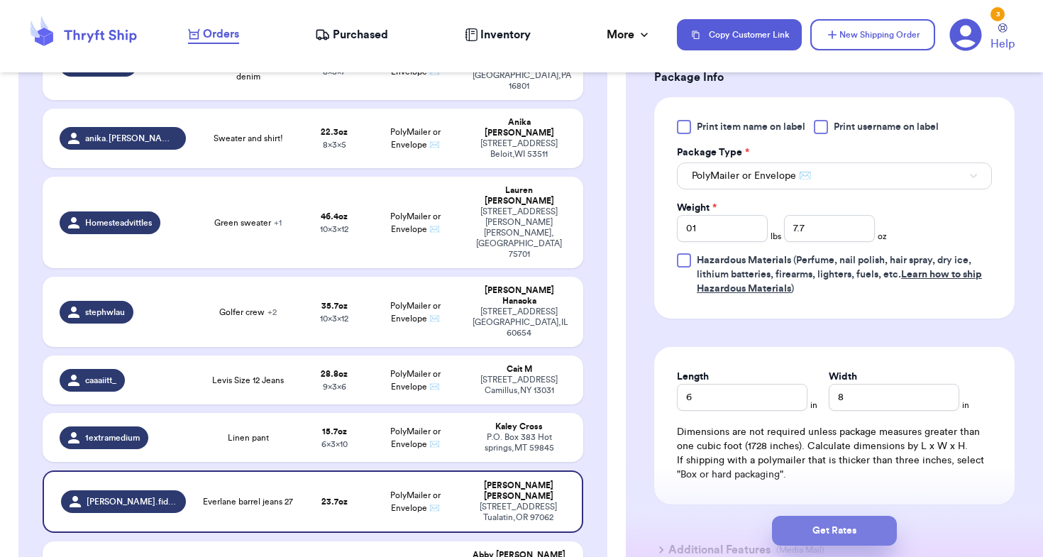
click at [800, 539] on button "Get Rates" at bounding box center [834, 531] width 125 height 30
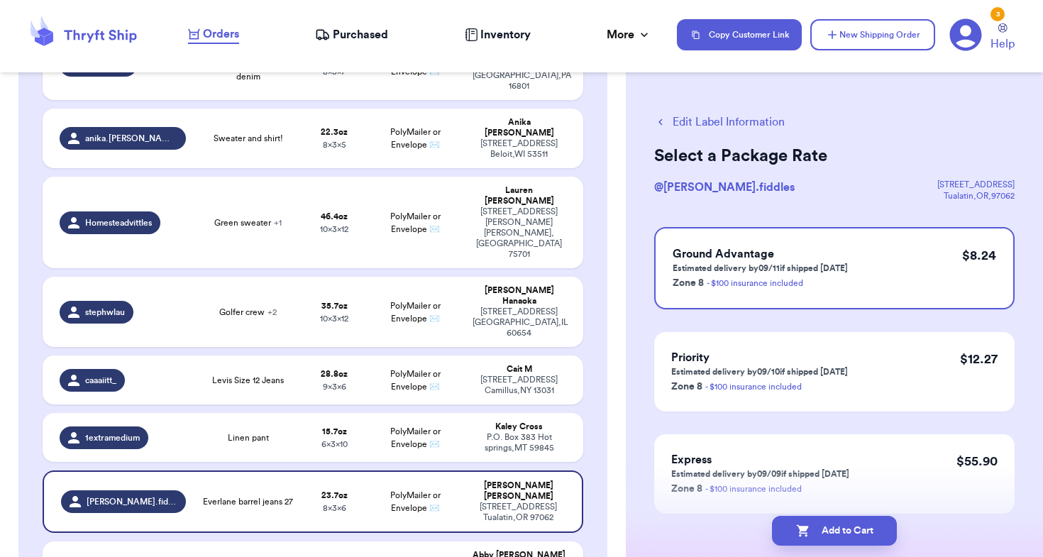
scroll to position [0, 0]
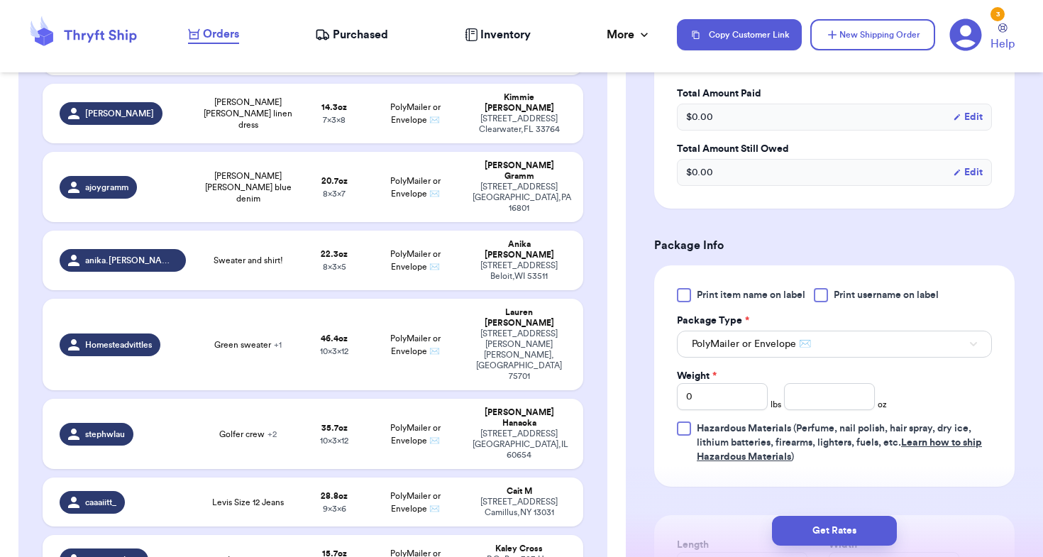
scroll to position [465, 0]
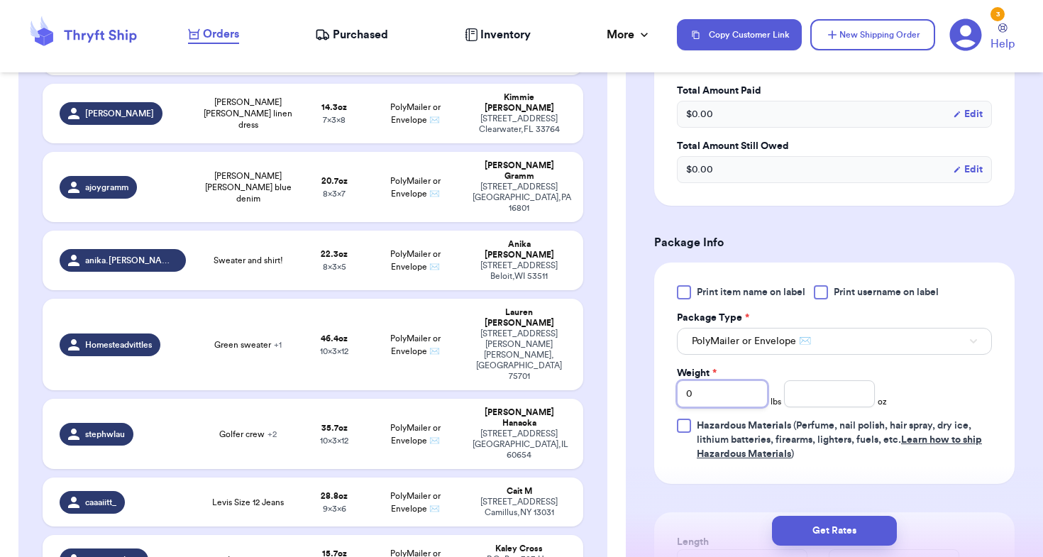
click at [710, 385] on input "0" at bounding box center [722, 393] width 91 height 27
type input "02"
type input "5"
type input "1.6"
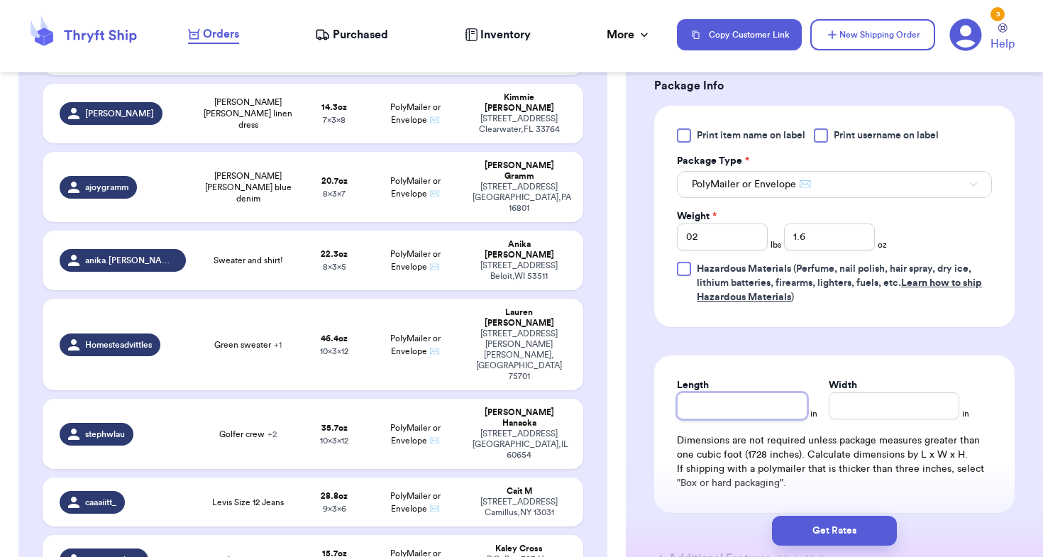
scroll to position [633, 0]
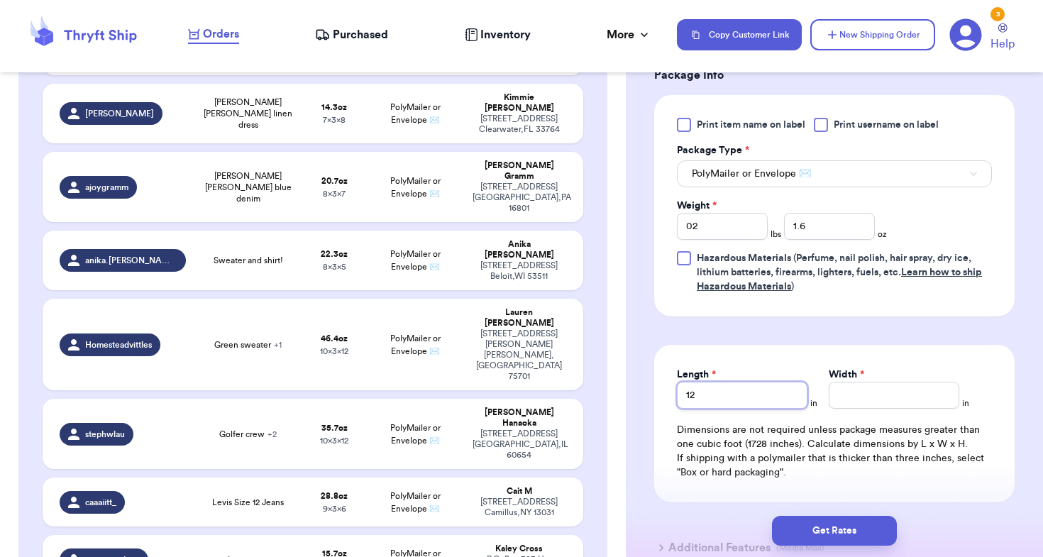
type input "12"
type input "8"
click at [651, 479] on div "Shipping Information Delete Label Customer Info Order created: [DATE] 09:04 AM …" at bounding box center [834, 63] width 417 height 1223
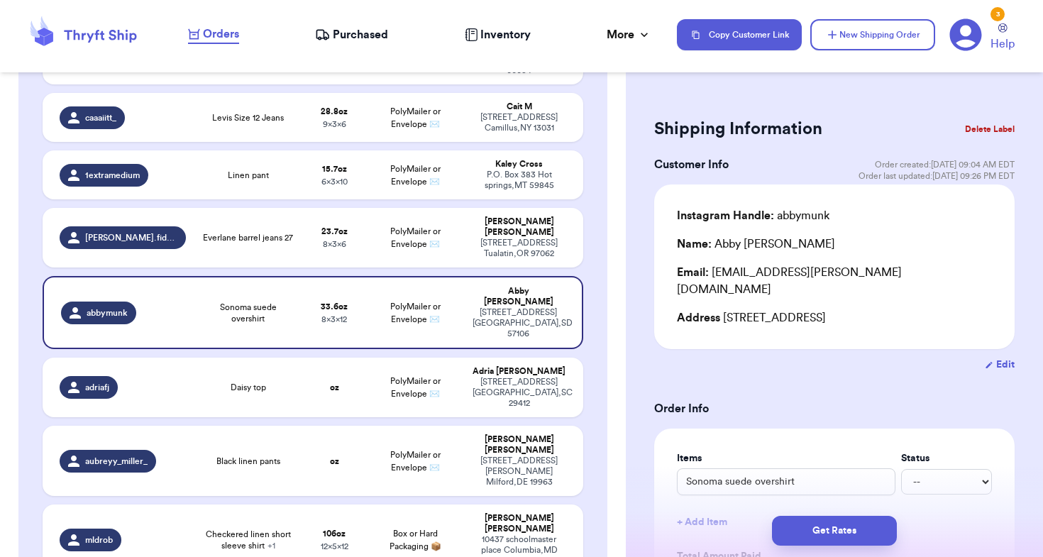
scroll to position [0, 0]
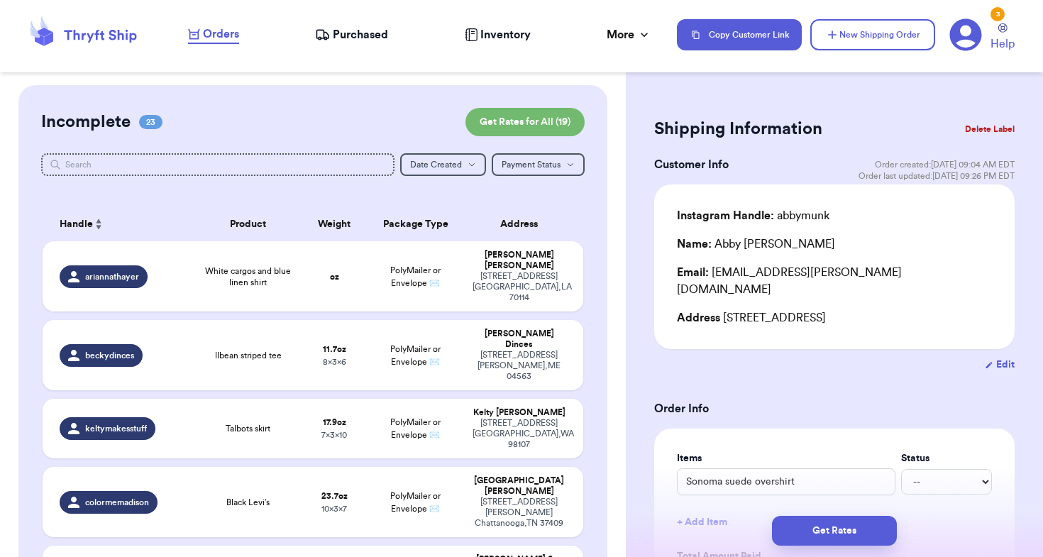
click at [495, 189] on div at bounding box center [312, 184] width 543 height 11
click at [851, 36] on button "New Shipping Order" at bounding box center [872, 34] width 125 height 31
type input "0"
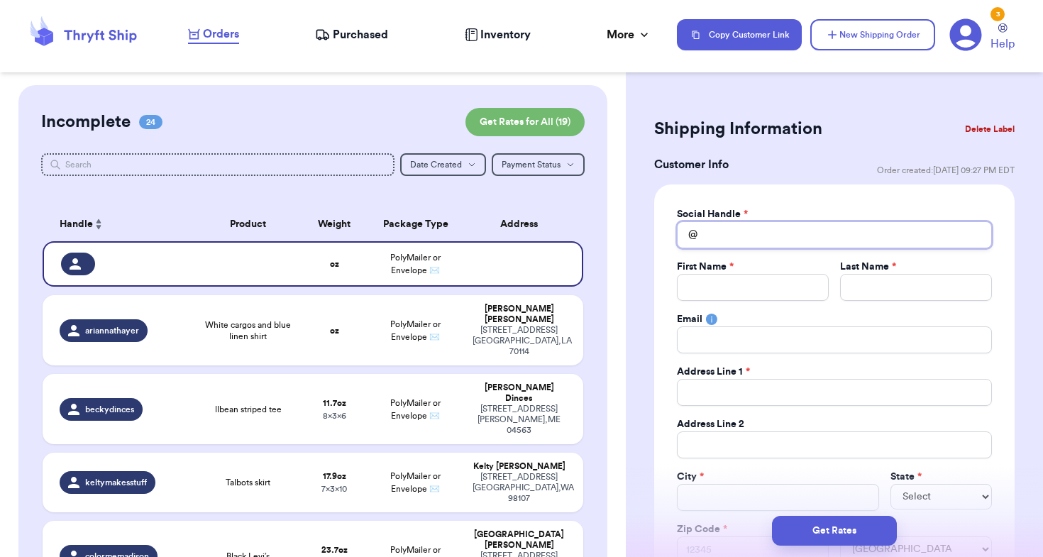
click at [706, 225] on input "Total Amount Paid" at bounding box center [834, 234] width 315 height 27
type input "h"
type input "ha"
type input "han"
type input "hand"
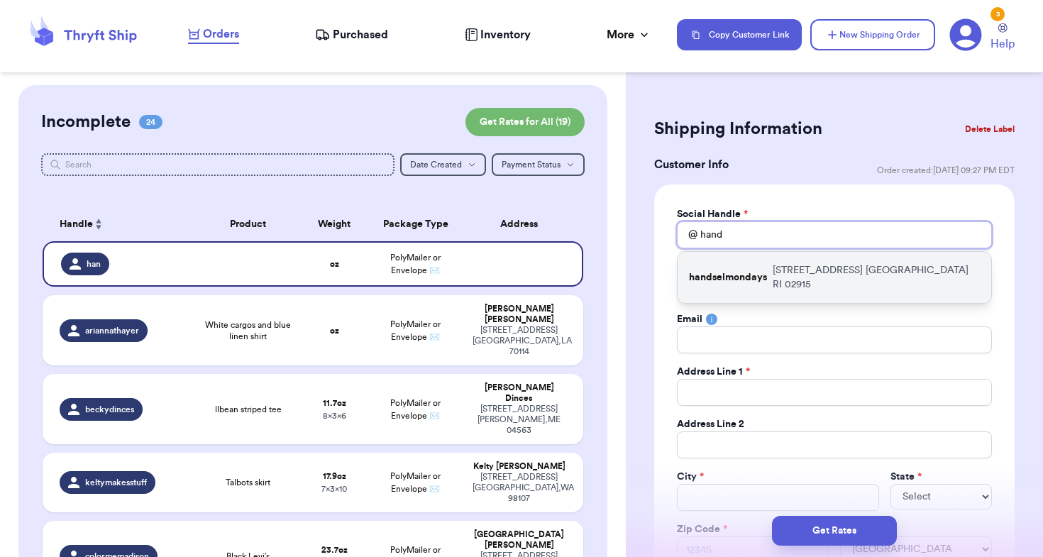
type input "hand"
click at [744, 261] on div "handselmondays [STREET_ADDRESS]" at bounding box center [835, 277] width 314 height 51
type input "handselmondays"
type input "[PERSON_NAME]"
type input "Handsel"
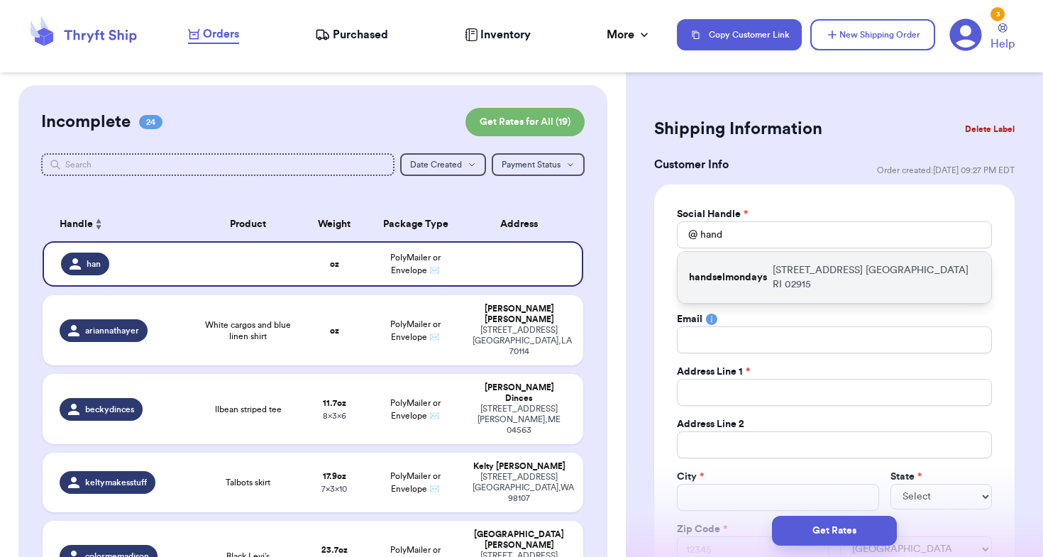
type input "[EMAIL_ADDRESS][DOMAIN_NAME]"
type input "[STREET_ADDRESS]"
type input "[GEOGRAPHIC_DATA]"
select select "RI"
type input "02915"
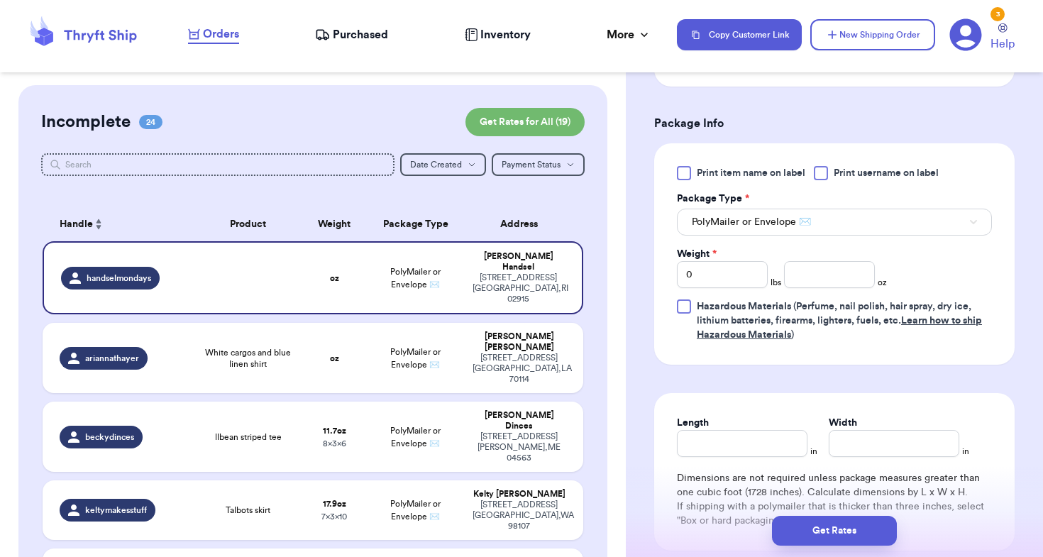
scroll to position [800, 0]
click at [721, 277] on input "0" at bounding box center [722, 273] width 91 height 27
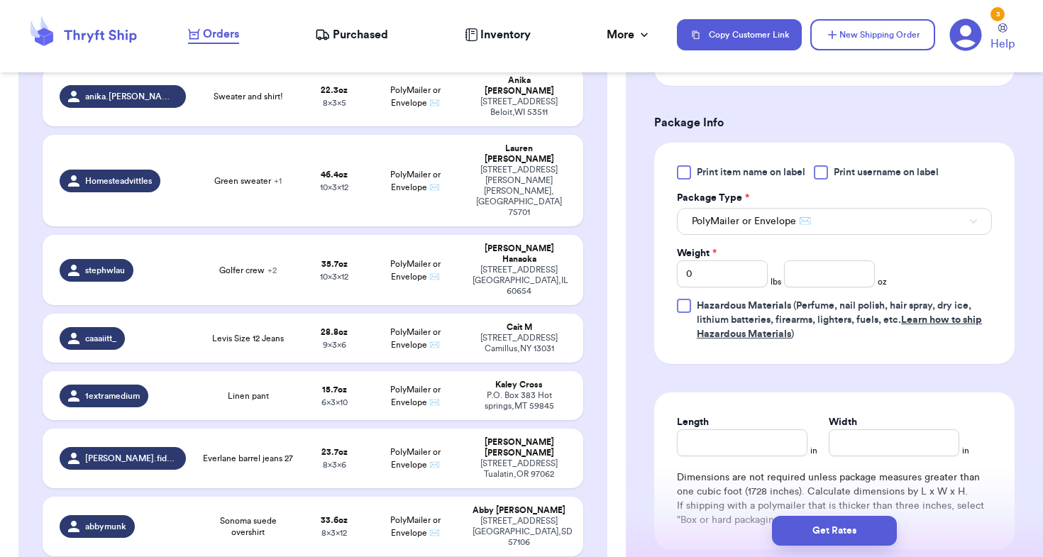
type input "Daisy top"
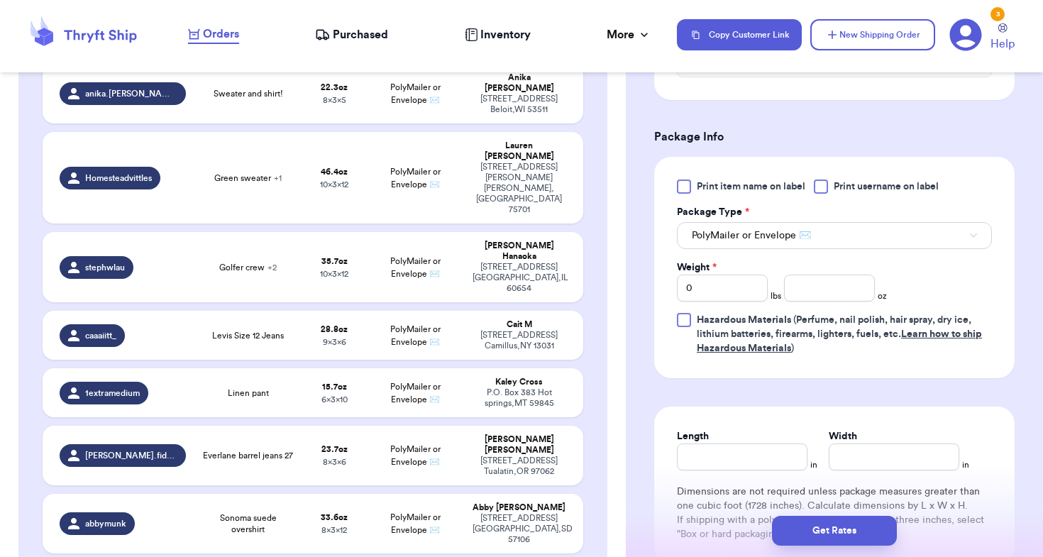
scroll to position [563, 0]
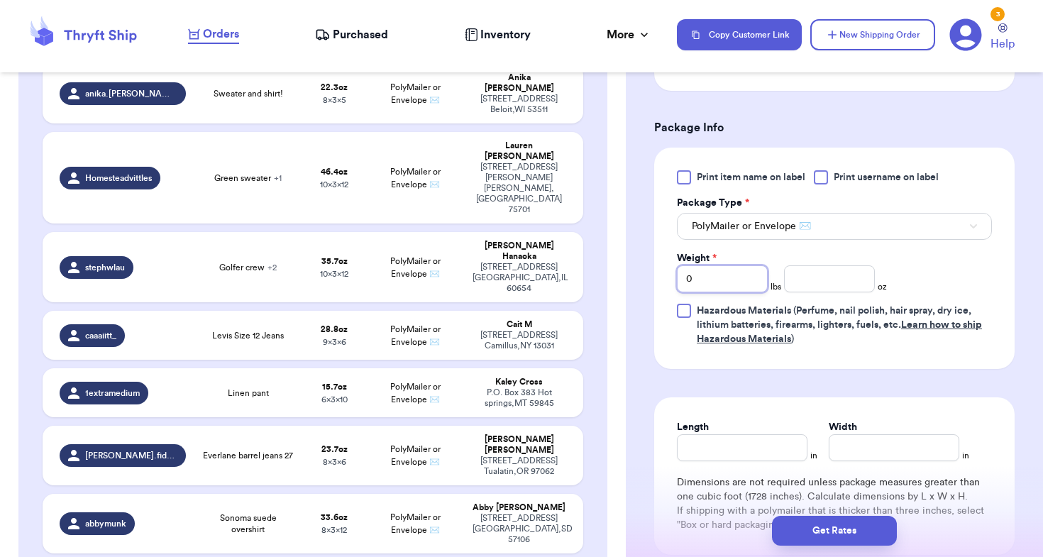
click at [712, 292] on input "0" at bounding box center [722, 278] width 91 height 27
click at [858, 313] on div "Print item name on label Print username on label Package Type * PolyMailer or E…" at bounding box center [834, 258] width 315 height 176
click at [851, 292] on input "number" at bounding box center [829, 278] width 91 height 27
type input "9.3"
click at [735, 461] on input "Length" at bounding box center [742, 447] width 131 height 27
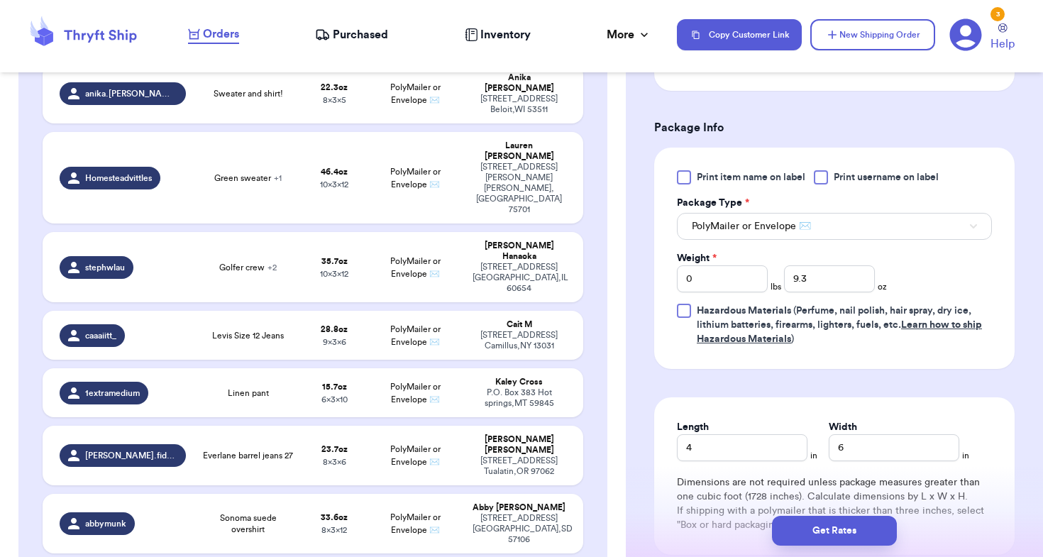
click at [768, 432] on div "Length 4 in Width 6 in Dimensions are not required unless package measures grea…" at bounding box center [834, 476] width 360 height 158
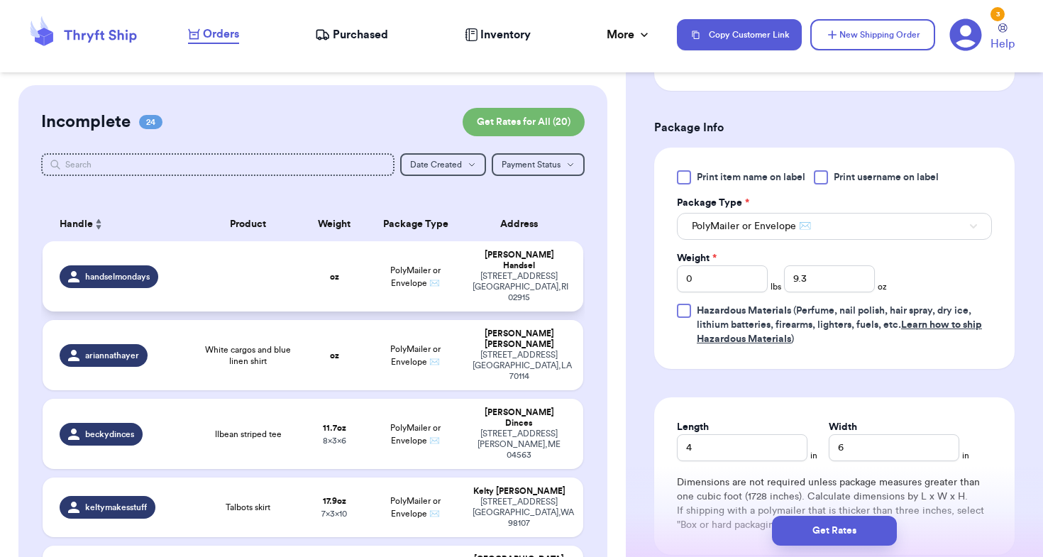
scroll to position [0, 0]
click at [461, 293] on td "PolyMailer or Envelope ✉️" at bounding box center [415, 276] width 97 height 70
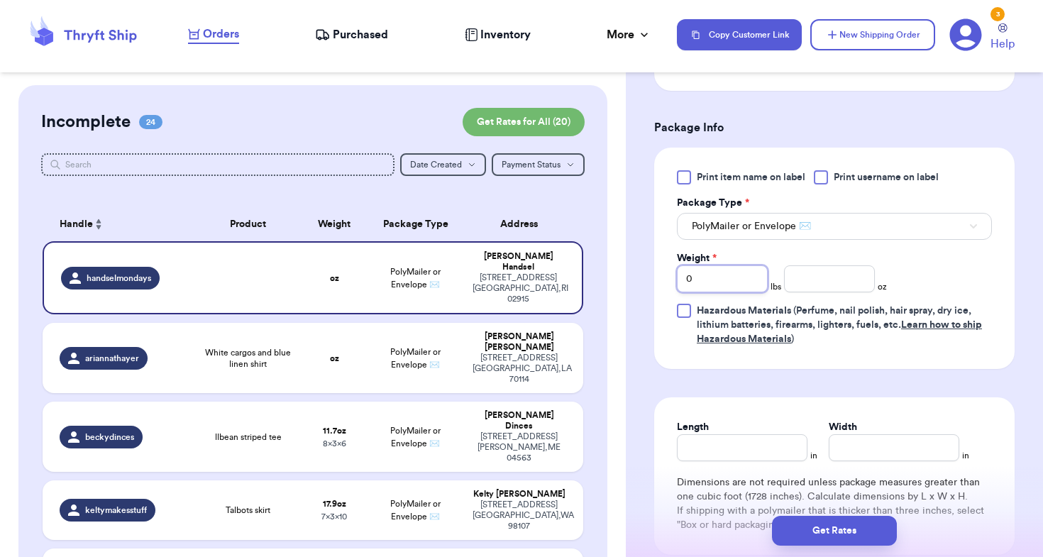
click at [710, 282] on input "0" at bounding box center [722, 278] width 91 height 27
click at [707, 442] on input "Length" at bounding box center [742, 447] width 131 height 27
click at [653, 480] on div "Shipping Information Delete Label Customer Info Order created: [DATE] 09:27 PM …" at bounding box center [834, 125] width 417 height 1206
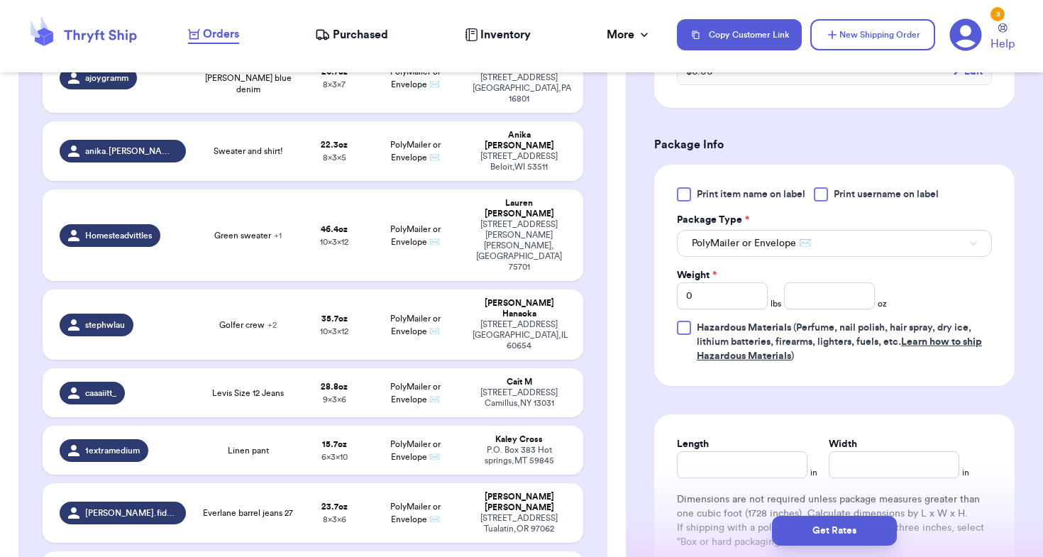
scroll to position [1102, 0]
click at [846, 451] on input "Width" at bounding box center [894, 464] width 131 height 27
click at [804, 282] on input "number" at bounding box center [829, 295] width 91 height 27
click at [730, 451] on input "Length" at bounding box center [742, 464] width 131 height 27
click at [678, 498] on div "Dimensions are not required unless package measures greater than one cubic foot…" at bounding box center [834, 520] width 315 height 57
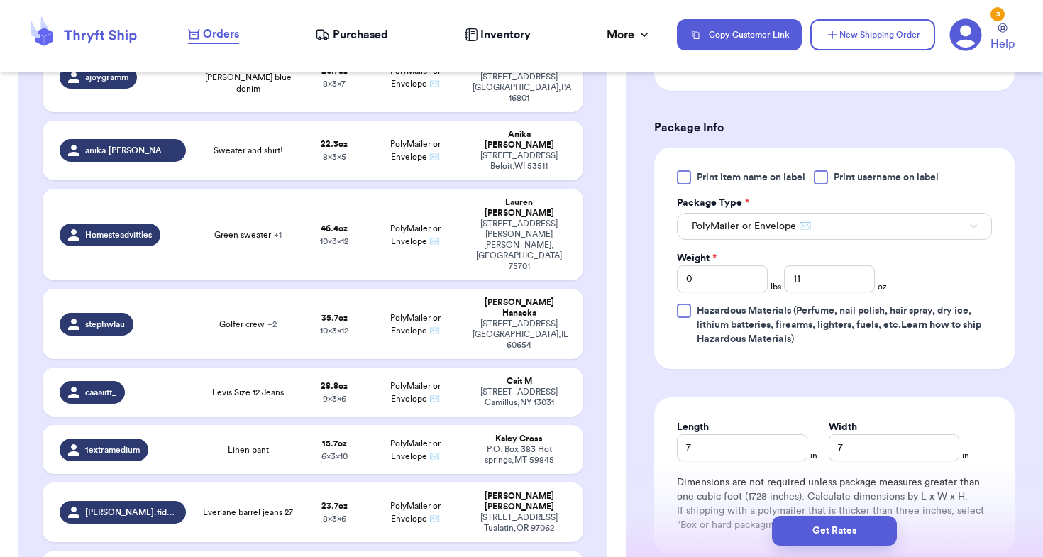
scroll to position [562, 0]
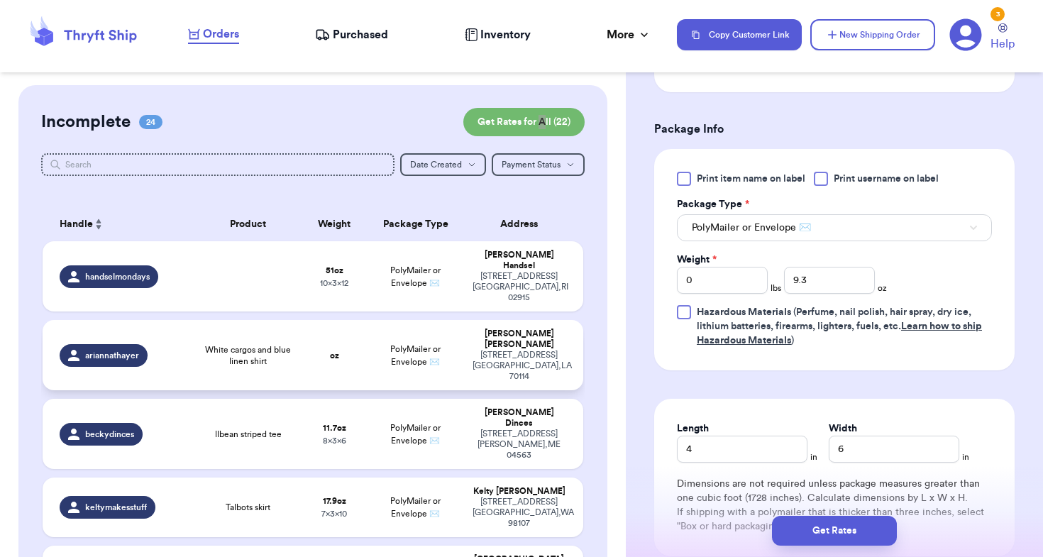
scroll to position [1347, 0]
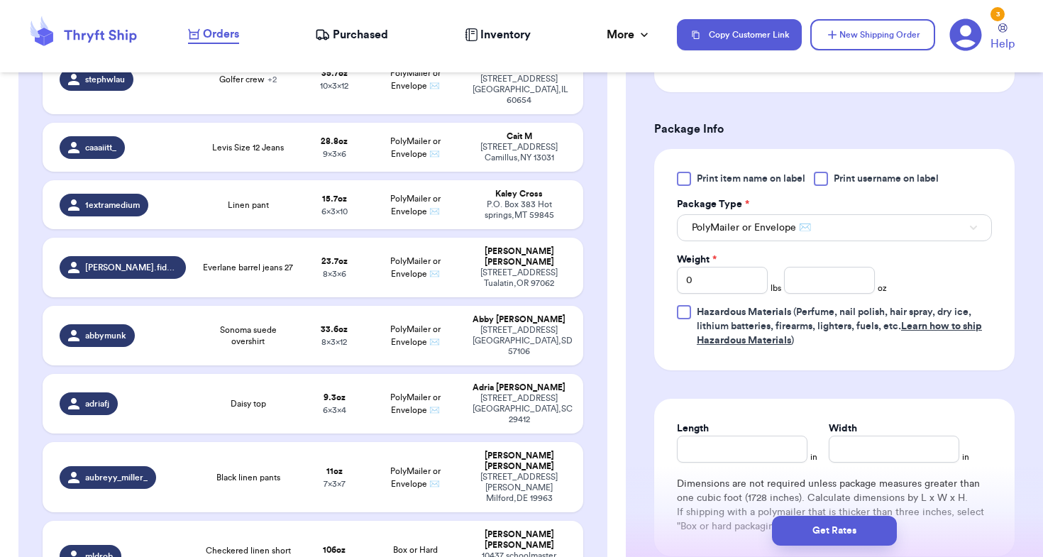
scroll to position [53, 0]
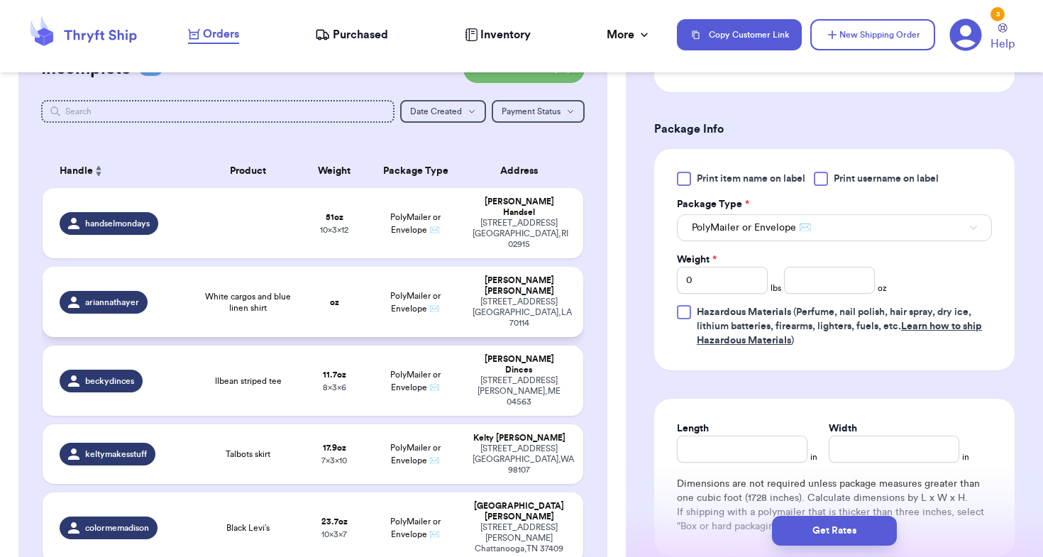
click at [350, 296] on td "oz" at bounding box center [334, 302] width 65 height 70
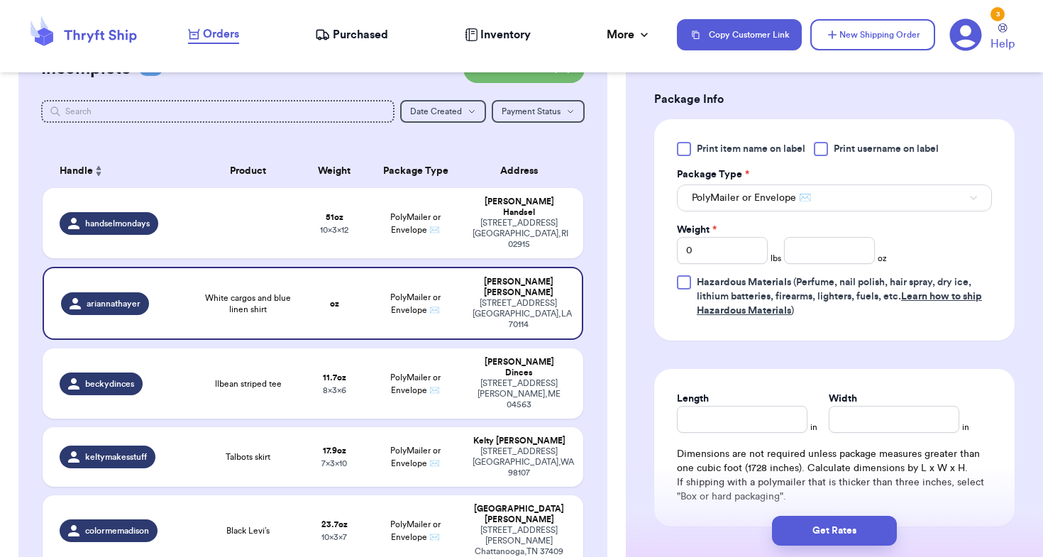
scroll to position [593, 0]
click at [727, 257] on input "0" at bounding box center [722, 249] width 91 height 27
click at [724, 409] on input "Length" at bounding box center [742, 417] width 131 height 27
click at [692, 531] on div "Get Rates" at bounding box center [834, 531] width 394 height 30
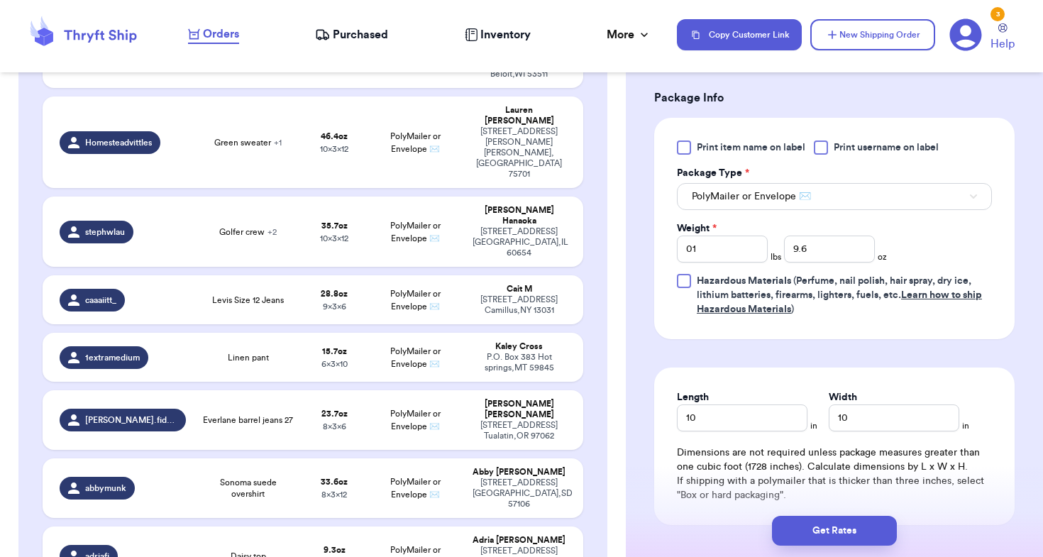
scroll to position [1198, 0]
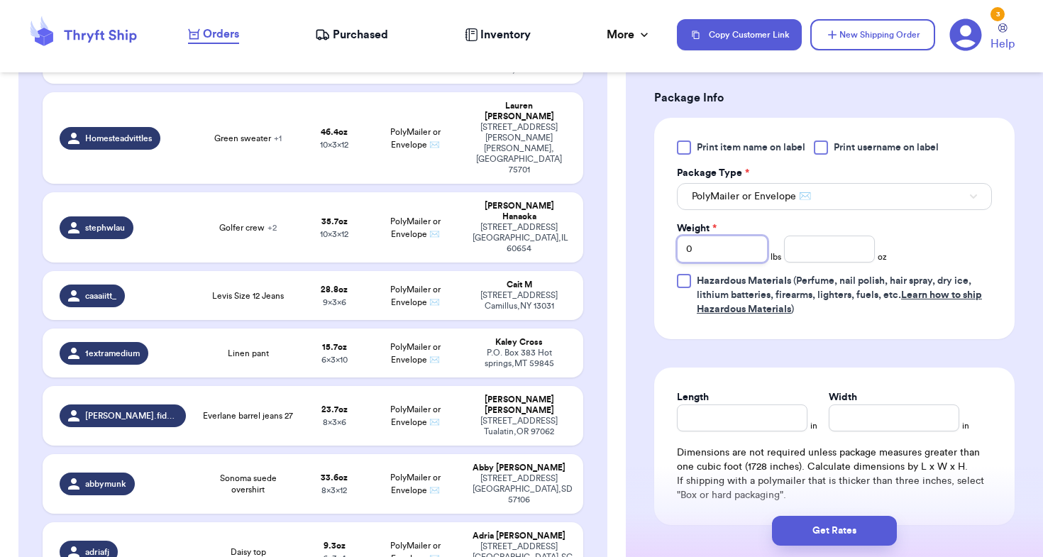
click at [722, 263] on input "0" at bounding box center [722, 249] width 91 height 27
click at [670, 483] on div "Length 12 in Width 10 in Dimensions are not required unless package measures gr…" at bounding box center [834, 447] width 360 height 158
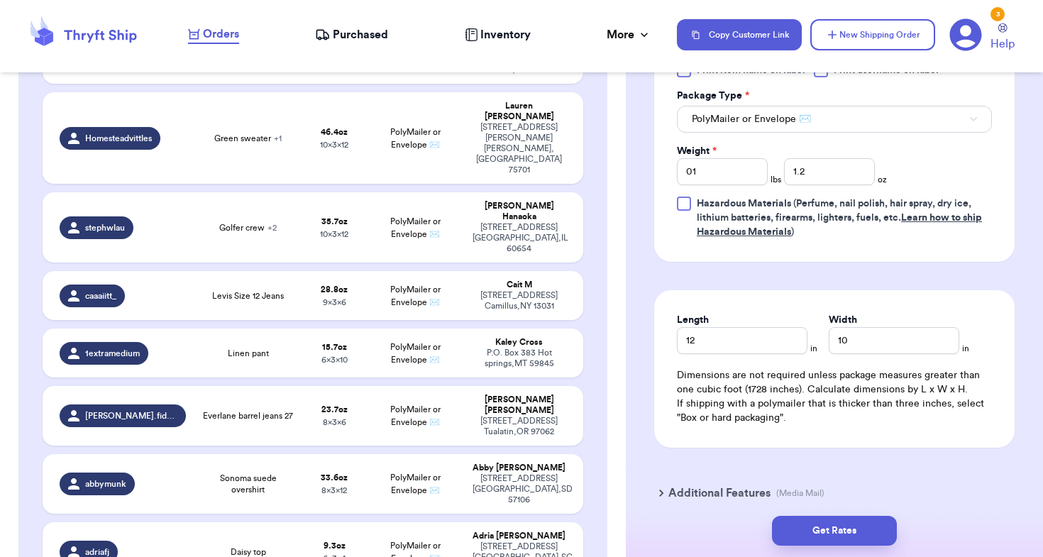
scroll to position [675, 0]
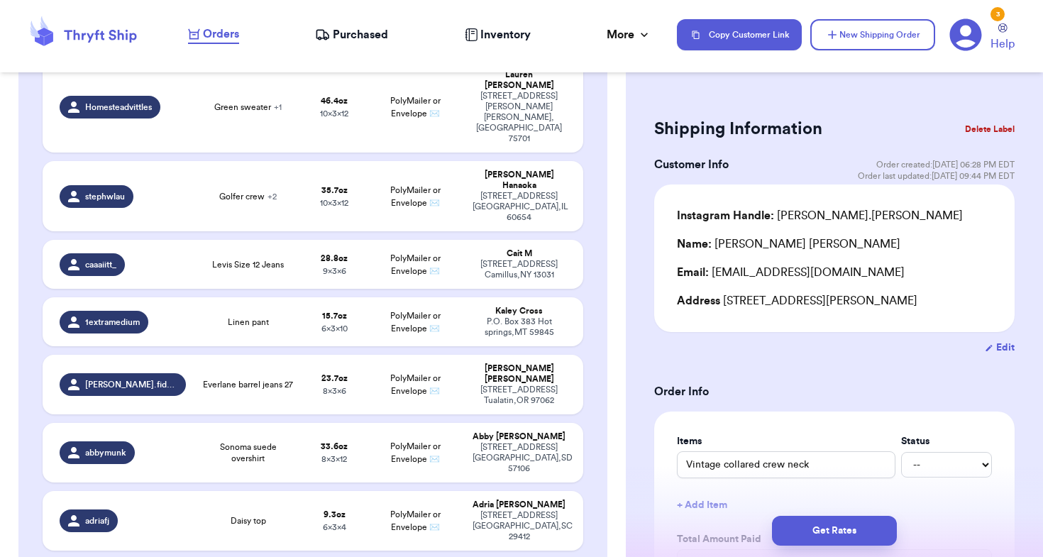
scroll to position [0, 0]
click at [828, 526] on button "Get Rates" at bounding box center [834, 531] width 125 height 30
